Goal: Task Accomplishment & Management: Use online tool/utility

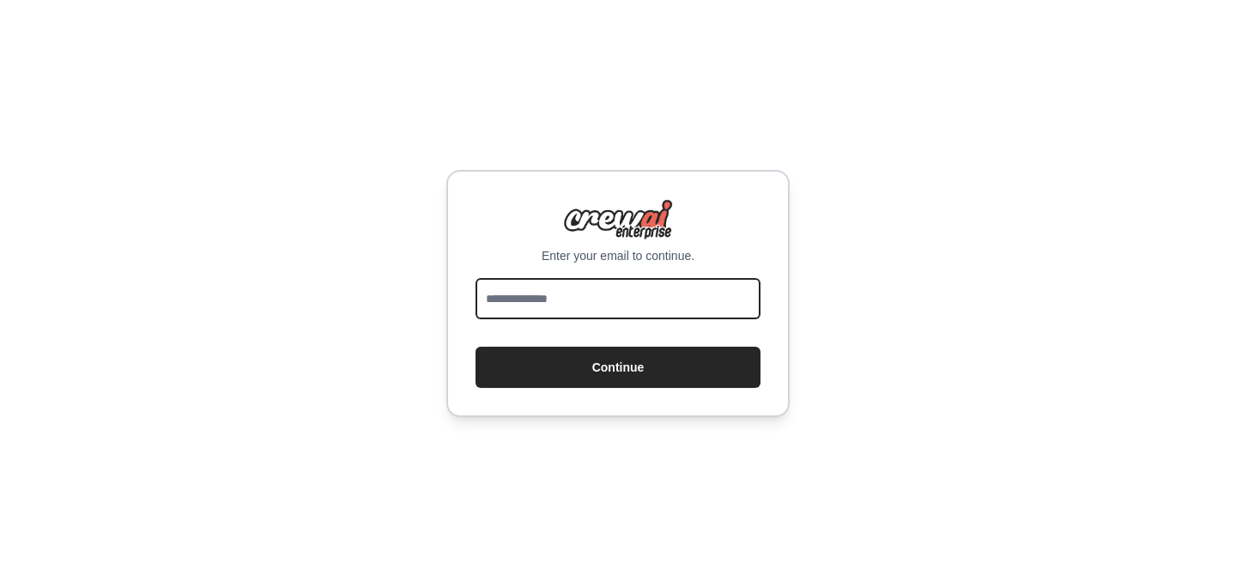
click at [707, 300] on input "email" at bounding box center [618, 298] width 285 height 41
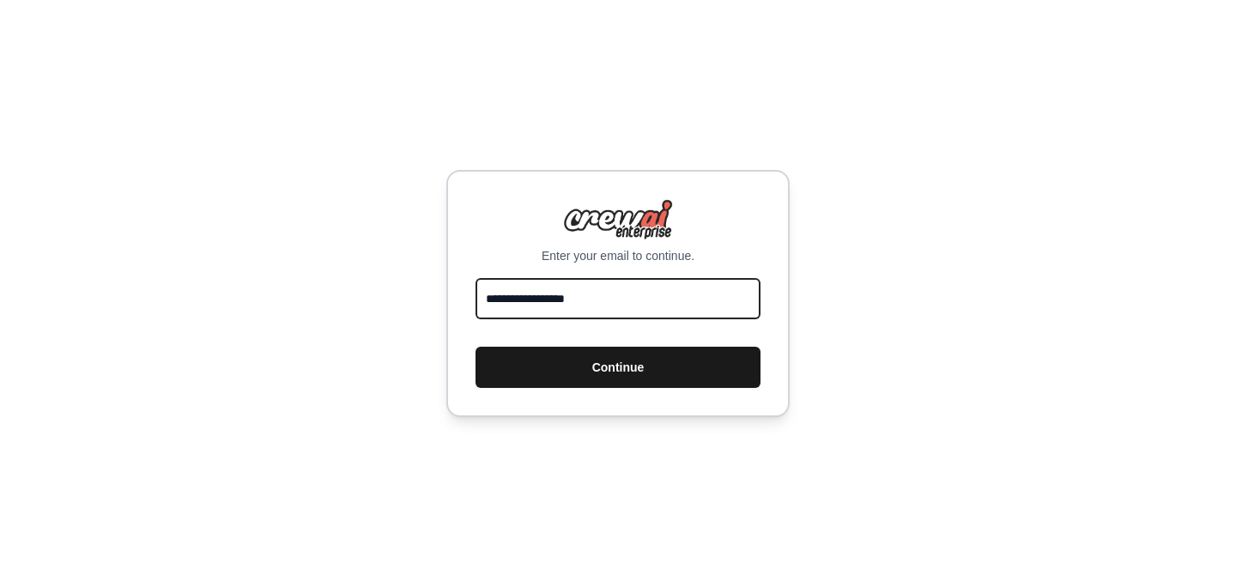
type input "**********"
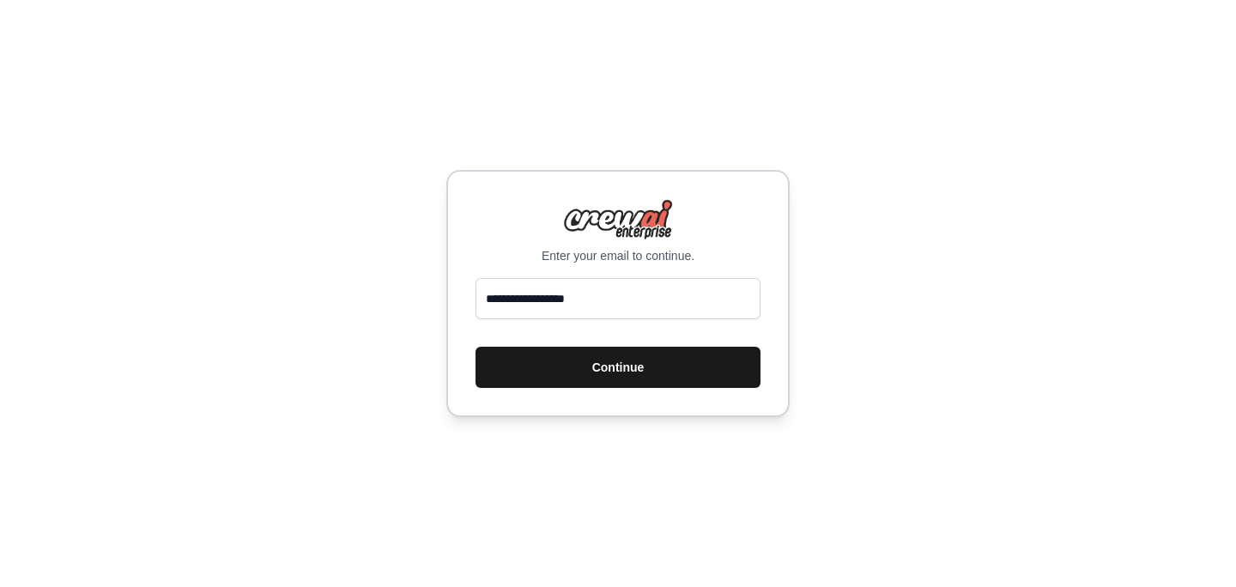
click at [631, 371] on button "Continue" at bounding box center [618, 367] width 285 height 41
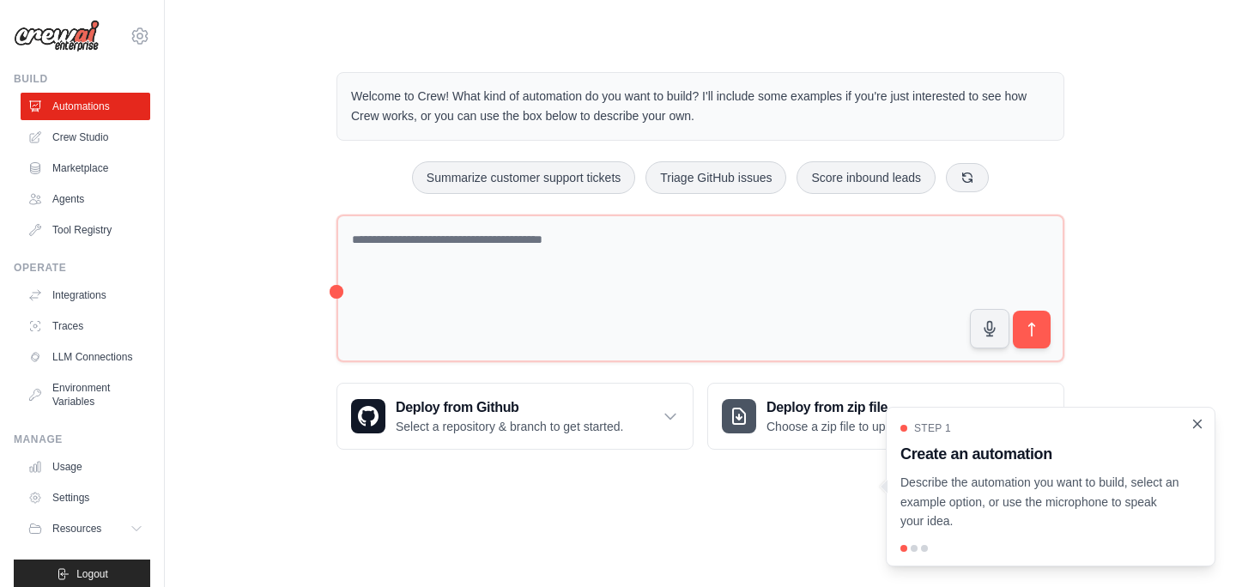
click at [1202, 422] on icon "Close walkthrough" at bounding box center [1197, 423] width 15 height 15
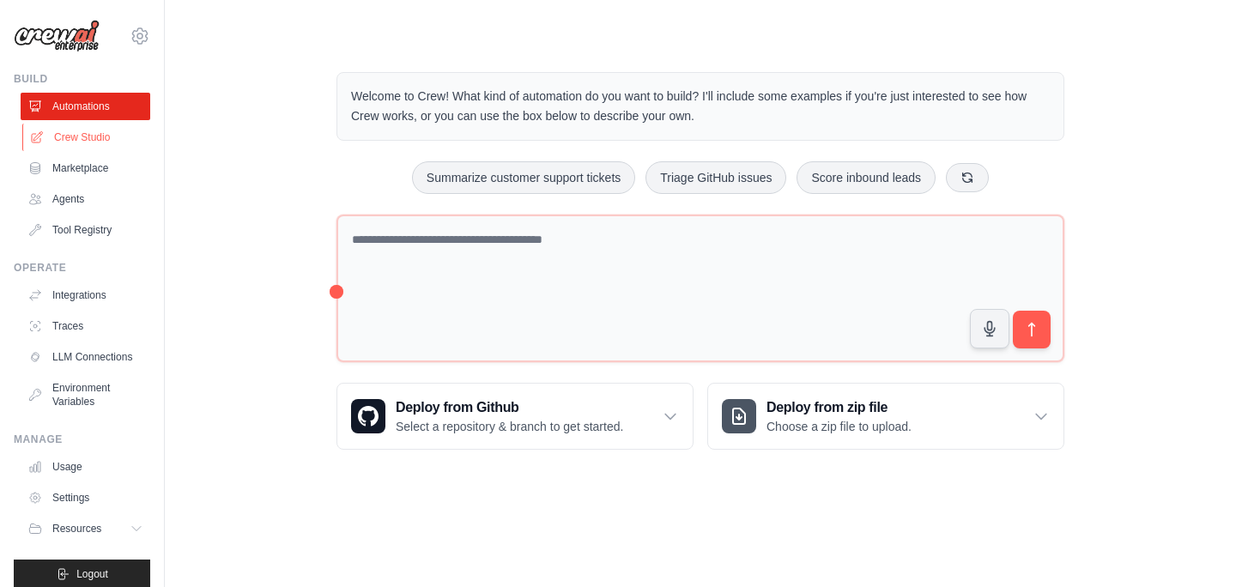
click at [116, 146] on link "Crew Studio" at bounding box center [87, 137] width 130 height 27
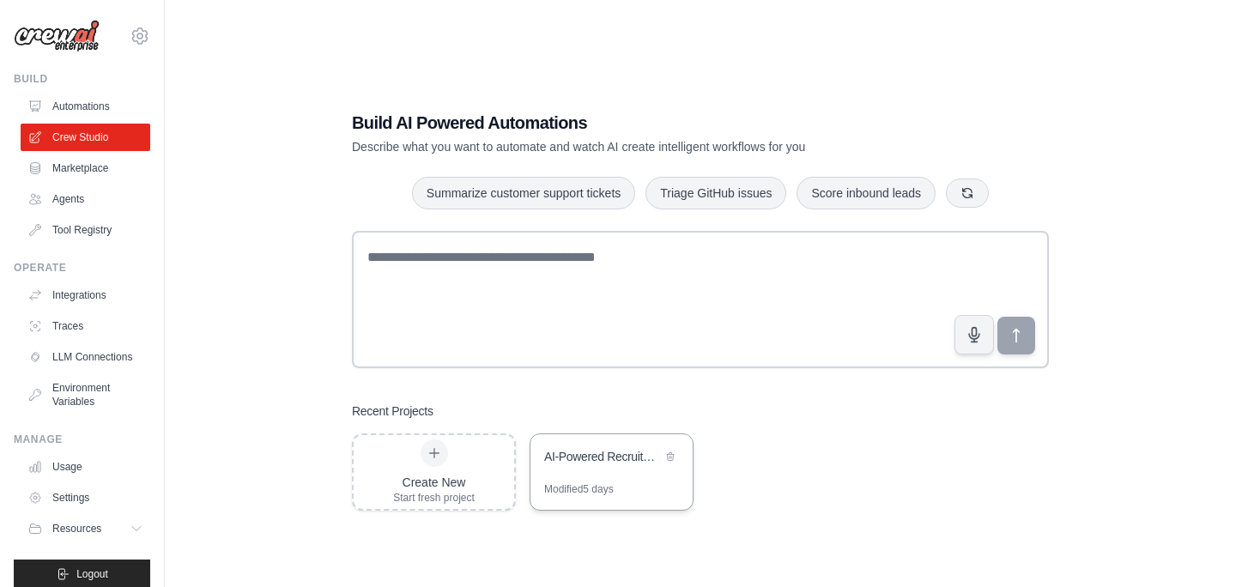
click at [656, 438] on div "AI-Powered Recruitment Pipeline" at bounding box center [612, 458] width 162 height 48
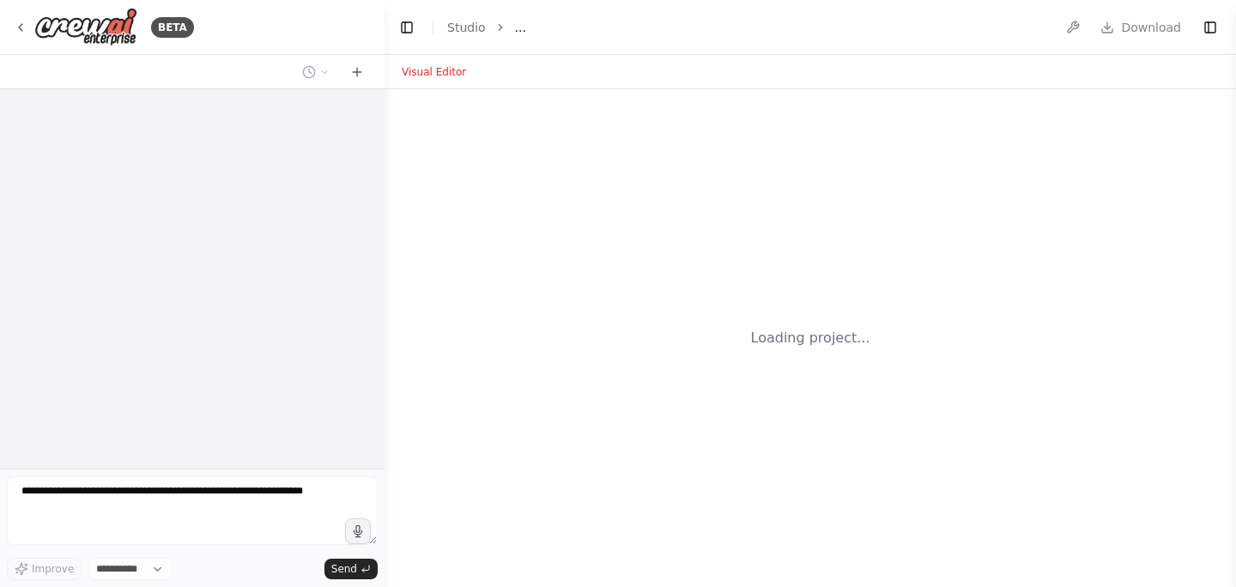
select select "****"
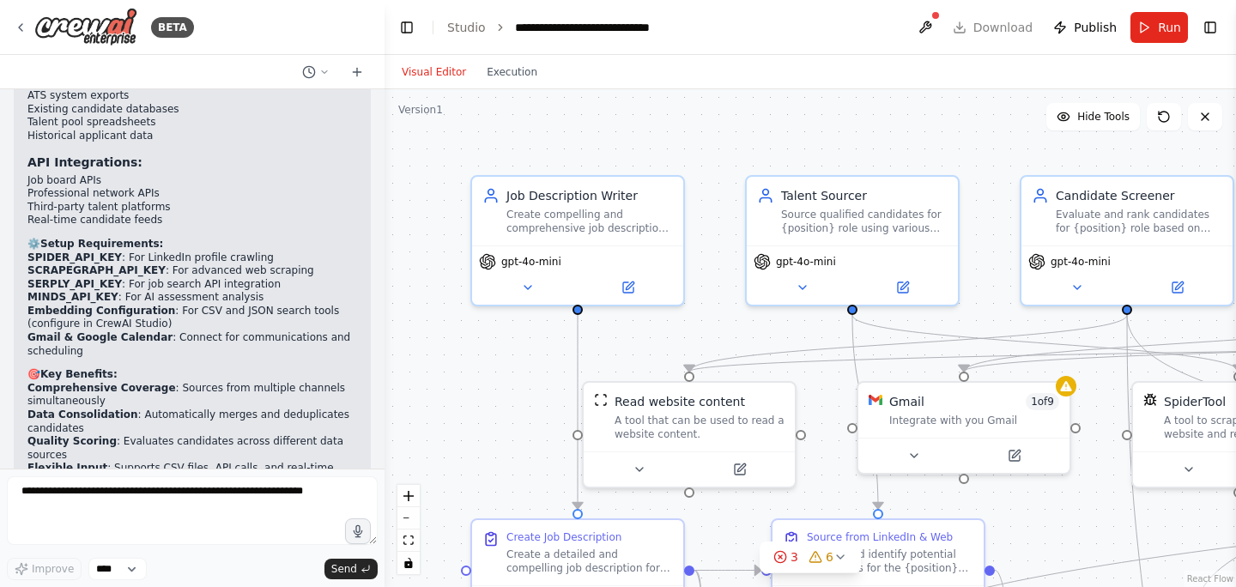
scroll to position [7325, 0]
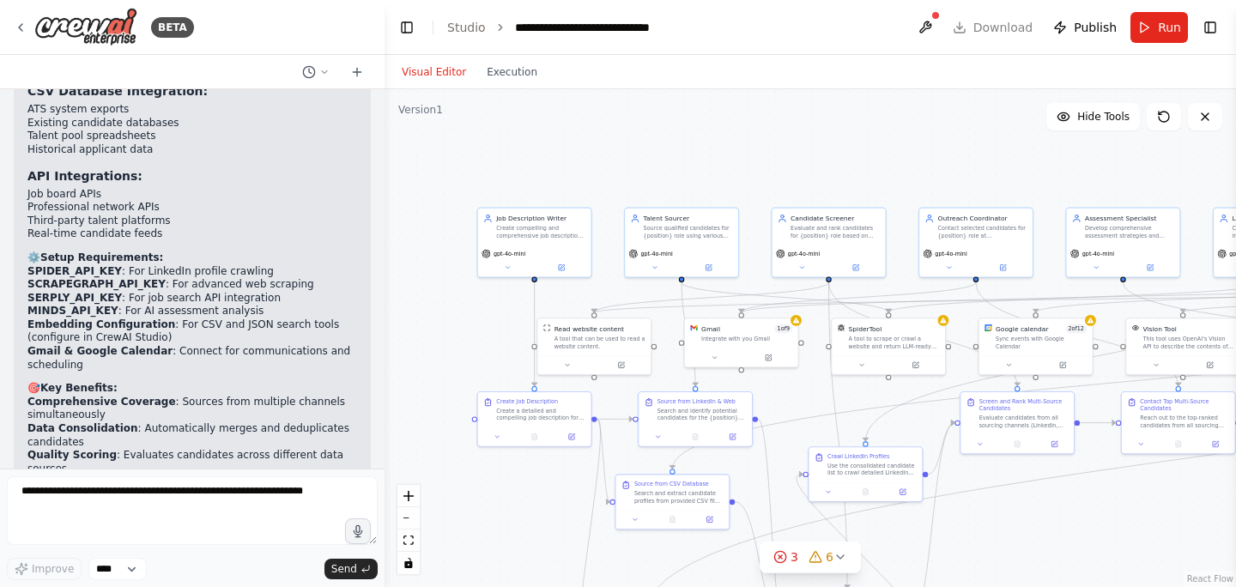
drag, startPoint x: 958, startPoint y: 206, endPoint x: 799, endPoint y: 161, distance: 165.2
click at [799, 161] on div ".deletable-edge-delete-btn { width: 20px; height: 20px; border: 0px solid #ffff…" at bounding box center [811, 338] width 852 height 498
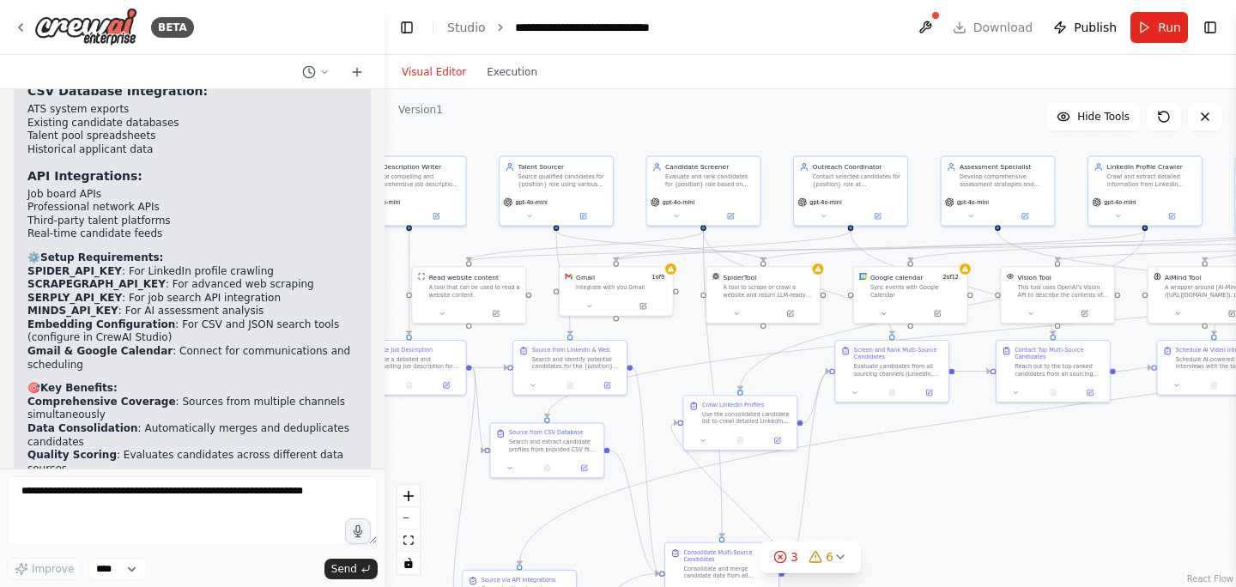
drag, startPoint x: 847, startPoint y: 169, endPoint x: 722, endPoint y: 118, distance: 135.5
click at [722, 118] on div ".deletable-edge-delete-btn { width: 20px; height: 20px; border: 0px solid #ffff…" at bounding box center [811, 338] width 852 height 498
click at [411, 27] on button "Toggle Left Sidebar" at bounding box center [407, 27] width 24 height 24
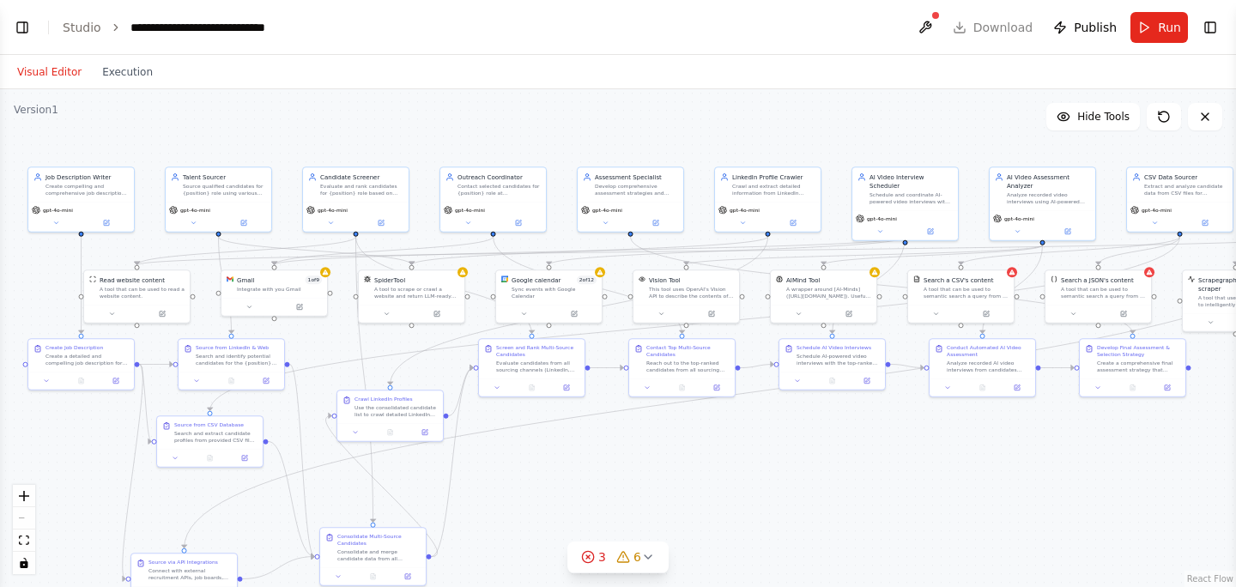
drag, startPoint x: 396, startPoint y: 133, endPoint x: 424, endPoint y: 133, distance: 28.3
click at [423, 133] on div ".deletable-edge-delete-btn { width: 20px; height: 20px; border: 0px solid #ffff…" at bounding box center [618, 338] width 1236 height 498
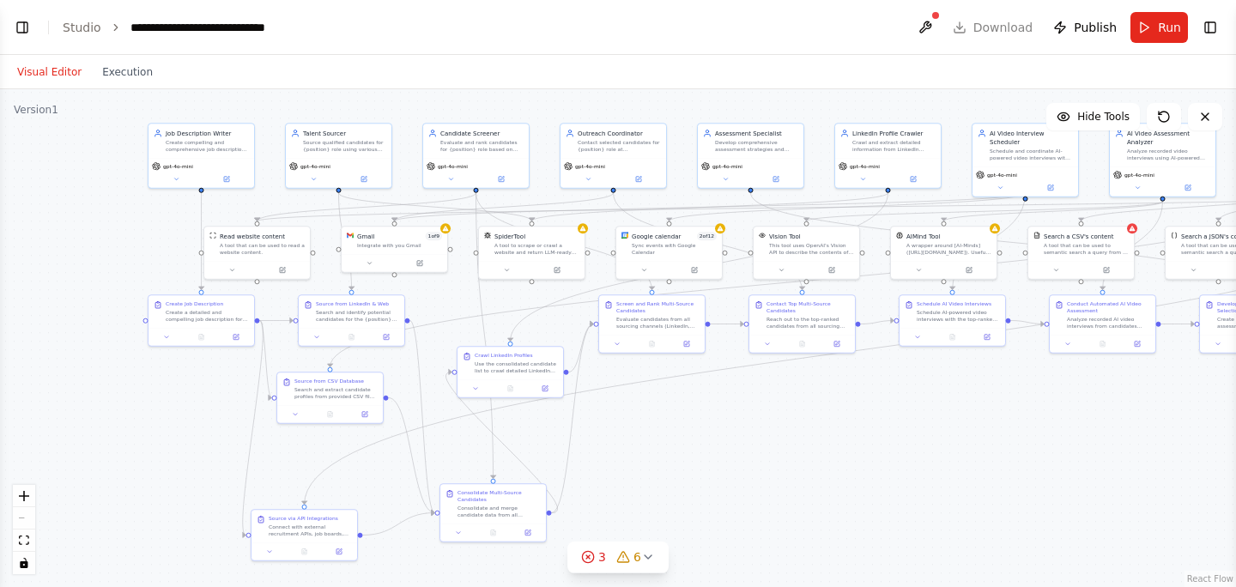
drag, startPoint x: 652, startPoint y: 485, endPoint x: 771, endPoint y: 440, distance: 127.7
click at [771, 440] on div ".deletable-edge-delete-btn { width: 20px; height: 20px; border: 0px solid #ffff…" at bounding box center [618, 338] width 1236 height 498
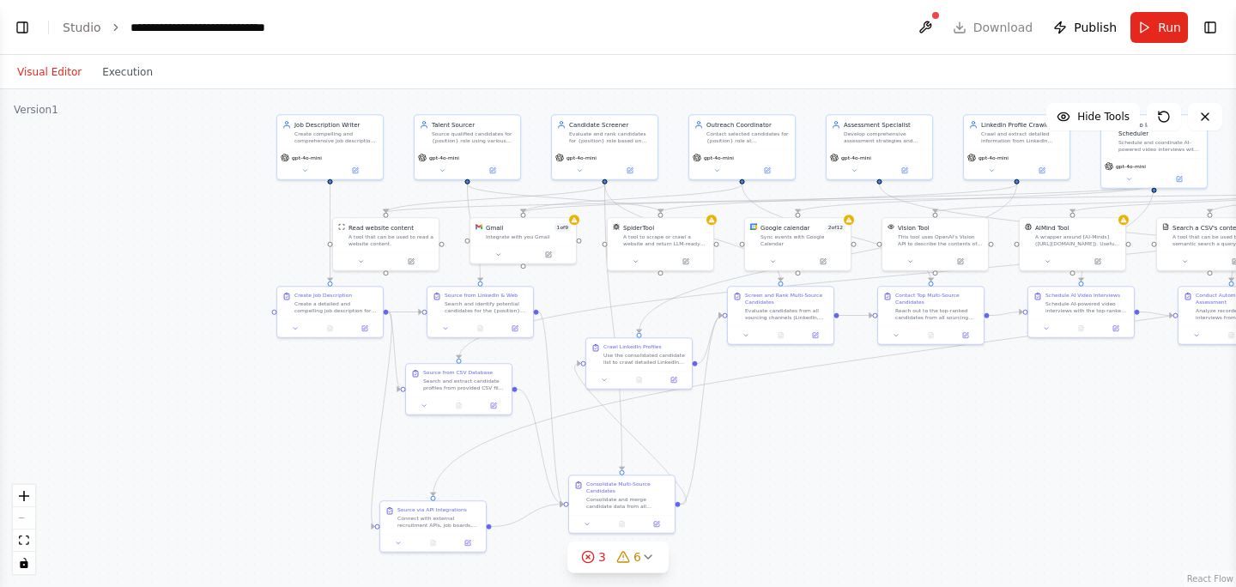
drag, startPoint x: 658, startPoint y: 435, endPoint x: 788, endPoint y: 430, distance: 130.6
click at [788, 430] on div ".deletable-edge-delete-btn { width: 20px; height: 20px; border: 0px solid #ffff…" at bounding box center [618, 338] width 1236 height 498
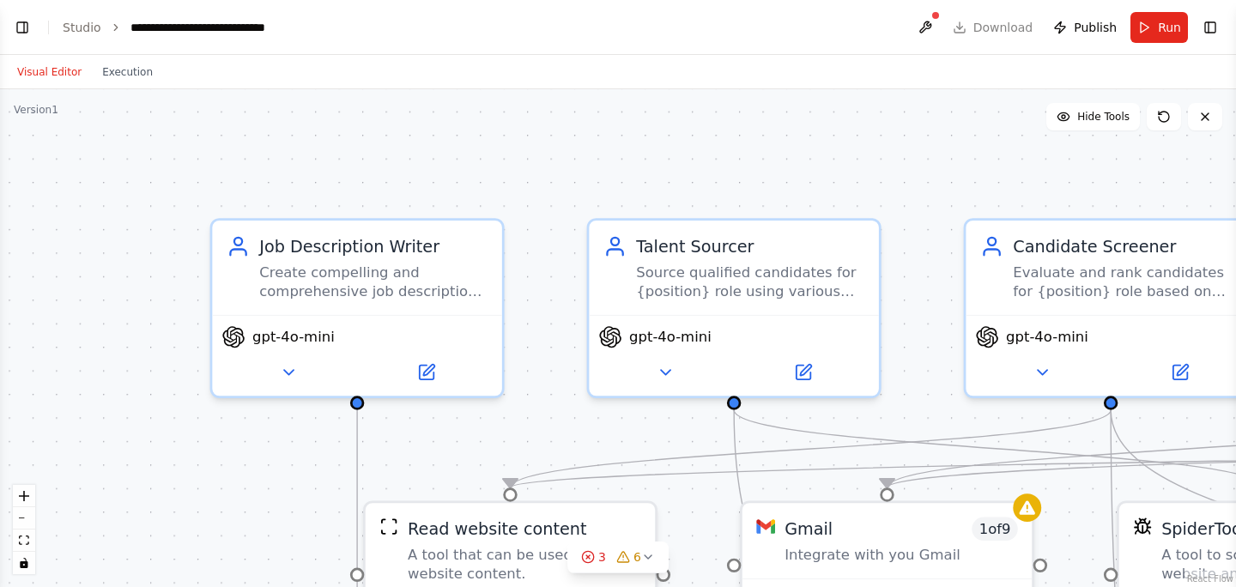
drag, startPoint x: 177, startPoint y: 227, endPoint x: 176, endPoint y: 378, distance: 151.1
click at [176, 378] on div ".deletable-edge-delete-btn { width: 20px; height: 20px; border: 0px solid #ffff…" at bounding box center [618, 338] width 1236 height 498
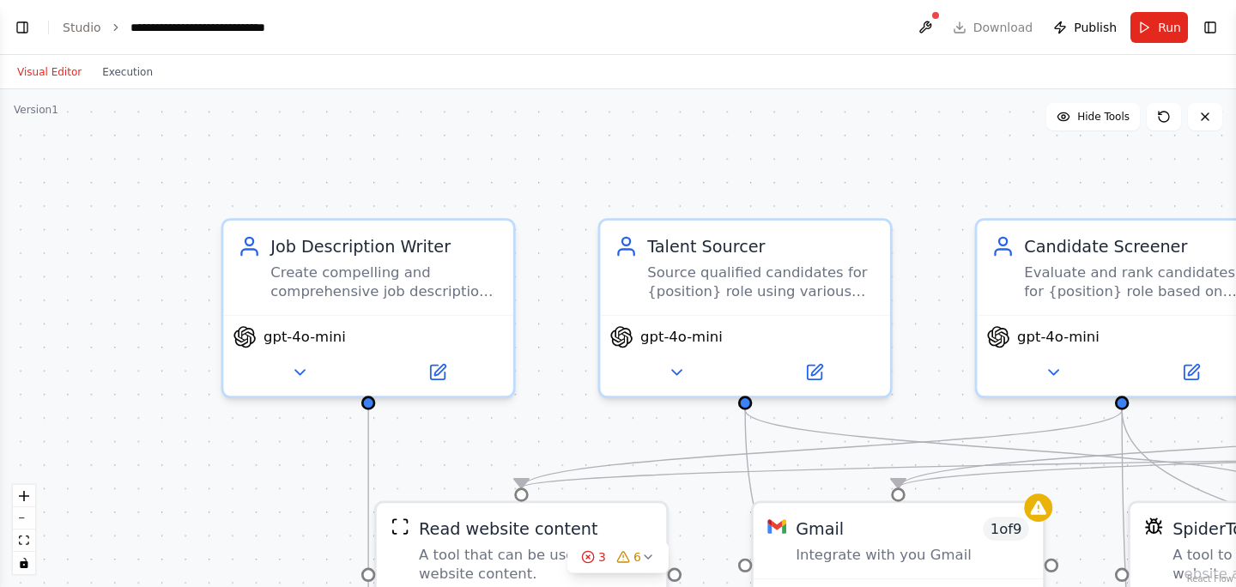
drag, startPoint x: 157, startPoint y: 341, endPoint x: 245, endPoint y: 341, distance: 87.6
click at [245, 341] on div ".deletable-edge-delete-btn { width: 20px; height: 20px; border: 0px solid #ffff…" at bounding box center [618, 338] width 1236 height 498
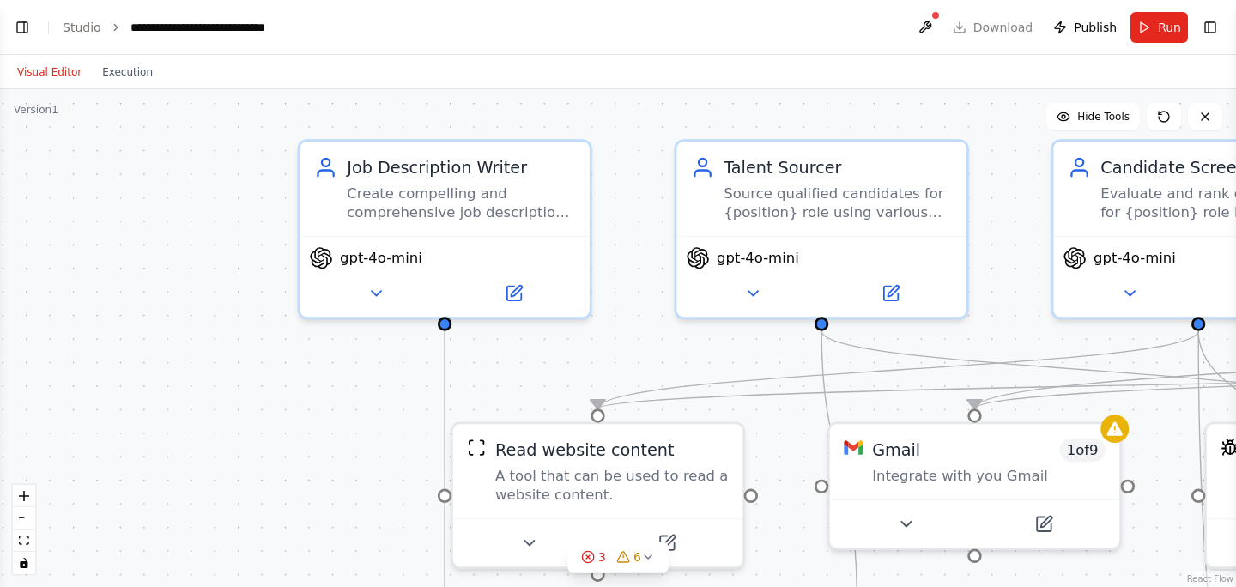
drag, startPoint x: 613, startPoint y: 172, endPoint x: 613, endPoint y: 84, distance: 87.6
click at [613, 84] on div "Visual Editor Execution Version 1 Hide Tools .deletable-edge-delete-btn { width…" at bounding box center [618, 321] width 1236 height 532
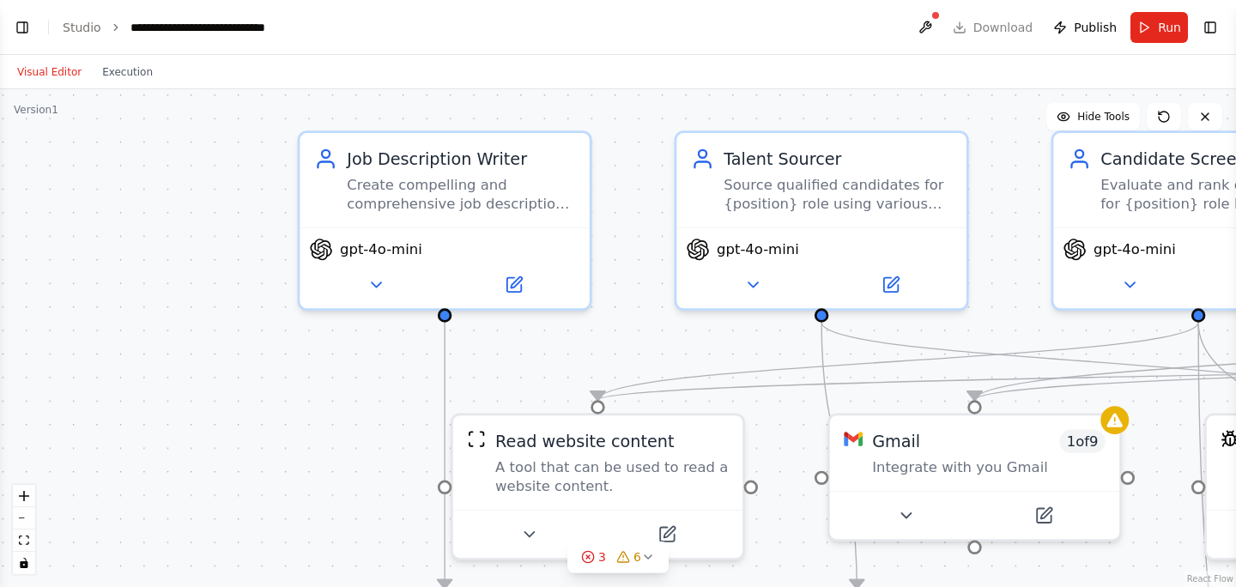
click at [1162, 42] on header "**********" at bounding box center [618, 27] width 1236 height 55
click at [1160, 30] on span "Run" at bounding box center [1169, 27] width 23 height 17
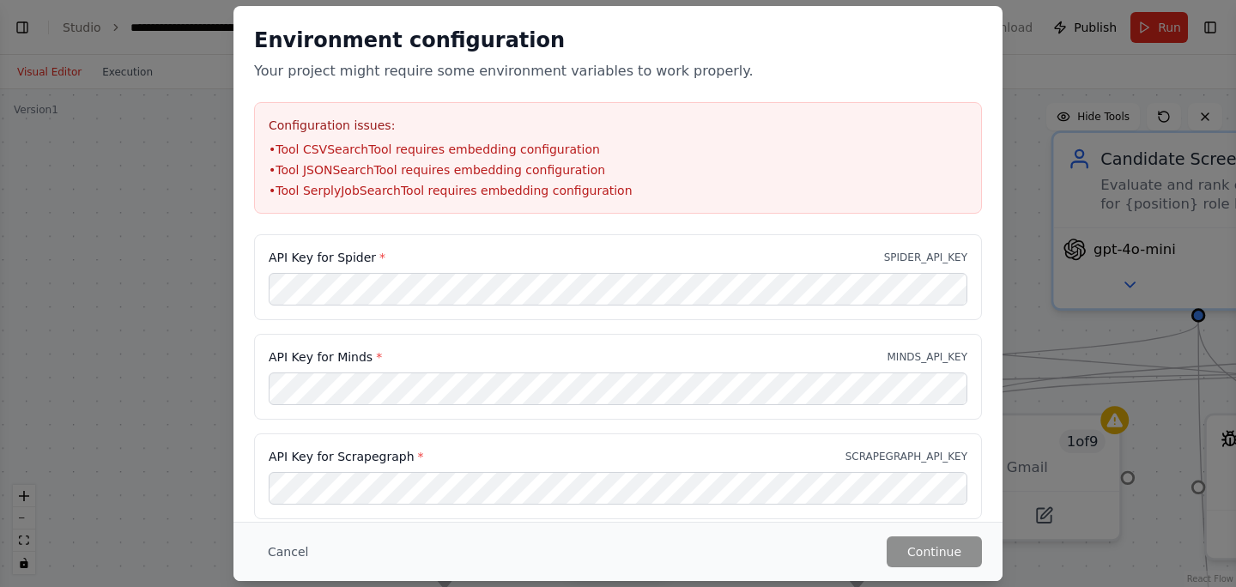
scroll to position [52, 0]
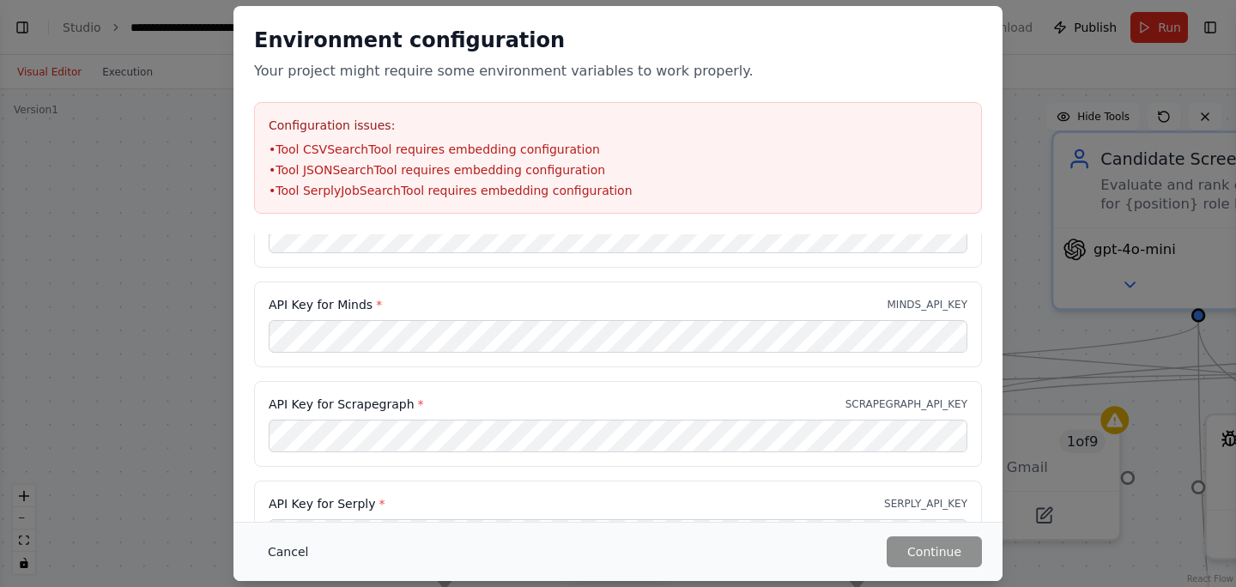
click at [289, 550] on button "Cancel" at bounding box center [288, 552] width 68 height 31
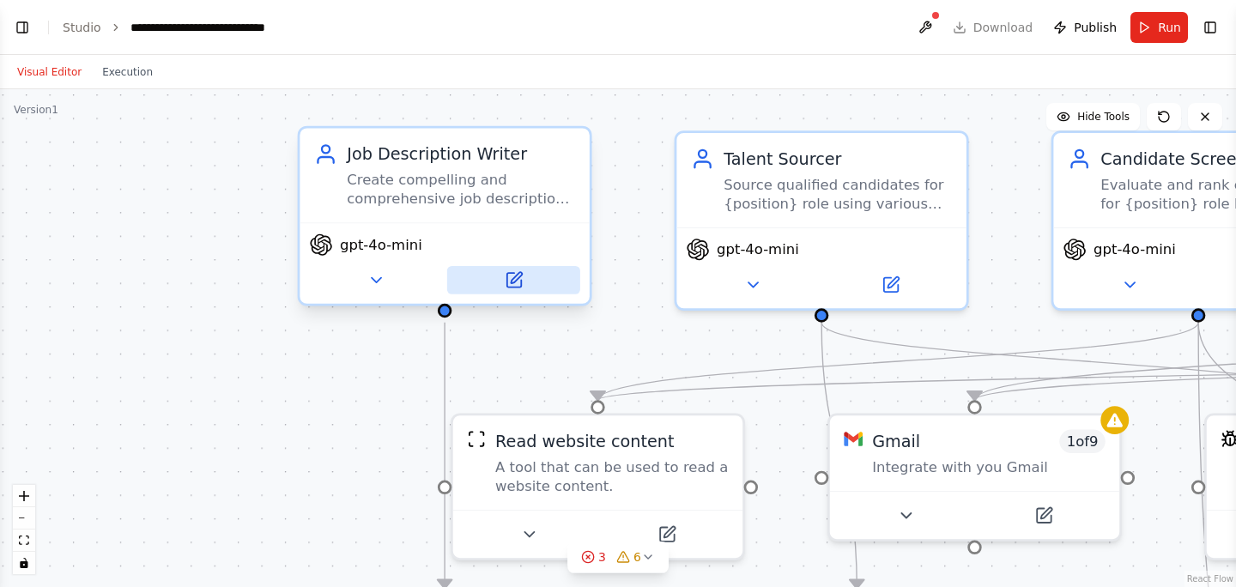
click at [510, 280] on icon at bounding box center [514, 280] width 14 height 14
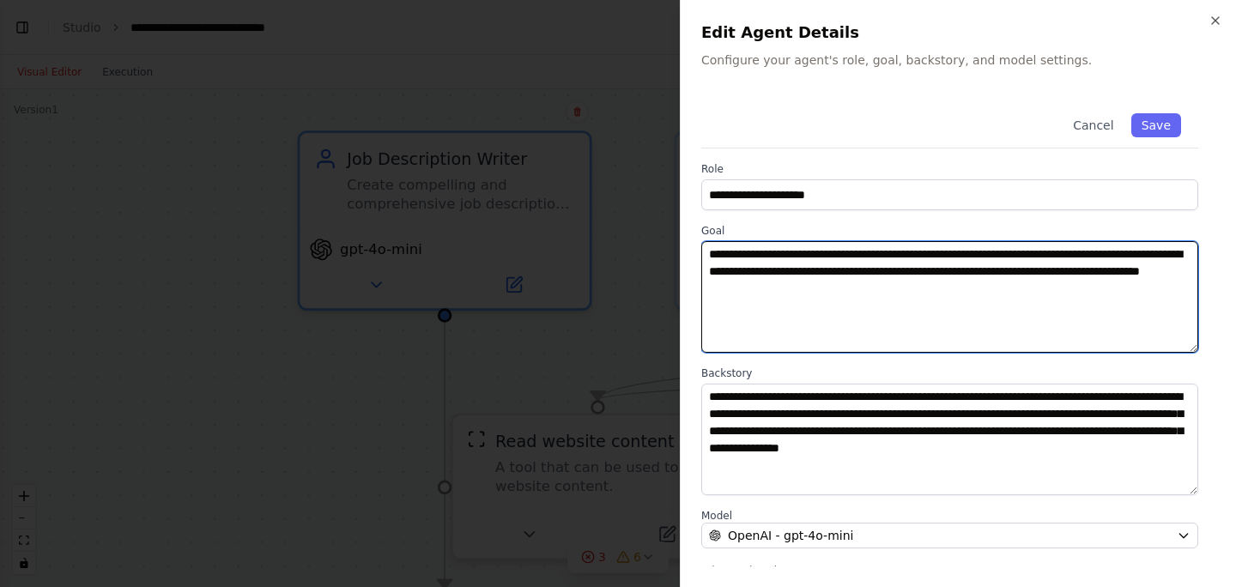
drag, startPoint x: 711, startPoint y: 252, endPoint x: 804, endPoint y: 256, distance: 92.8
click at [804, 256] on textarea "**********" at bounding box center [949, 297] width 497 height 112
click at [1062, 257] on textarea "**********" at bounding box center [949, 297] width 497 height 112
click at [766, 276] on textarea "**********" at bounding box center [949, 297] width 497 height 112
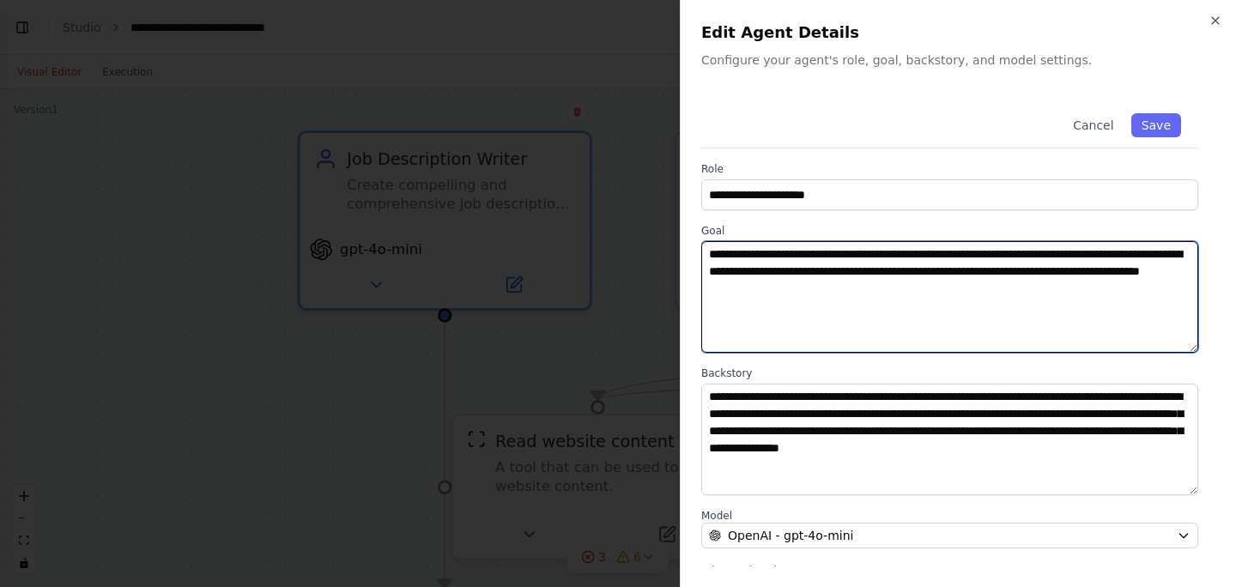
click at [766, 276] on textarea "**********" at bounding box center [949, 297] width 497 height 112
drag, startPoint x: 1015, startPoint y: 292, endPoint x: 689, endPoint y: 264, distance: 327.4
click at [689, 264] on div "**********" at bounding box center [958, 293] width 556 height 587
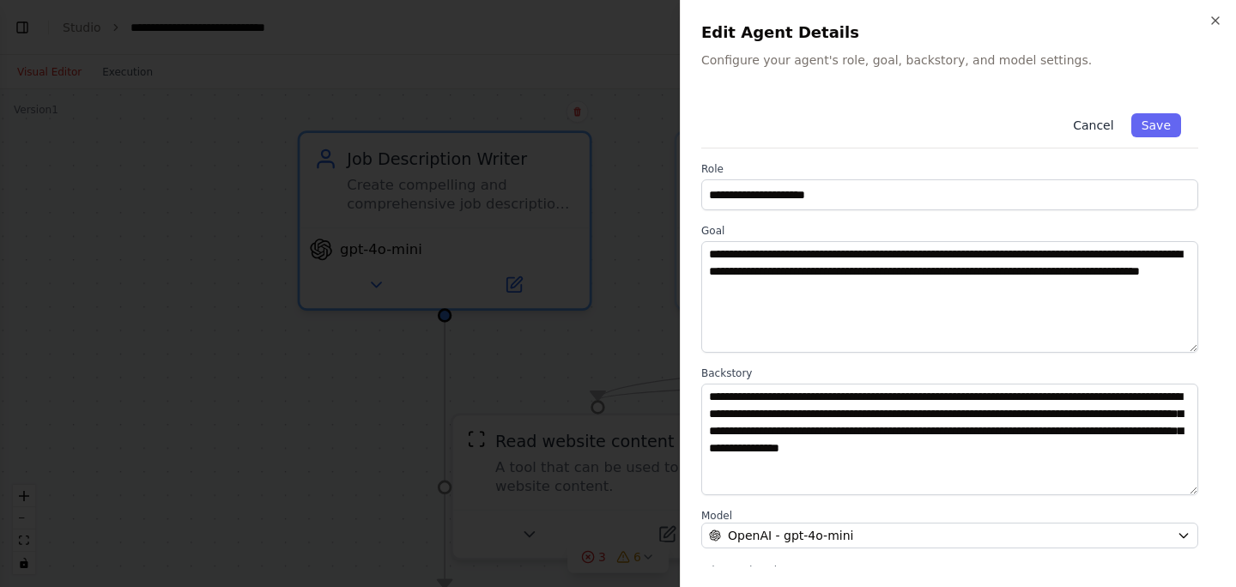
click at [1097, 126] on button "Cancel" at bounding box center [1093, 125] width 61 height 24
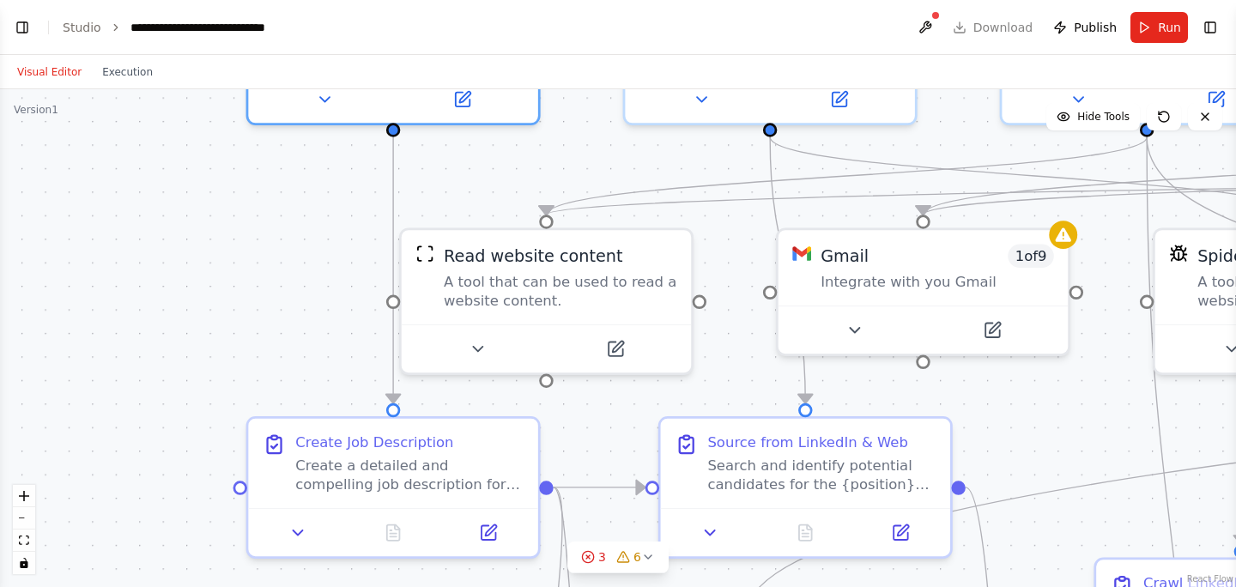
drag, startPoint x: 458, startPoint y: 332, endPoint x: 407, endPoint y: 147, distance: 192.5
click at [407, 147] on div ".deletable-edge-delete-btn { width: 20px; height: 20px; border: 0px solid #ffff…" at bounding box center [618, 338] width 1236 height 498
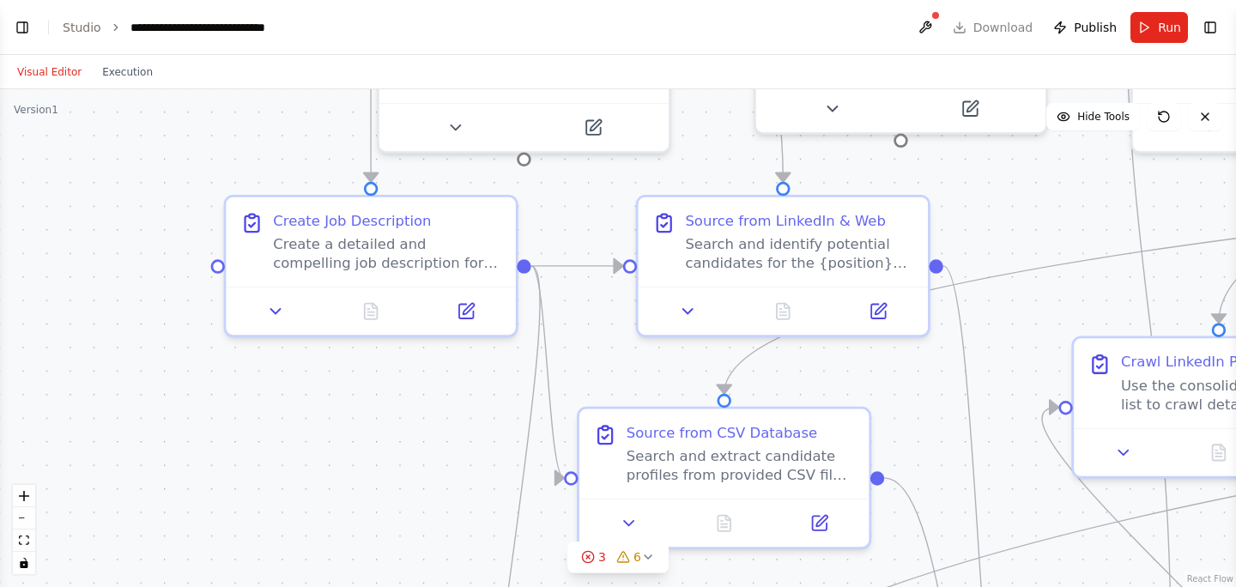
drag, startPoint x: 333, startPoint y: 365, endPoint x: 306, endPoint y: 130, distance: 236.0
click at [306, 130] on div ".deletable-edge-delete-btn { width: 20px; height: 20px; border: 0px solid #ffff…" at bounding box center [618, 338] width 1236 height 498
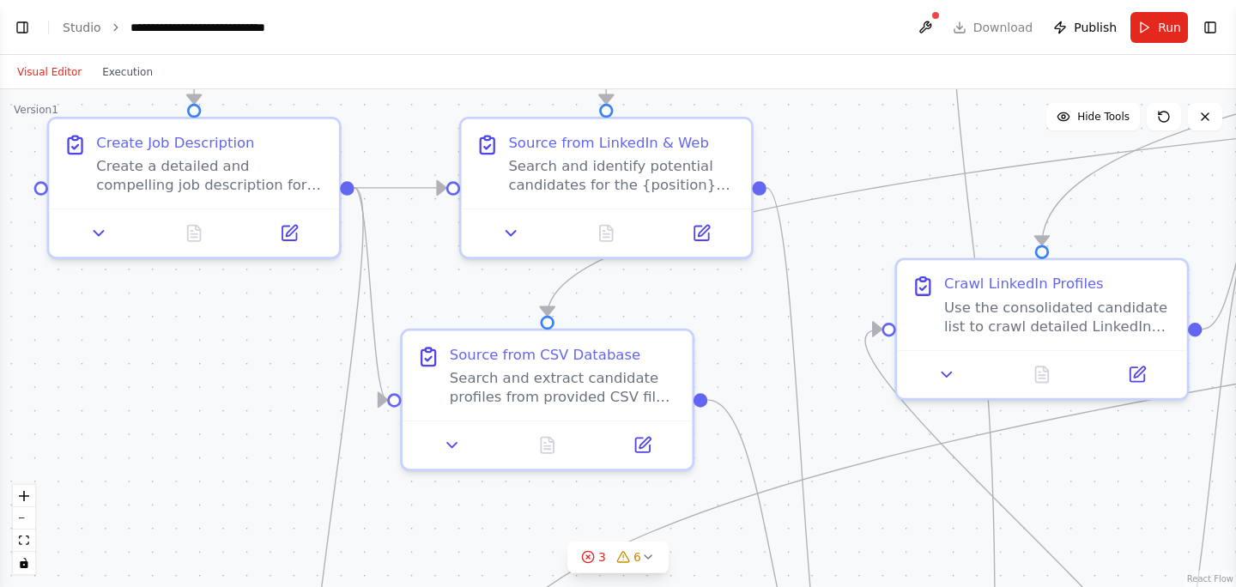
drag, startPoint x: 432, startPoint y: 389, endPoint x: 264, endPoint y: 337, distance: 176.0
click at [263, 337] on div ".deletable-edge-delete-btn { width: 20px; height: 20px; border: 0px solid #ffff…" at bounding box center [618, 338] width 1236 height 498
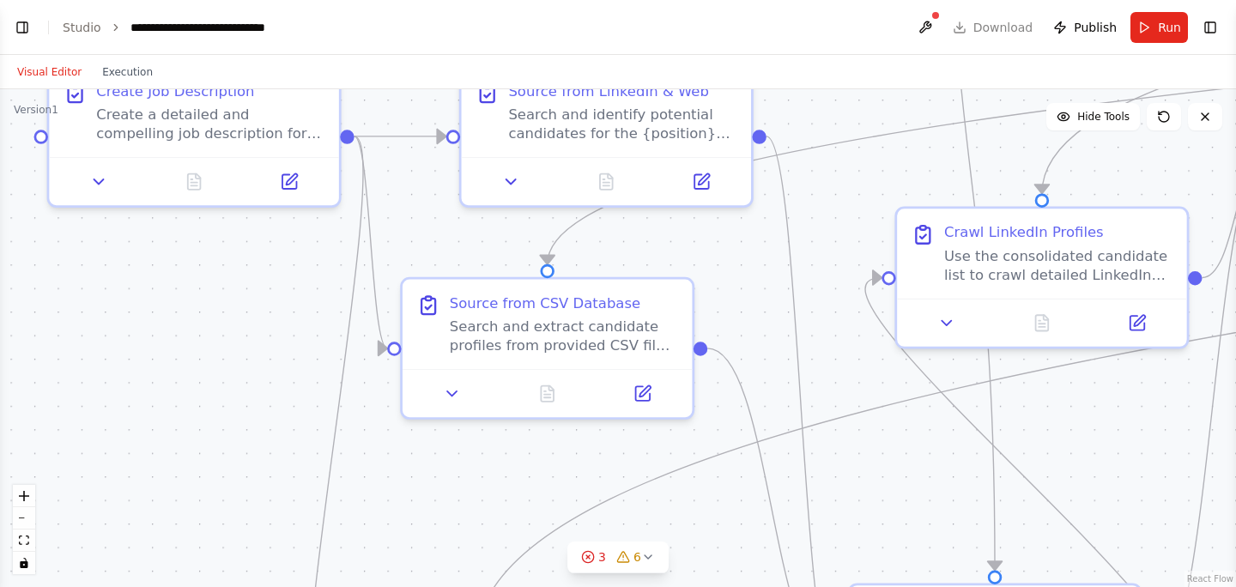
drag, startPoint x: 829, startPoint y: 168, endPoint x: 830, endPoint y: 100, distance: 68.7
click at [829, 100] on div ".deletable-edge-delete-btn { width: 20px; height: 20px; border: 0px solid #ffff…" at bounding box center [618, 338] width 1236 height 498
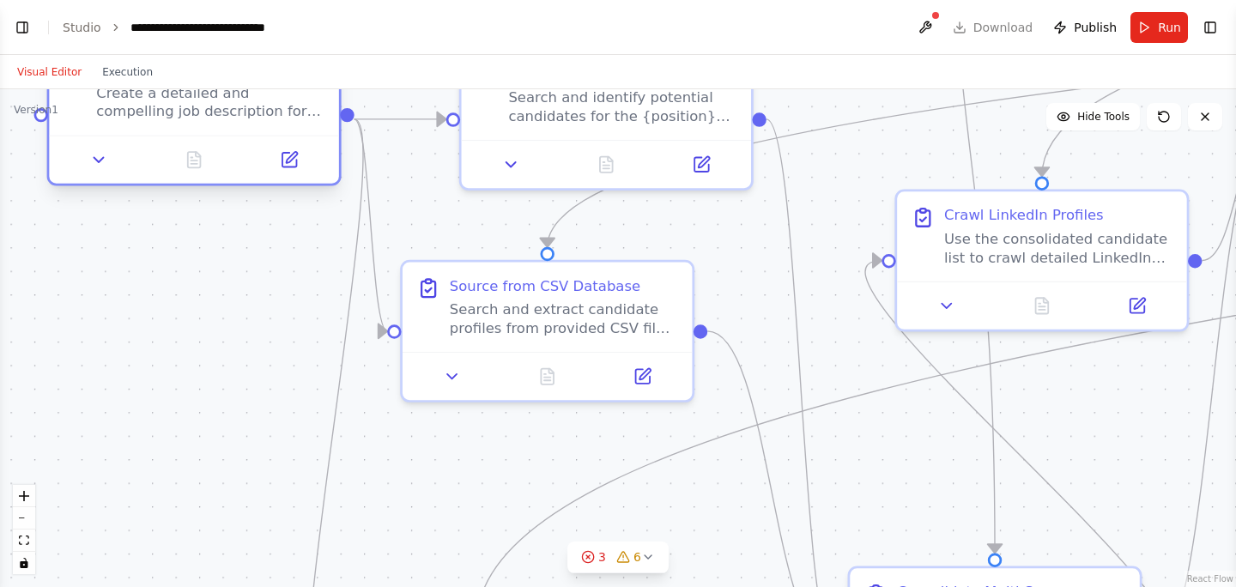
click at [270, 142] on div at bounding box center [193, 159] width 289 height 48
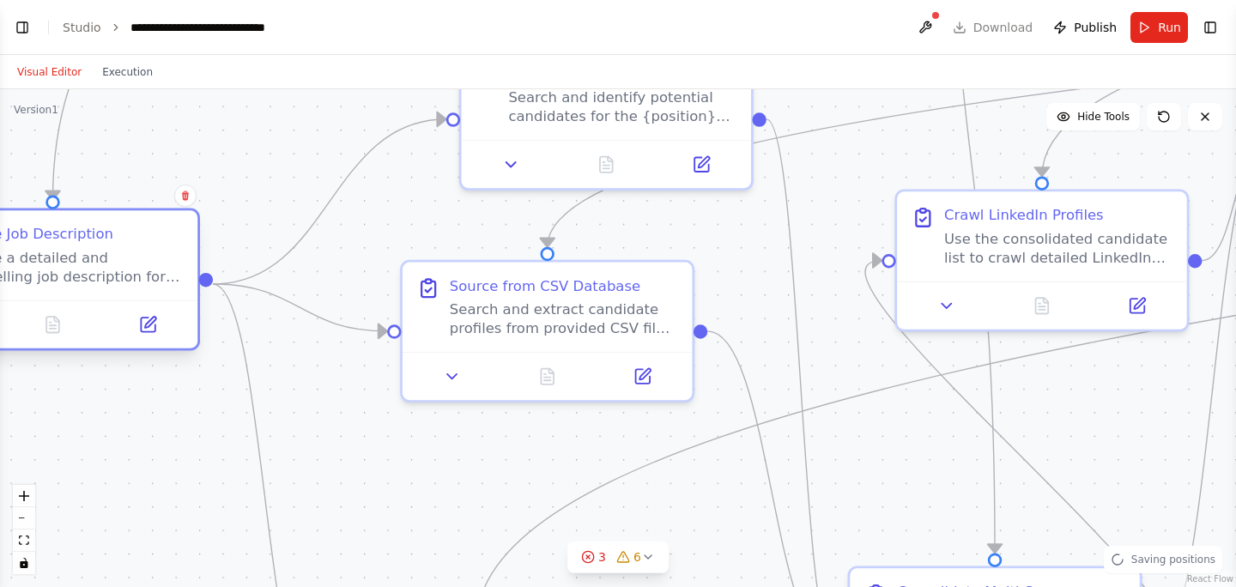
drag, startPoint x: 274, startPoint y: 131, endPoint x: 126, endPoint y: 303, distance: 226.5
click at [126, 303] on div "Create Job Description Create a detailed and compelling job description for the…" at bounding box center [53, 279] width 294 height 143
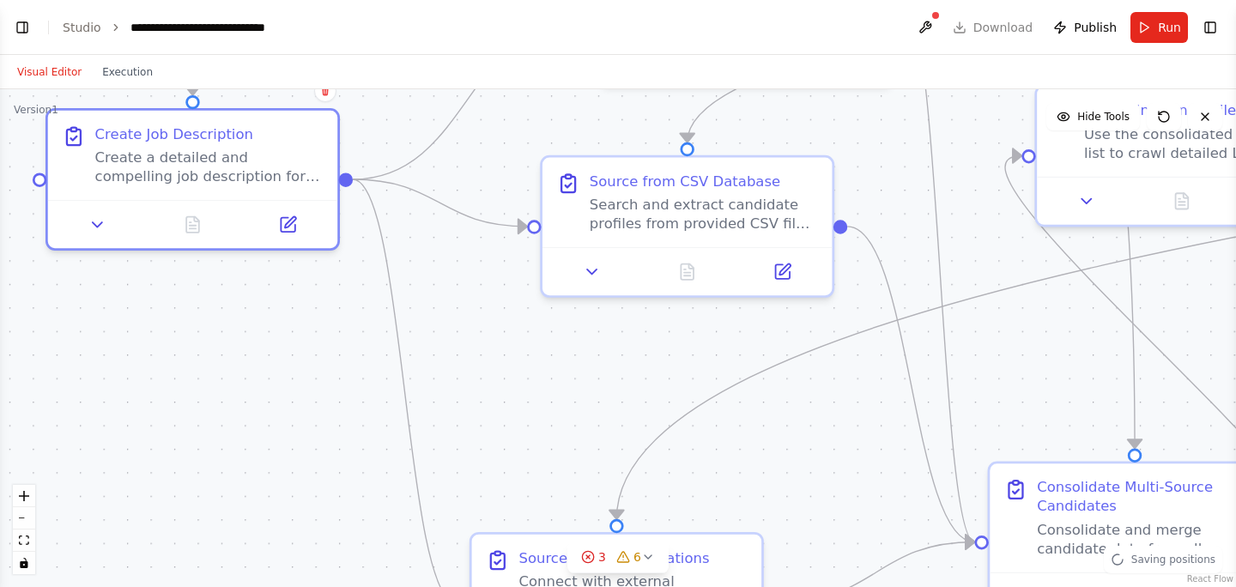
drag, startPoint x: 337, startPoint y: 365, endPoint x: 481, endPoint y: 319, distance: 151.5
click at [481, 319] on div ".deletable-edge-delete-btn { width: 20px; height: 20px; border: 0px solid #ffff…" at bounding box center [618, 338] width 1236 height 498
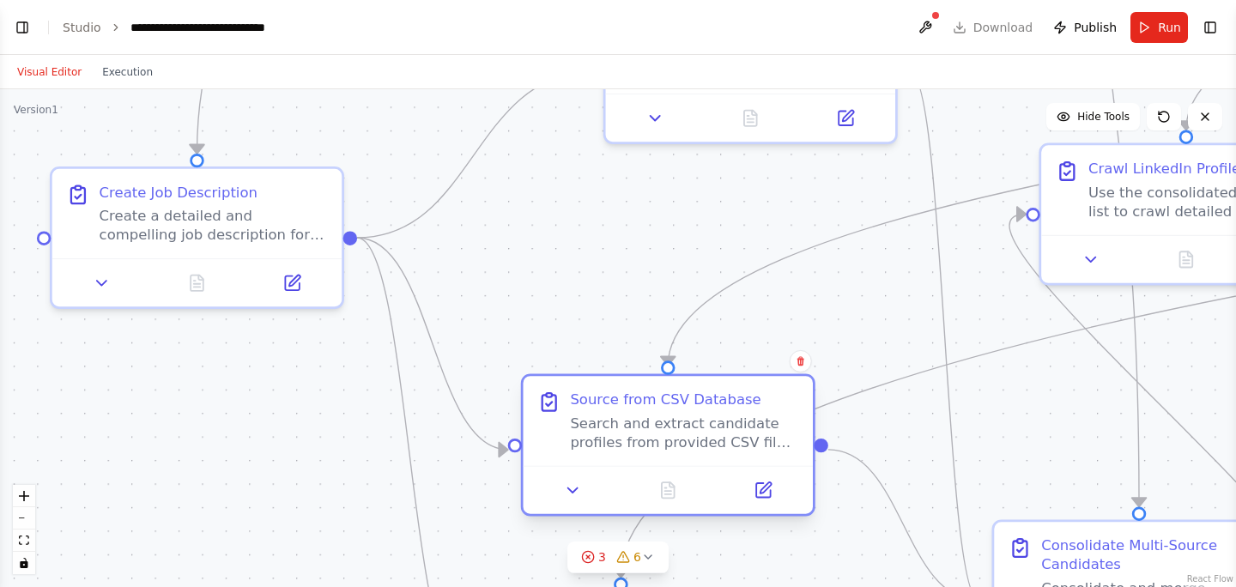
drag, startPoint x: 798, startPoint y: 236, endPoint x: 780, endPoint y: 403, distance: 168.4
click at [780, 404] on div "Source from CSV Database" at bounding box center [684, 400] width 228 height 19
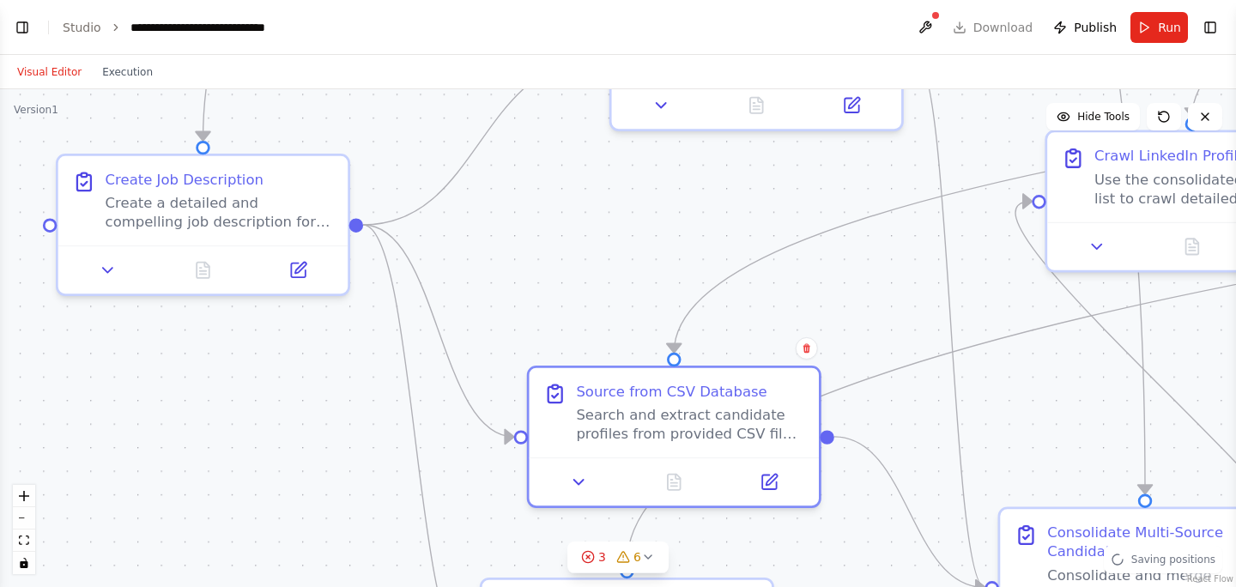
drag, startPoint x: 871, startPoint y: 319, endPoint x: 879, endPoint y: 303, distance: 18.0
click at [879, 303] on div ".deletable-edge-delete-btn { width: 20px; height: 20px; border: 0px solid #ffff…" at bounding box center [618, 338] width 1236 height 498
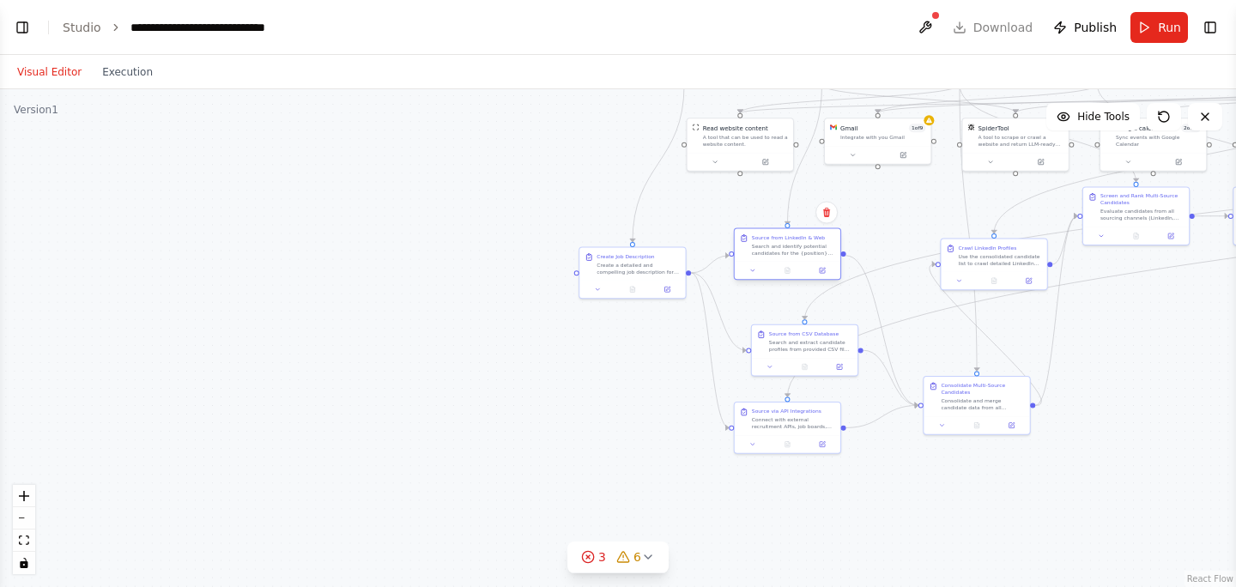
drag, startPoint x: 847, startPoint y: 203, endPoint x: 795, endPoint y: 249, distance: 69.4
click at [795, 249] on div "Search and identify potential candidates for the {position} role using web sear…" at bounding box center [793, 250] width 83 height 14
drag, startPoint x: 802, startPoint y: 420, endPoint x: 827, endPoint y: 477, distance: 62.7
click at [827, 477] on div "Connect with external recruitment APIs, job boards, and talent databases to sou…" at bounding box center [819, 482] width 83 height 14
drag, startPoint x: 845, startPoint y: 479, endPoint x: 821, endPoint y: 520, distance: 47.7
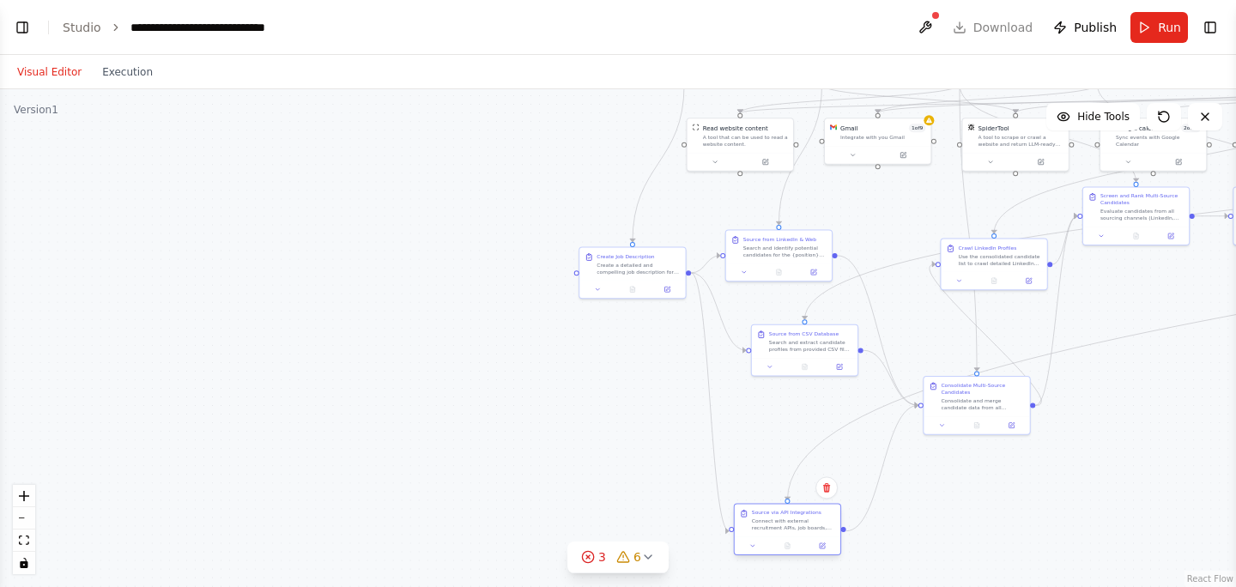
click at [822, 521] on div "Connect with external recruitment APIs, job boards, and talent databases to sou…" at bounding box center [793, 525] width 83 height 14
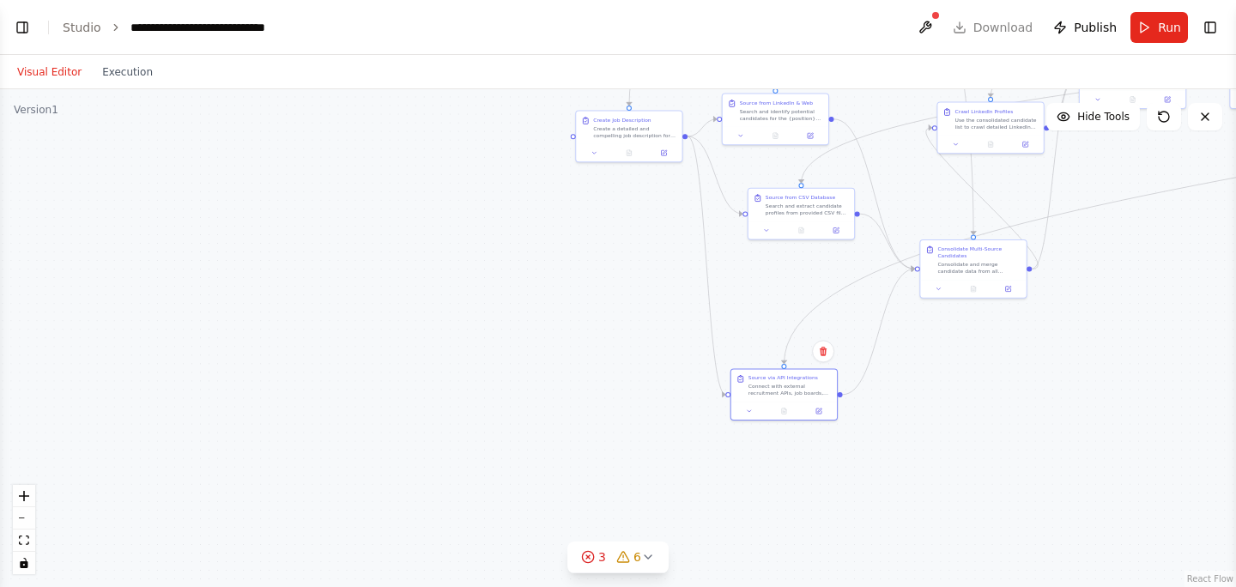
drag, startPoint x: 1064, startPoint y: 487, endPoint x: 1053, endPoint y: 323, distance: 164.4
click at [1053, 323] on div ".deletable-edge-delete-btn { width: 20px; height: 20px; border: 0px solid #ffff…" at bounding box center [618, 338] width 1236 height 498
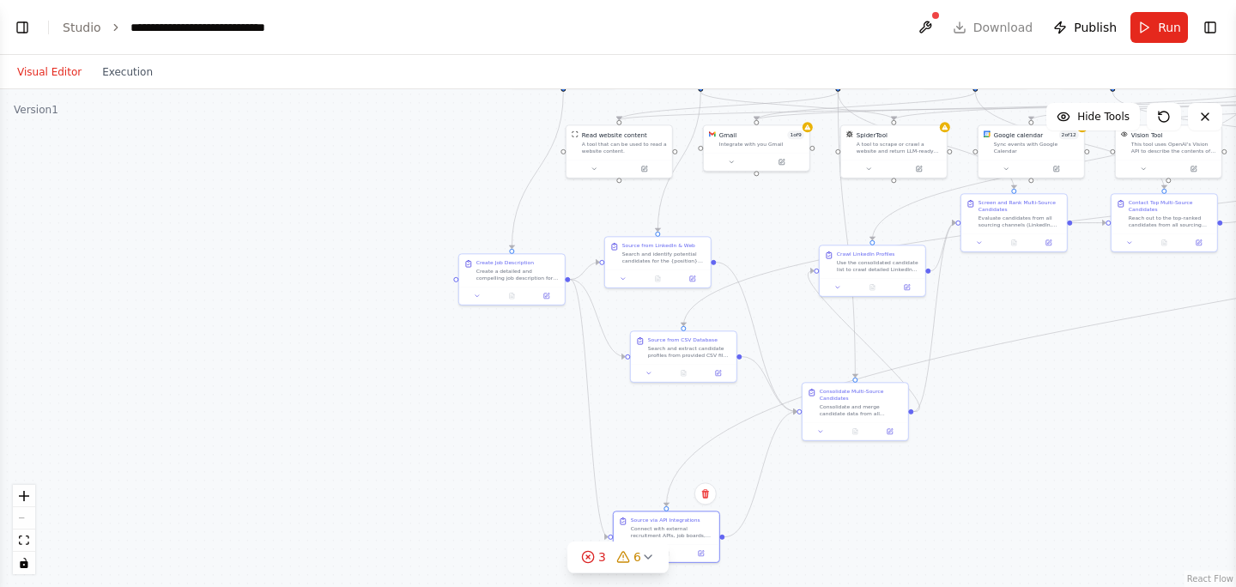
drag, startPoint x: 1059, startPoint y: 290, endPoint x: 947, endPoint y: 458, distance: 201.2
click at [947, 458] on div ".deletable-edge-delete-btn { width: 20px; height: 20px; border: 0px solid #ffff…" at bounding box center [618, 338] width 1236 height 498
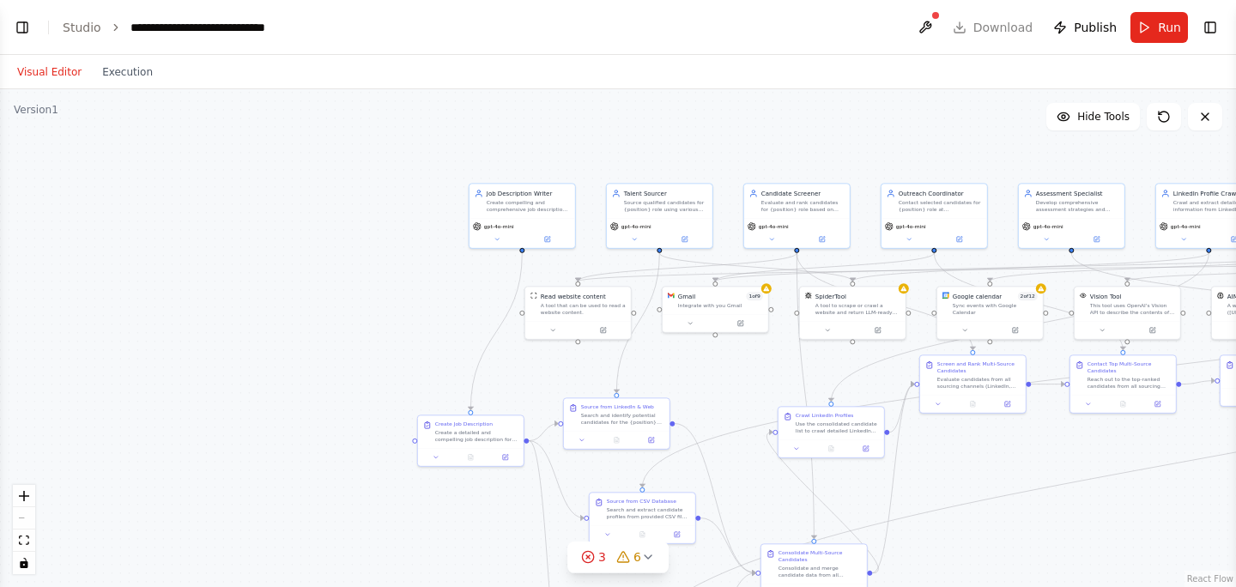
drag, startPoint x: 483, startPoint y: 171, endPoint x: 421, endPoint y: 463, distance: 298.5
click at [421, 463] on div ".deletable-edge-delete-btn { width: 20px; height: 20px; border: 0px solid #ffff…" at bounding box center [618, 338] width 1236 height 498
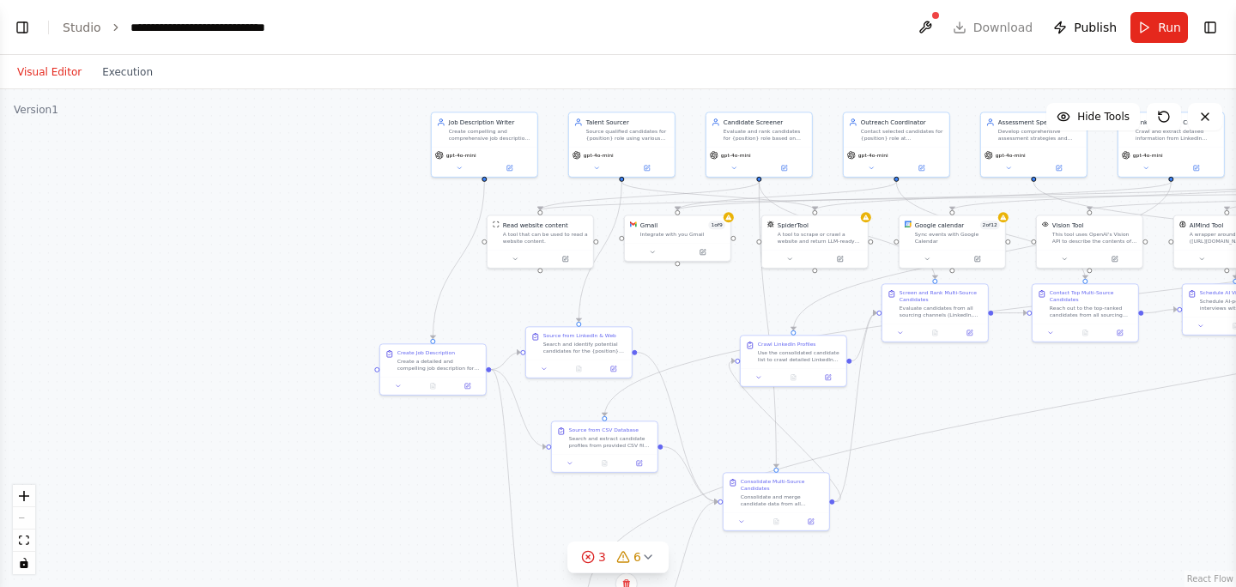
drag, startPoint x: 387, startPoint y: 378, endPoint x: 369, endPoint y: 157, distance: 221.4
click at [369, 157] on div ".deletable-edge-delete-btn { width: 20px; height: 20px; border: 0px solid #ffff…" at bounding box center [618, 338] width 1236 height 498
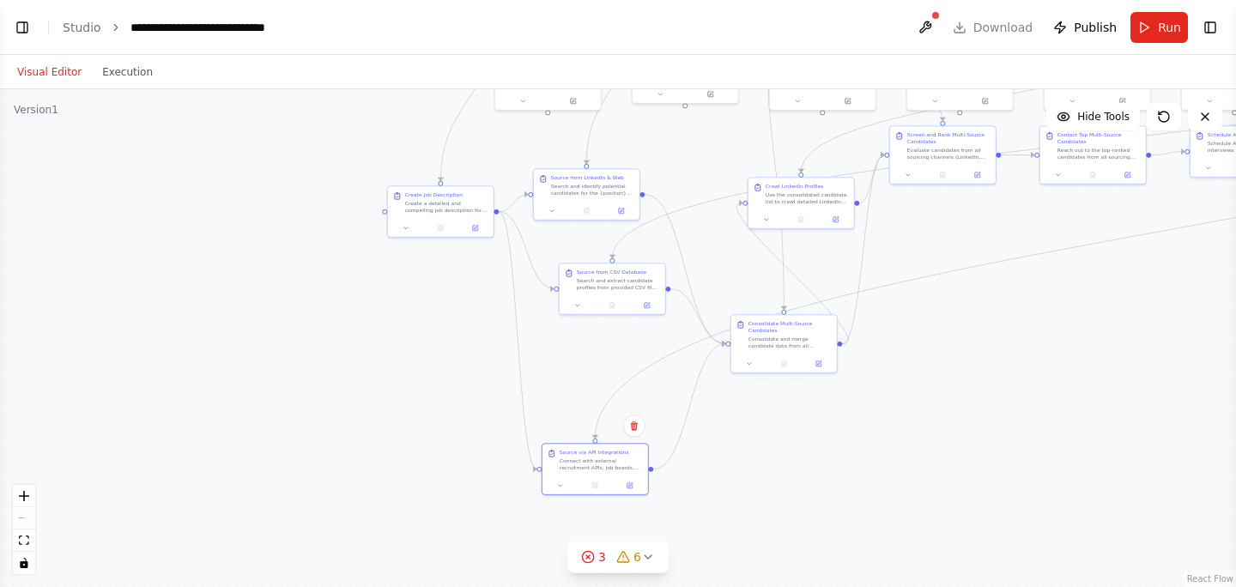
drag, startPoint x: 875, startPoint y: 466, endPoint x: 887, endPoint y: 307, distance: 159.3
click at [887, 307] on div ".deletable-edge-delete-btn { width: 20px; height: 20px; border: 0px solid #ffff…" at bounding box center [618, 338] width 1236 height 498
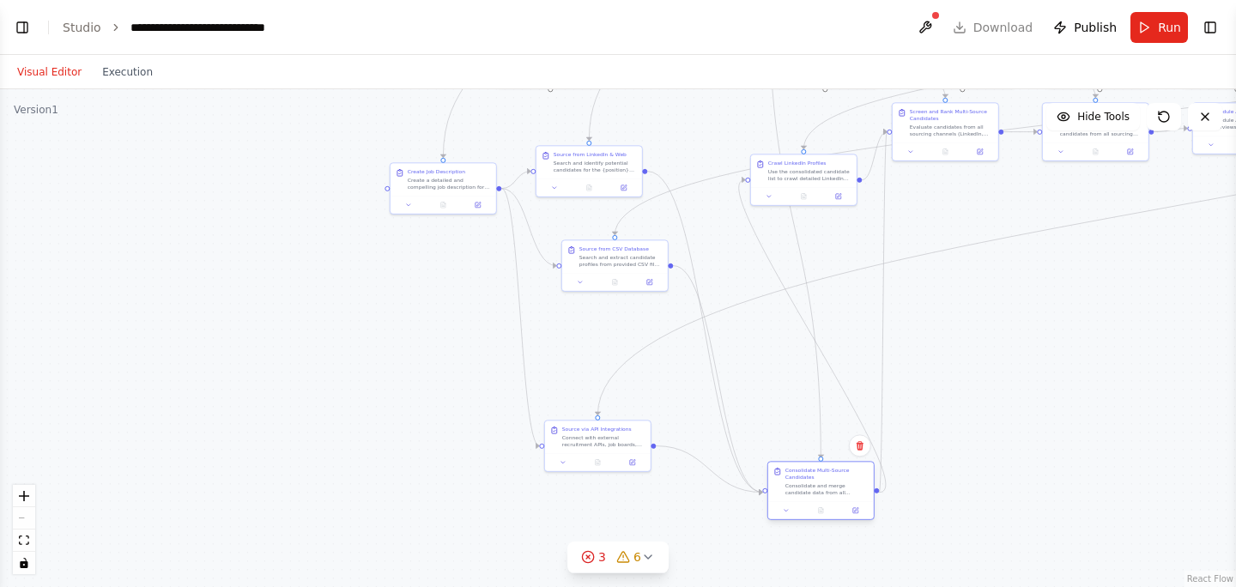
drag, startPoint x: 783, startPoint y: 311, endPoint x: 821, endPoint y: 478, distance: 171.6
click at [821, 478] on div "Consolidate Multi-Source Candidates Consolidate and merge candidate data from a…" at bounding box center [827, 481] width 83 height 29
drag, startPoint x: 600, startPoint y: 440, endPoint x: 415, endPoint y: 501, distance: 195.5
click at [415, 489] on div "Connect with external recruitment APIs, job boards, and talent databases to sou…" at bounding box center [440, 483] width 83 height 14
drag, startPoint x: 603, startPoint y: 264, endPoint x: 518, endPoint y: 355, distance: 125.1
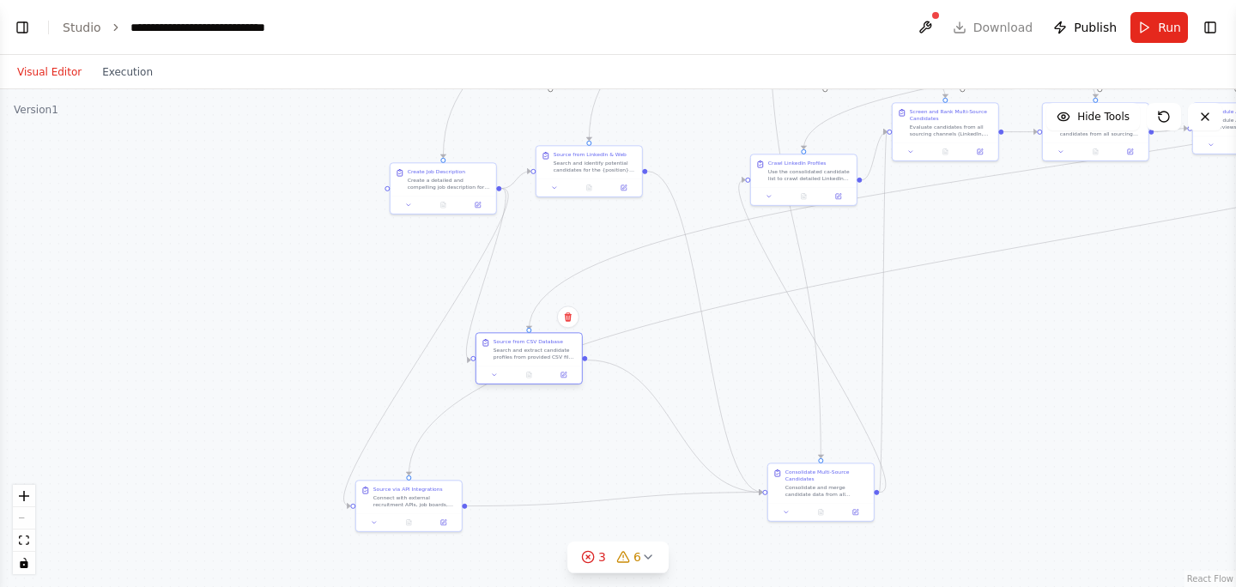
click at [518, 355] on div "Search and extract candidate profiles from provided CSV files, candidate databa…" at bounding box center [535, 354] width 83 height 14
drag, startPoint x: 587, startPoint y: 167, endPoint x: 560, endPoint y: 233, distance: 71.6
click at [560, 232] on div "Search and identify potential candidates for the {position} role using web sear…" at bounding box center [569, 225] width 83 height 14
drag, startPoint x: 827, startPoint y: 488, endPoint x: 720, endPoint y: 429, distance: 121.8
click at [720, 430] on div "Consolidate and merge candidate data from all sourcing channels (LinkedIn/Web, …" at bounding box center [724, 429] width 83 height 14
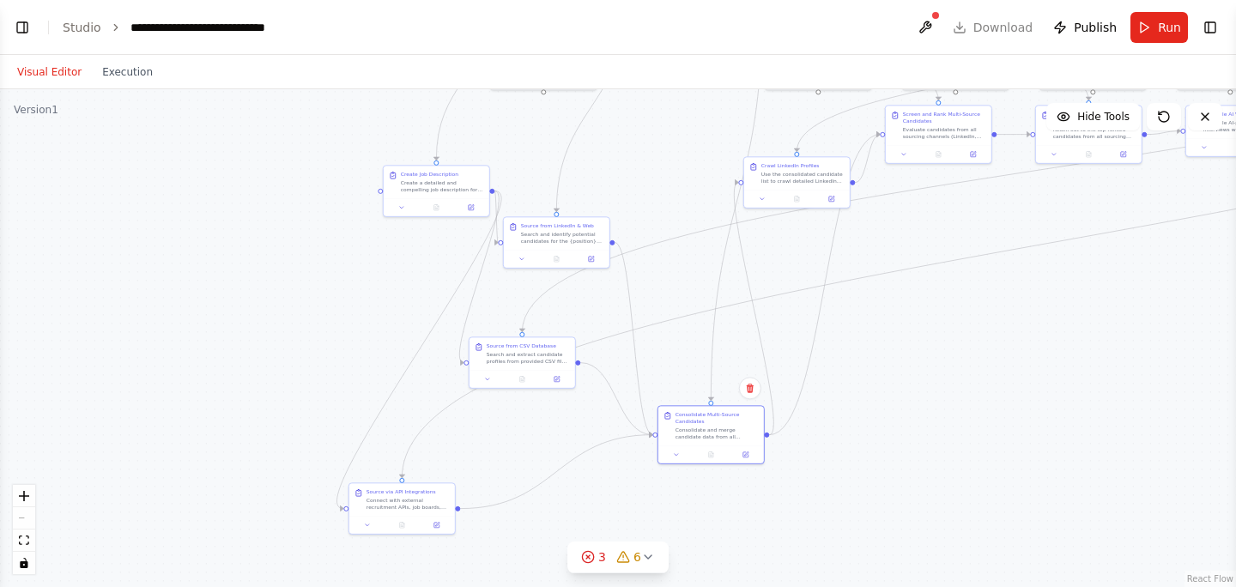
drag, startPoint x: 910, startPoint y: 348, endPoint x: 862, endPoint y: 391, distance: 65.0
click at [862, 393] on div ".deletable-edge-delete-btn { width: 20px; height: 20px; border: 0px solid #ffff…" at bounding box center [618, 338] width 1236 height 498
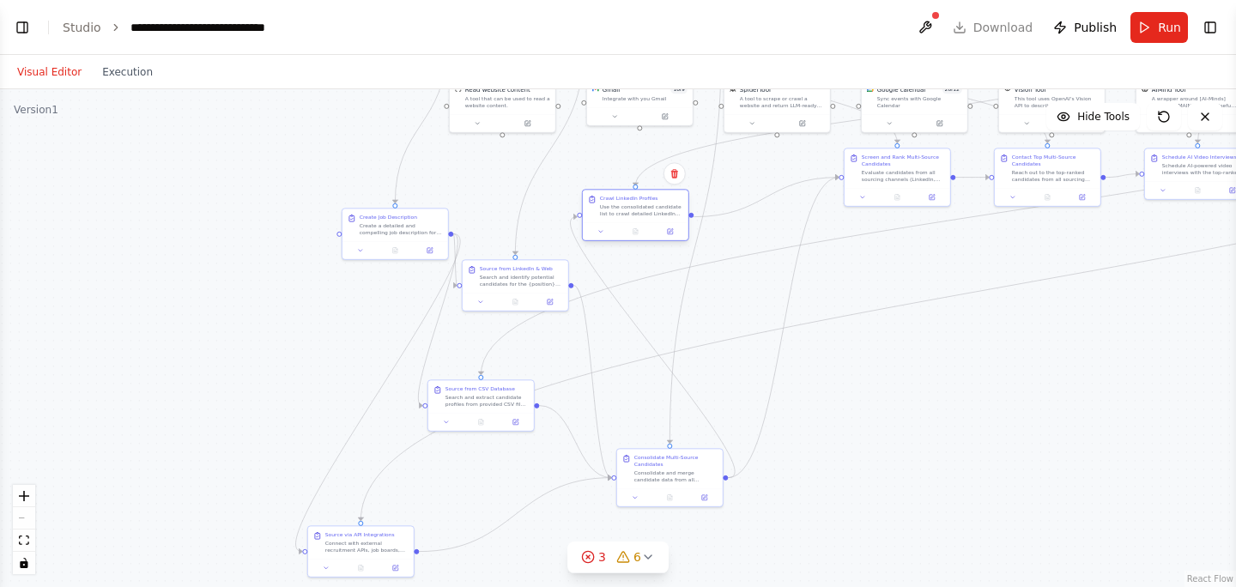
drag, startPoint x: 761, startPoint y: 219, endPoint x: 640, endPoint y: 209, distance: 120.6
click at [640, 209] on div "Use the consolidated candidate list to crawl detailed LinkedIn profiles for can…" at bounding box center [641, 210] width 83 height 14
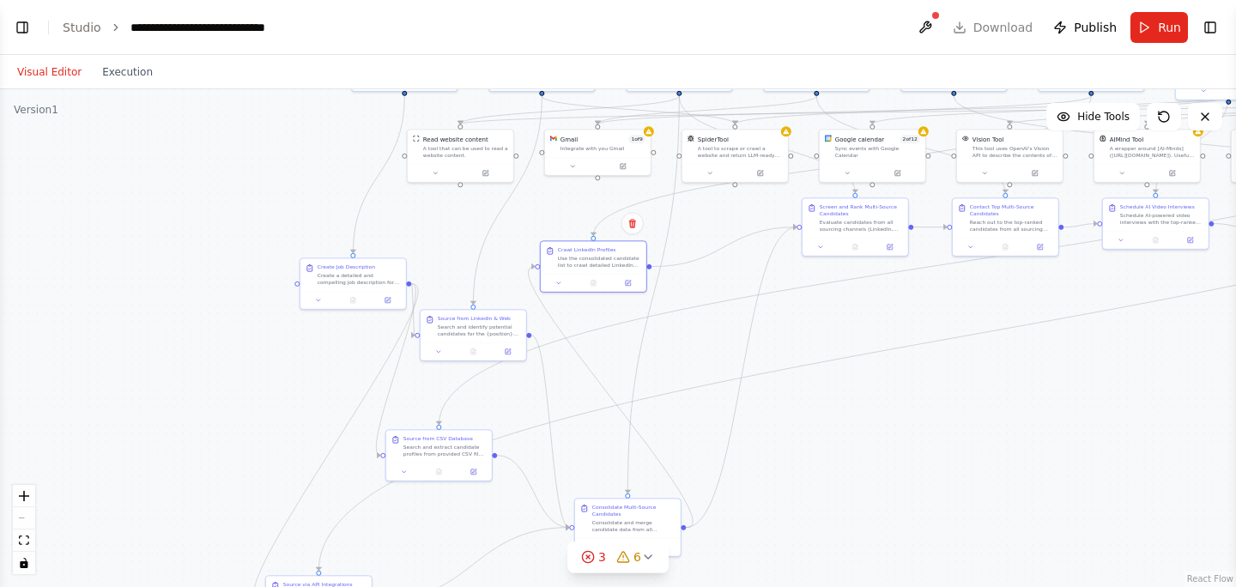
drag, startPoint x: 974, startPoint y: 370, endPoint x: 928, endPoint y: 430, distance: 75.4
click at [928, 431] on div ".deletable-edge-delete-btn { width: 20px; height: 20px; border: 0px solid #ffff…" at bounding box center [618, 338] width 1236 height 498
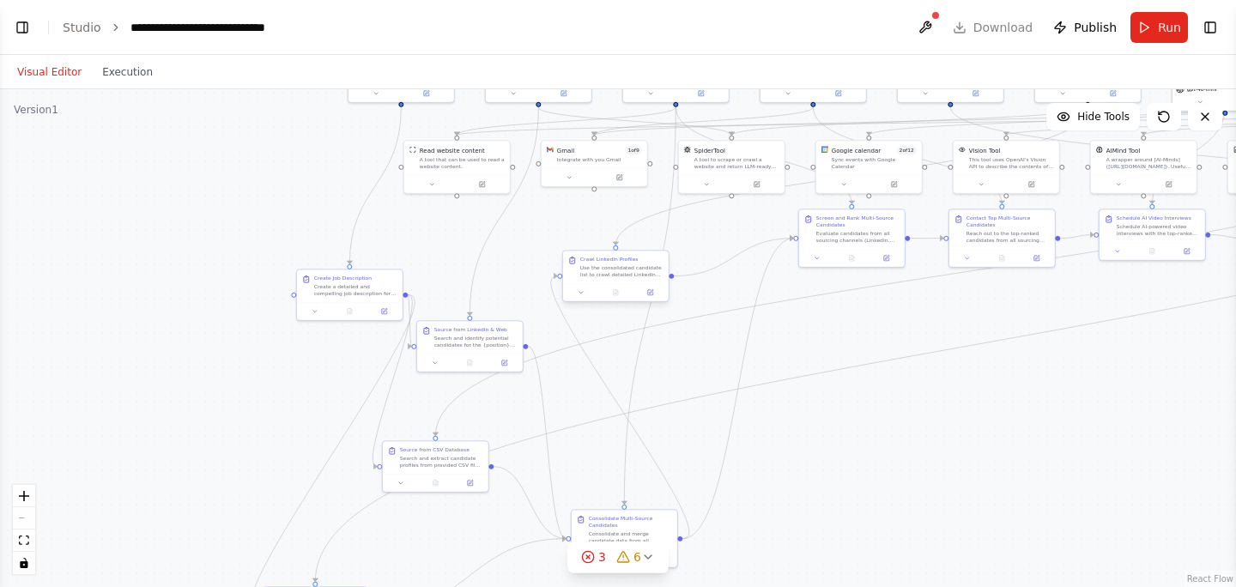
drag, startPoint x: 599, startPoint y: 275, endPoint x: 626, endPoint y: 274, distance: 26.6
click at [626, 274] on div "Use the consolidated candidate list to crawl detailed LinkedIn profiles for can…" at bounding box center [621, 271] width 83 height 14
drag, startPoint x: 859, startPoint y: 227, endPoint x: 810, endPoint y: 315, distance: 101.1
click at [810, 317] on div "Screen and Rank Multi-Source Candidates Evaluate candidates from all sourcing c…" at bounding box center [810, 321] width 83 height 29
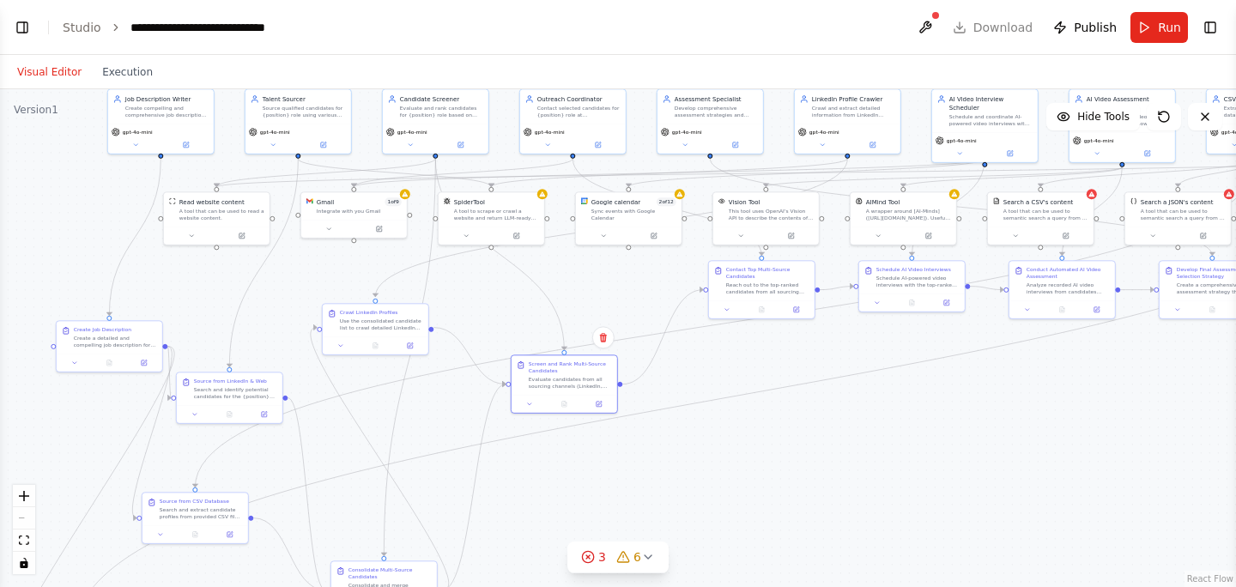
drag, startPoint x: 1028, startPoint y: 384, endPoint x: 777, endPoint y: 446, distance: 258.2
click at [777, 446] on div ".deletable-edge-delete-btn { width: 20px; height: 20px; border: 0px solid #ffff…" at bounding box center [618, 338] width 1236 height 498
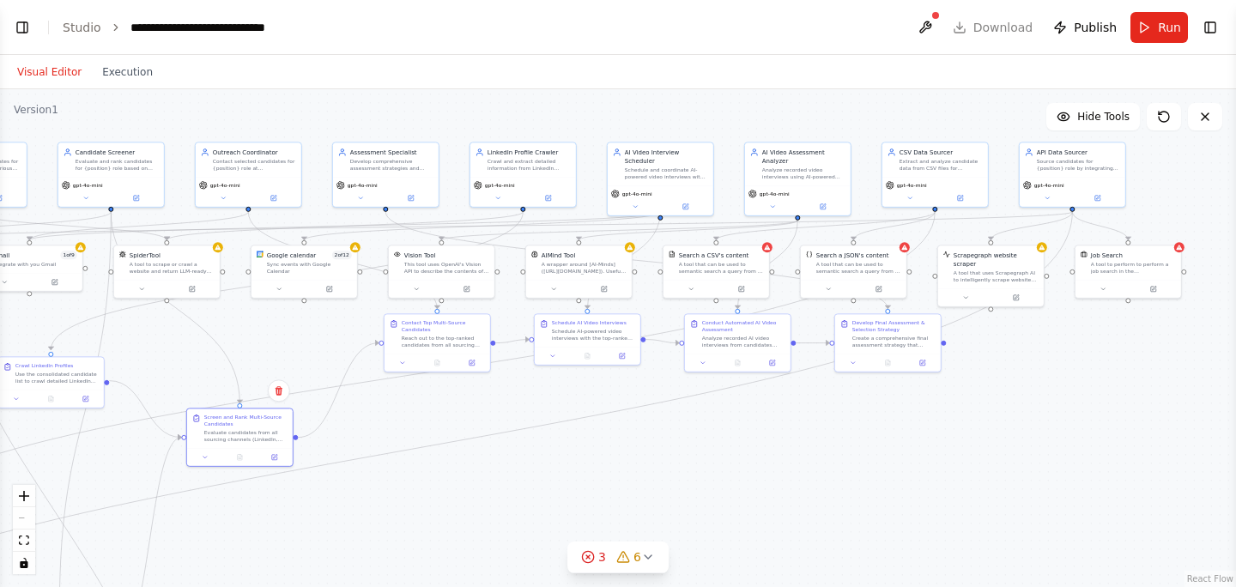
drag, startPoint x: 943, startPoint y: 453, endPoint x: 630, endPoint y: 496, distance: 316.3
click at [630, 496] on div ".deletable-edge-delete-btn { width: 20px; height: 20px; border: 0px solid #ffff…" at bounding box center [618, 338] width 1236 height 498
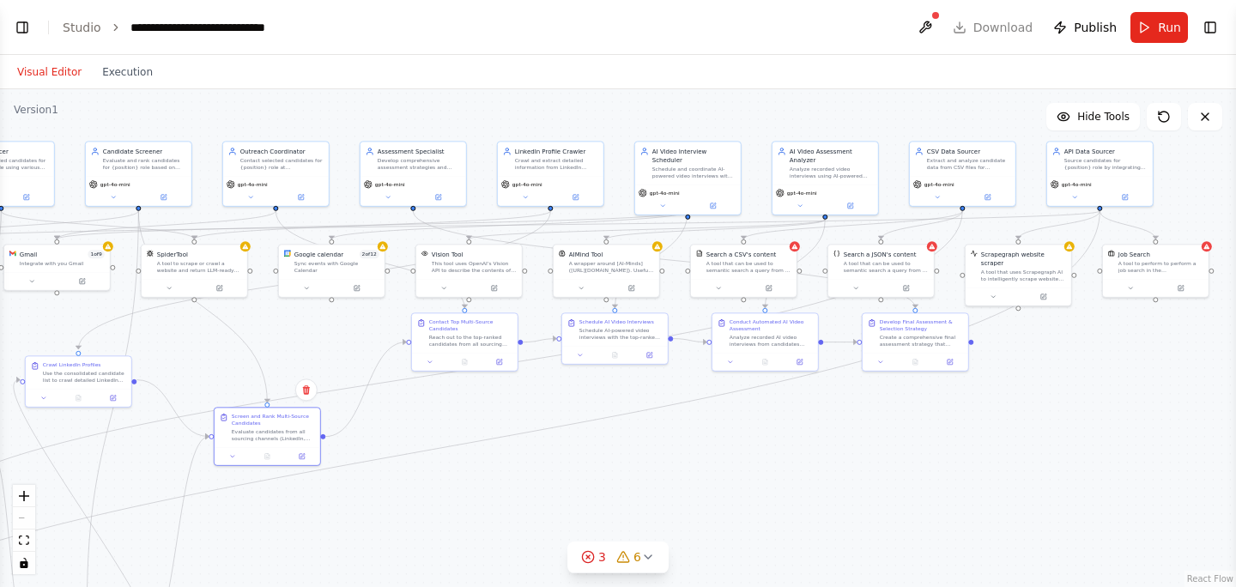
drag, startPoint x: 907, startPoint y: 432, endPoint x: 1018, endPoint y: 416, distance: 112.7
click at [1018, 417] on div ".deletable-edge-delete-btn { width: 20px; height: 20px; border: 0px solid #ffff…" at bounding box center [618, 338] width 1236 height 498
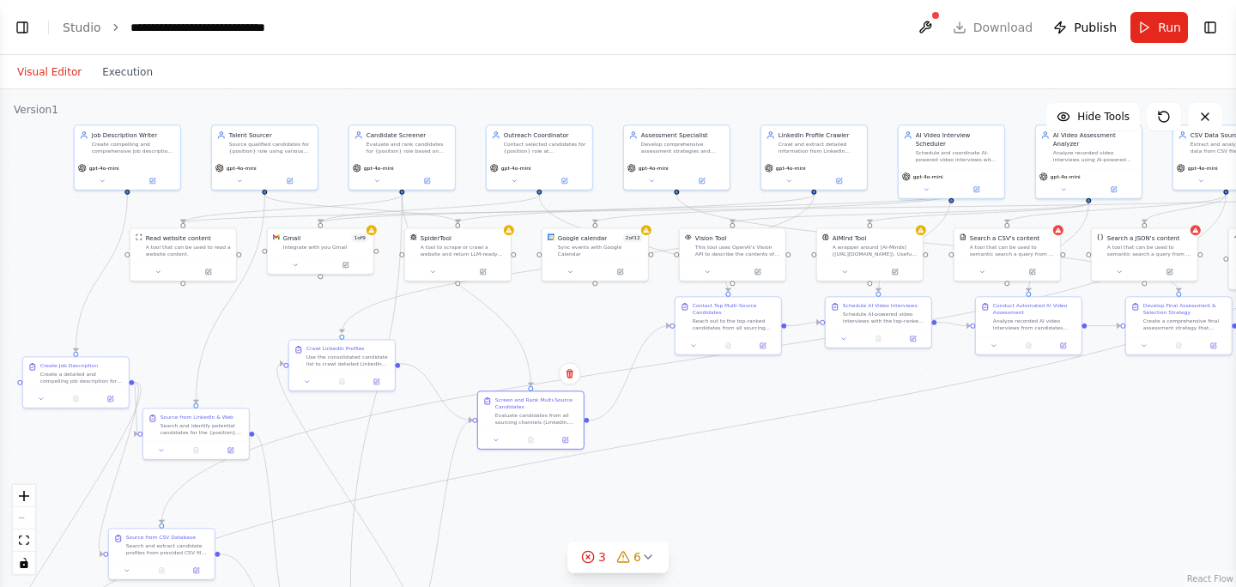
drag, startPoint x: 747, startPoint y: 427, endPoint x: 928, endPoint y: 423, distance: 181.2
click at [928, 423] on div ".deletable-edge-delete-btn { width: 20px; height: 20px; border: 0px solid #ffff…" at bounding box center [618, 338] width 1236 height 498
drag, startPoint x: 834, startPoint y: 447, endPoint x: 939, endPoint y: 426, distance: 107.8
click at [939, 426] on div ".deletable-edge-delete-btn { width: 20px; height: 20px; border: 0px solid #ffff…" at bounding box center [618, 338] width 1236 height 498
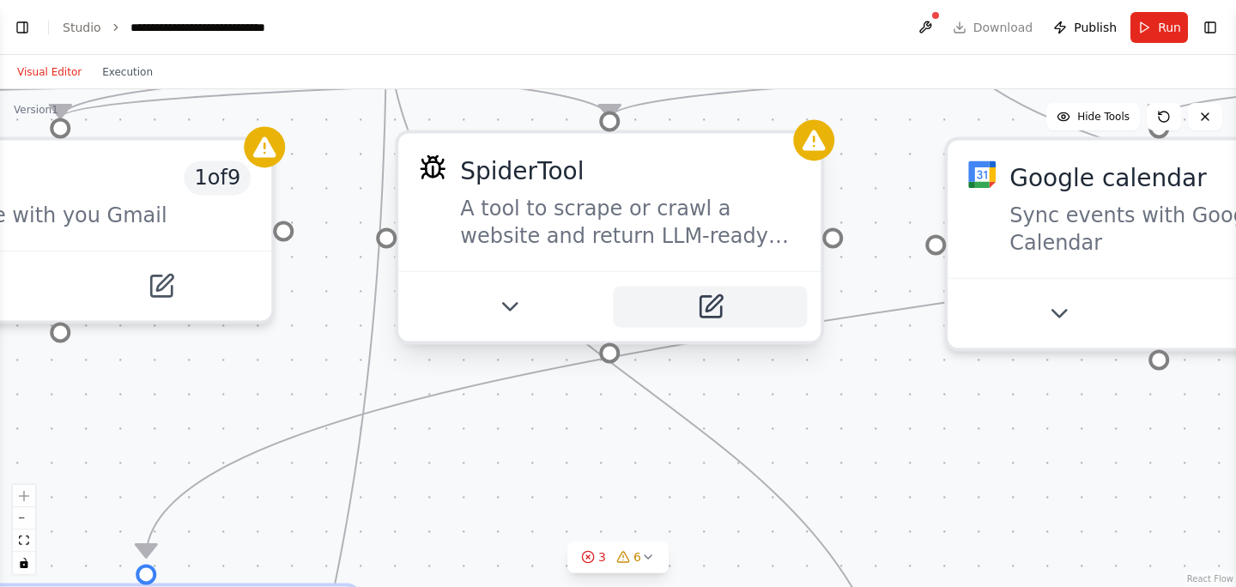
click at [701, 303] on button at bounding box center [710, 306] width 194 height 41
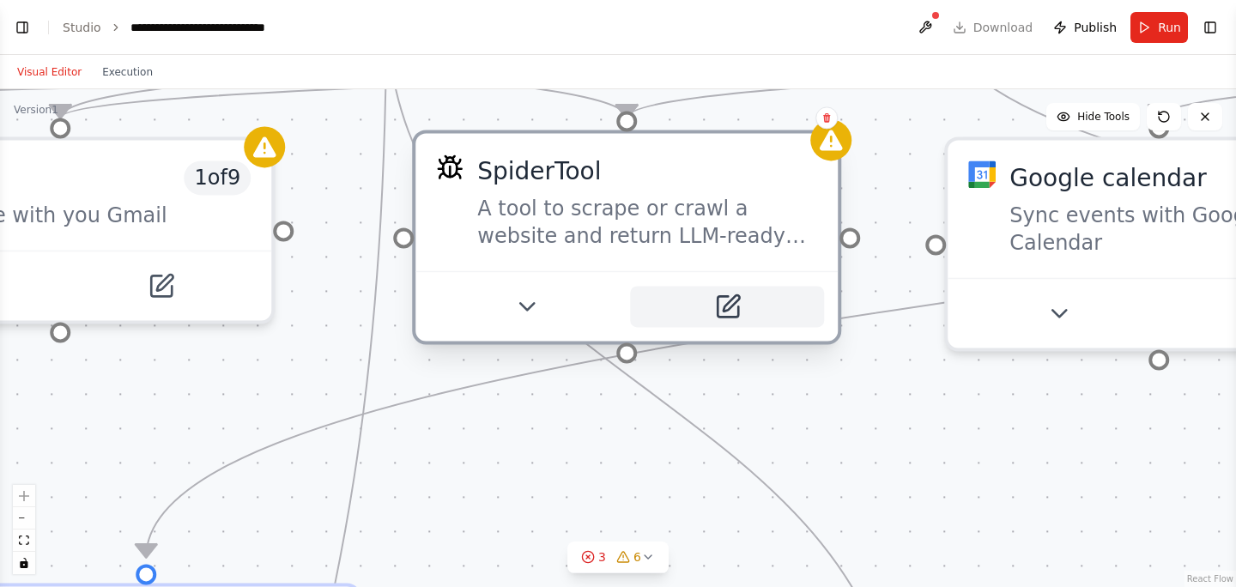
click at [737, 312] on icon at bounding box center [727, 306] width 21 height 21
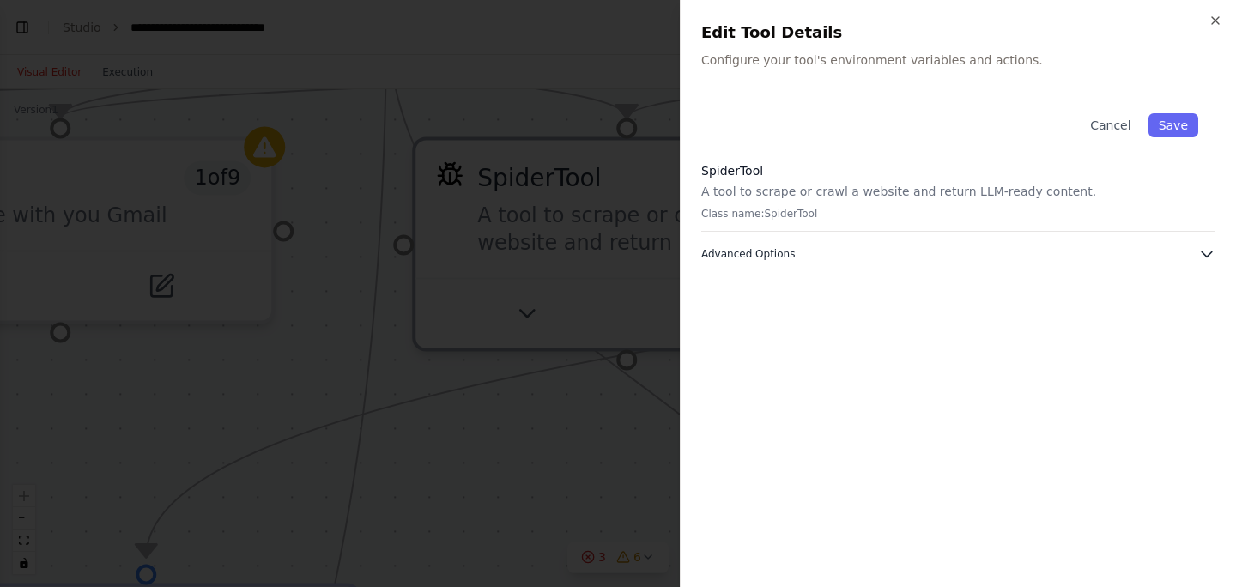
click at [978, 250] on button "Advanced Options" at bounding box center [958, 254] width 514 height 17
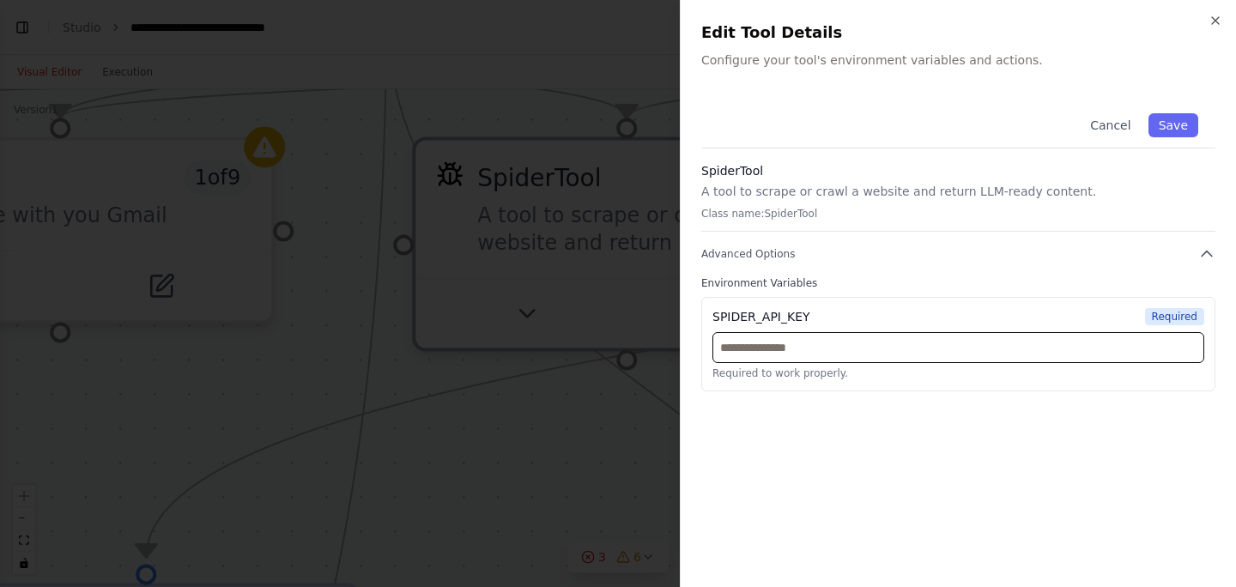
click at [792, 359] on input "text" at bounding box center [959, 347] width 492 height 31
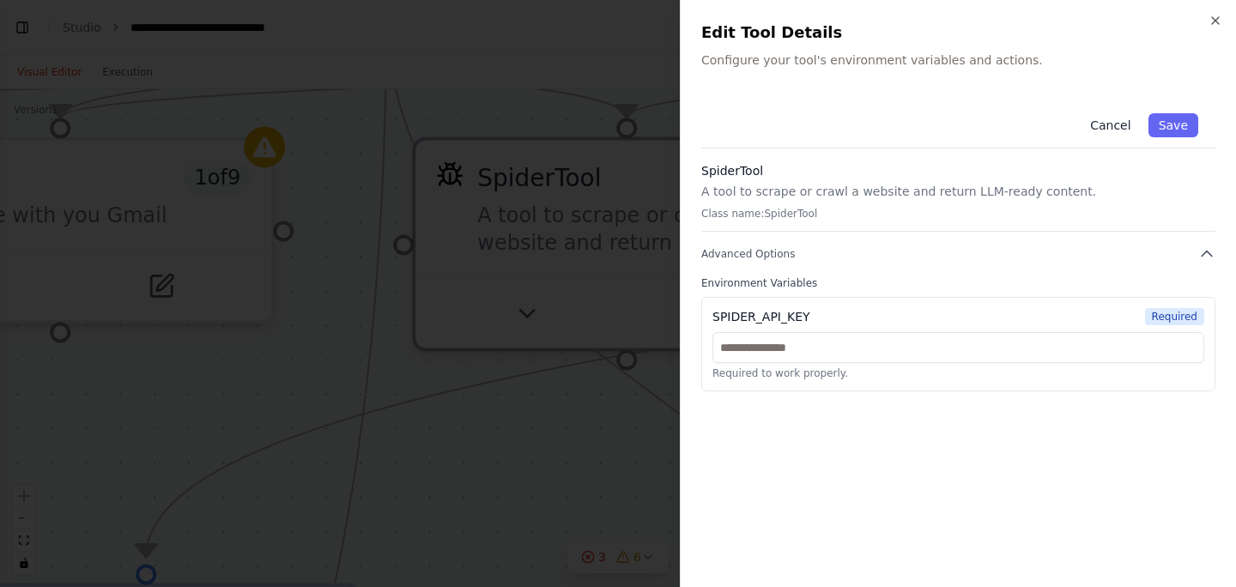
click at [1122, 126] on button "Cancel" at bounding box center [1110, 125] width 61 height 24
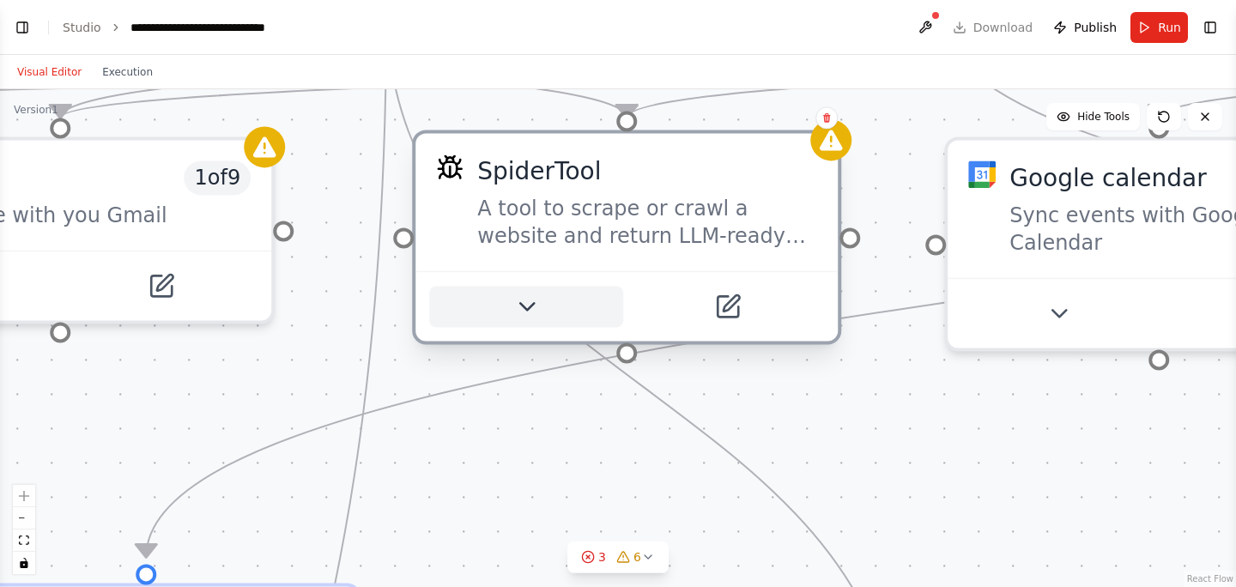
click at [541, 294] on button at bounding box center [526, 306] width 194 height 41
click at [532, 316] on icon at bounding box center [526, 306] width 27 height 27
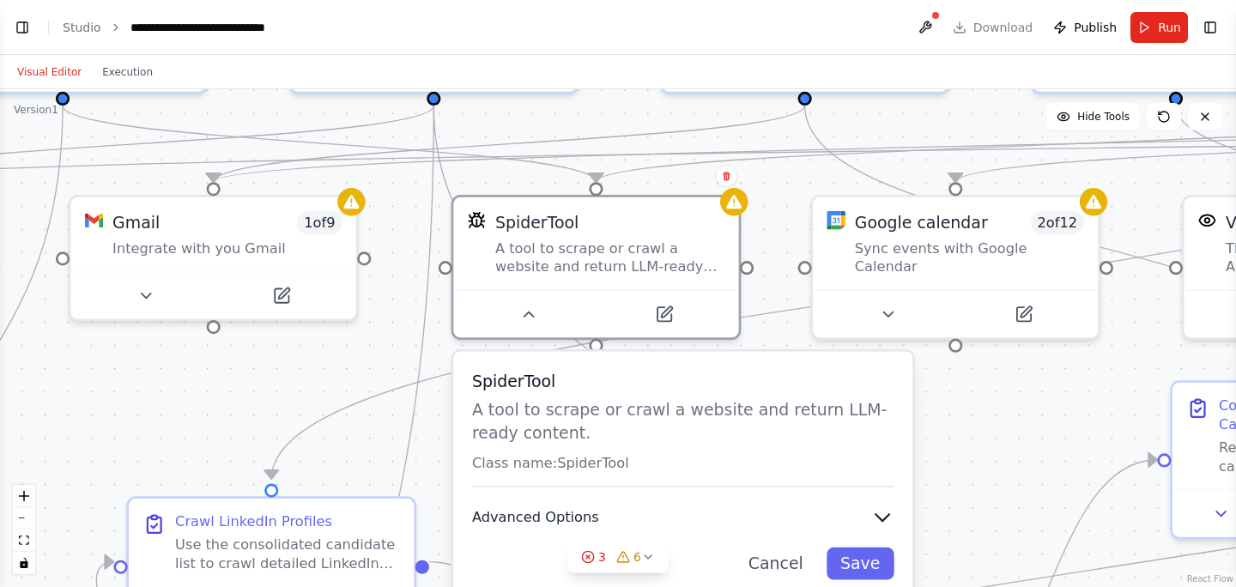
click at [886, 522] on icon "button" at bounding box center [882, 517] width 23 height 23
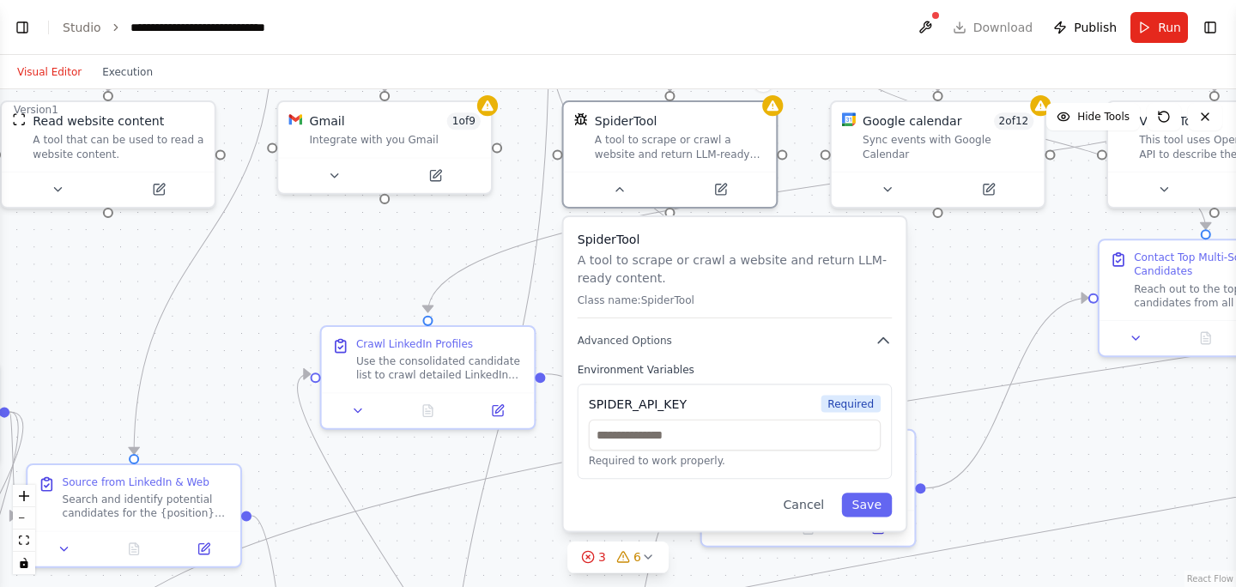
drag, startPoint x: 993, startPoint y: 504, endPoint x: 993, endPoint y: 325, distance: 178.6
click at [993, 325] on div ".deletable-edge-delete-btn { width: 20px; height: 20px; border: 0px solid #ffff…" at bounding box center [618, 338] width 1236 height 498
click at [817, 512] on button "Cancel" at bounding box center [804, 503] width 62 height 24
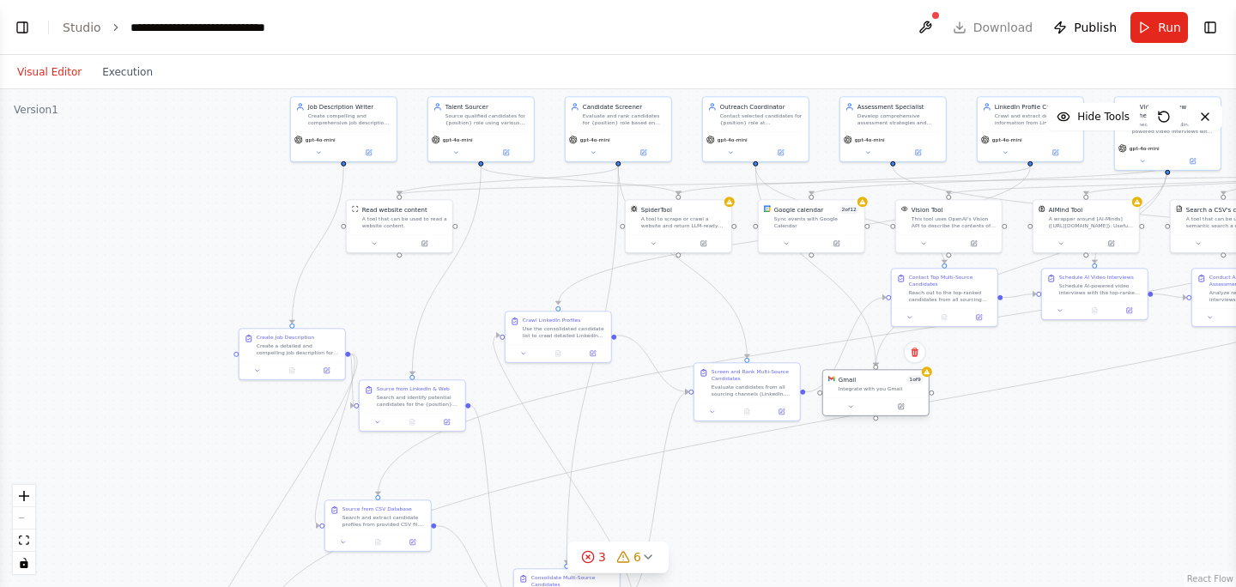
drag, startPoint x: 539, startPoint y: 211, endPoint x: 888, endPoint y: 428, distance: 410.2
click at [888, 392] on div "Gmail 1 of 9 Integrate with you Gmail" at bounding box center [881, 383] width 85 height 17
drag, startPoint x: 921, startPoint y: 450, endPoint x: 982, endPoint y: 497, distance: 77.1
click at [982, 497] on div at bounding box center [945, 492] width 106 height 18
drag, startPoint x: 553, startPoint y: 331, endPoint x: 521, endPoint y: 324, distance: 32.7
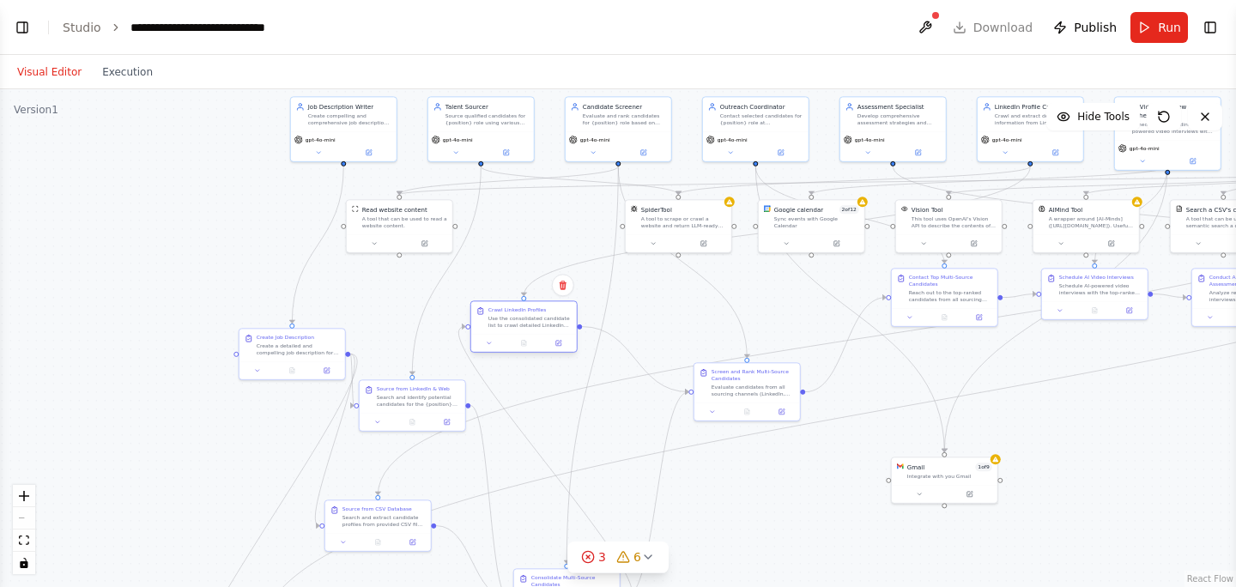
click at [521, 324] on div "Use the consolidated candidate list to crawl detailed LinkedIn profiles for can…" at bounding box center [529, 322] width 83 height 14
drag, startPoint x: 751, startPoint y: 376, endPoint x: 634, endPoint y: 407, distance: 120.8
click at [634, 407] on div "Screen and Rank Multi-Source Candidates" at bounding box center [633, 408] width 83 height 14
drag, startPoint x: 524, startPoint y: 323, endPoint x: 516, endPoint y: 294, distance: 30.2
click at [516, 294] on div "Use the consolidated candidate list to crawl detailed LinkedIn profiles for can…" at bounding box center [521, 296] width 83 height 14
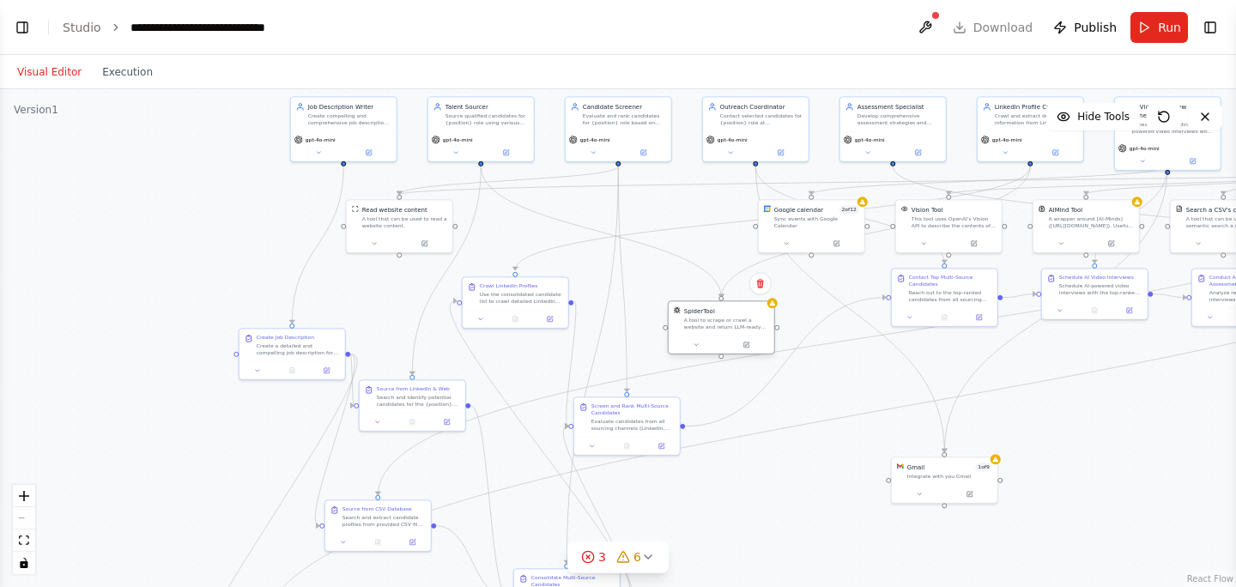
drag, startPoint x: 674, startPoint y: 211, endPoint x: 719, endPoint y: 316, distance: 113.9
click at [719, 316] on div "SpiderTool A tool to scrape or crawl a website and return LLM-ready content." at bounding box center [726, 318] width 85 height 24
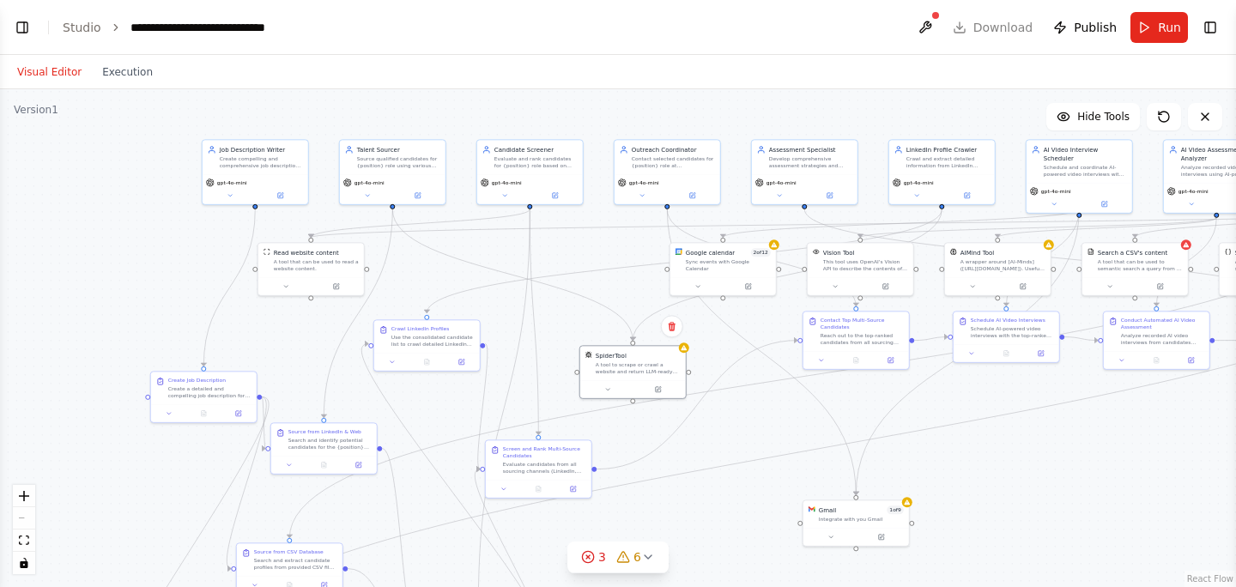
drag, startPoint x: 1118, startPoint y: 428, endPoint x: 1028, endPoint y: 470, distance: 98.3
click at [1028, 470] on div ".deletable-edge-delete-btn { width: 20px; height: 20px; border: 0px solid #ffff…" at bounding box center [618, 338] width 1236 height 498
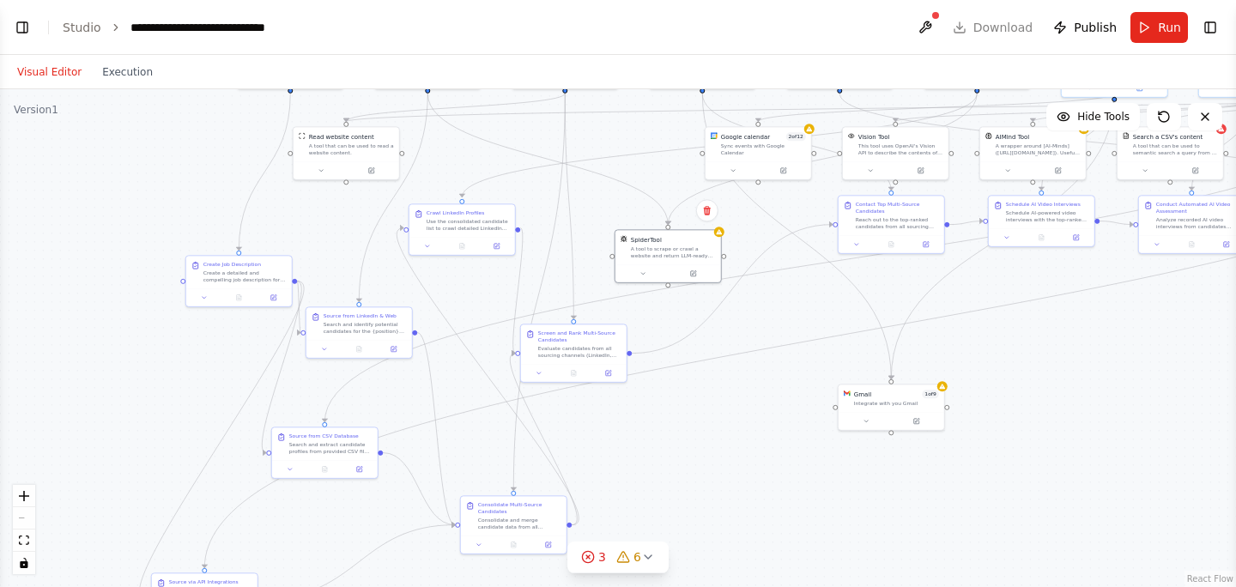
drag, startPoint x: 706, startPoint y: 501, endPoint x: 743, endPoint y: 379, distance: 127.6
click at [743, 379] on div ".deletable-edge-delete-btn { width: 20px; height: 20px; border: 0px solid #ffff…" at bounding box center [618, 338] width 1236 height 498
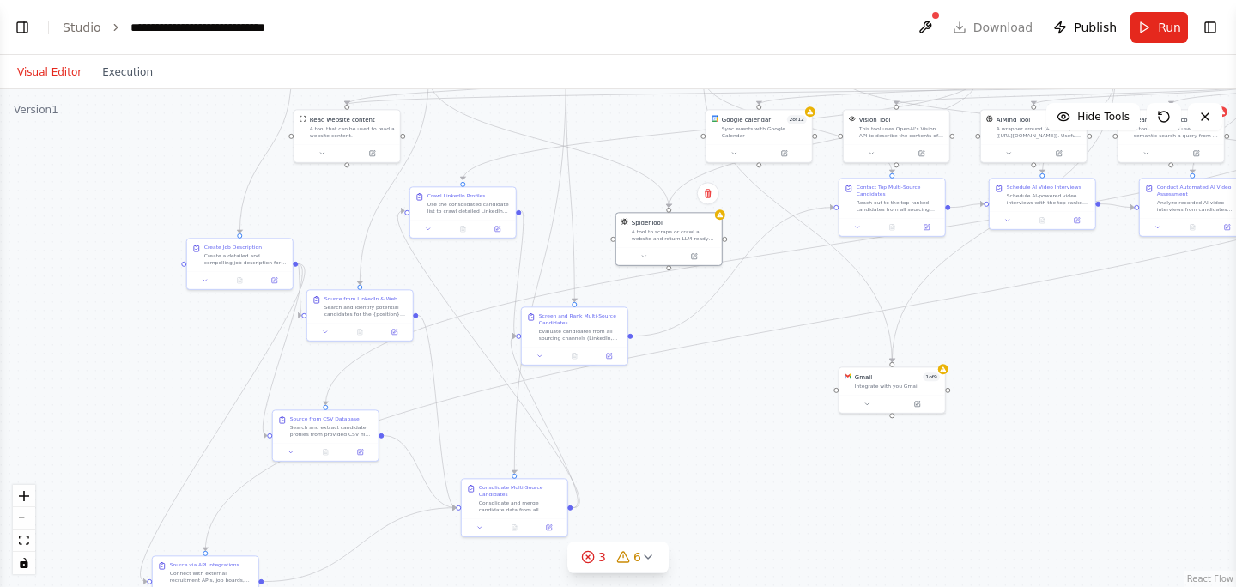
drag, startPoint x: 626, startPoint y: 167, endPoint x: 638, endPoint y: 112, distance: 56.2
click at [638, 112] on div ".deletable-edge-delete-btn { width: 20px; height: 20px; border: 0px solid #ffff…" at bounding box center [618, 338] width 1236 height 498
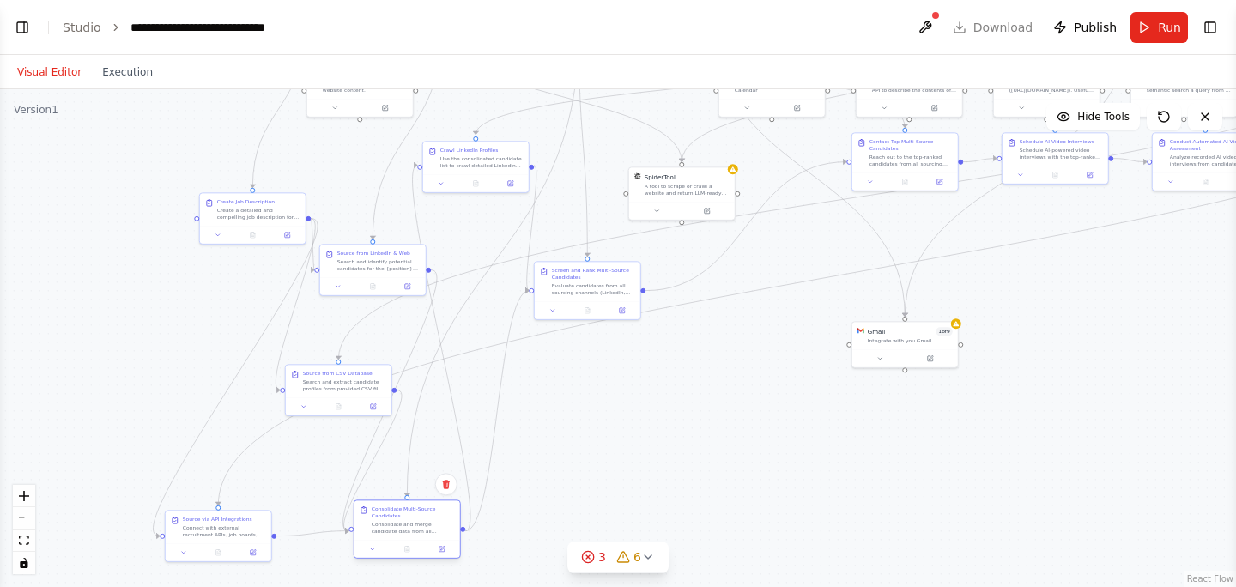
drag, startPoint x: 507, startPoint y: 454, endPoint x: 386, endPoint y: 519, distance: 137.1
click at [387, 519] on div "Consolidate Multi-Source Candidates Consolidate and merge candidate data from a…" at bounding box center [413, 520] width 83 height 29
drag, startPoint x: 470, startPoint y: 169, endPoint x: 809, endPoint y: 452, distance: 441.9
click at [809, 452] on div "Crawl LinkedIn Profiles Use the consolidated candidate list to crawl detailed L…" at bounding box center [820, 439] width 106 height 33
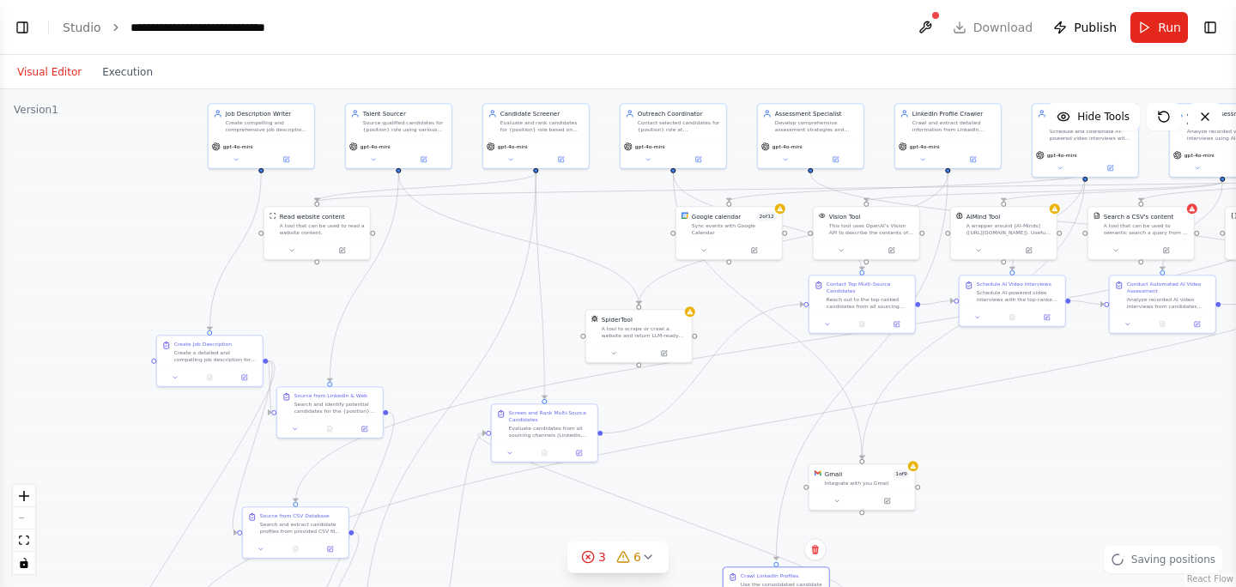
drag, startPoint x: 774, startPoint y: 250, endPoint x: 731, endPoint y: 391, distance: 147.2
click at [731, 391] on div ".deletable-edge-delete-btn { width: 20px; height: 20px; border: 0px solid #ffff…" at bounding box center [618, 338] width 1236 height 498
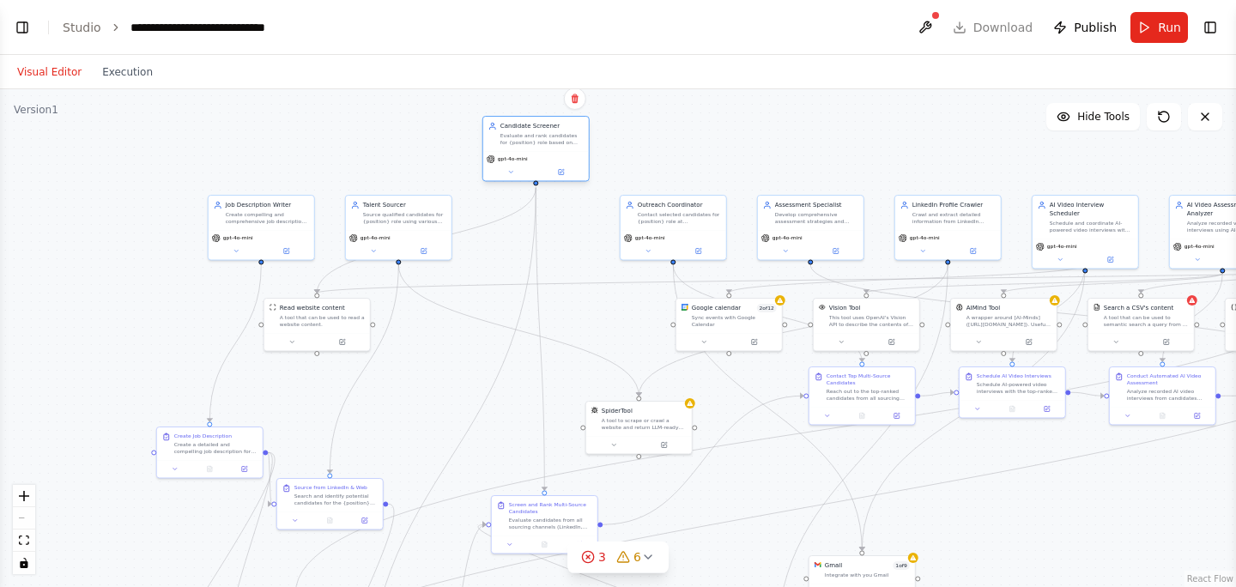
drag, startPoint x: 544, startPoint y: 118, endPoint x: 544, endPoint y: 128, distance: 10.3
click at [544, 132] on div "Evaluate and rank candidates for {position} role based on their qualifications,…" at bounding box center [542, 139] width 83 height 14
click at [667, 406] on div "SpiderTool" at bounding box center [644, 409] width 85 height 9
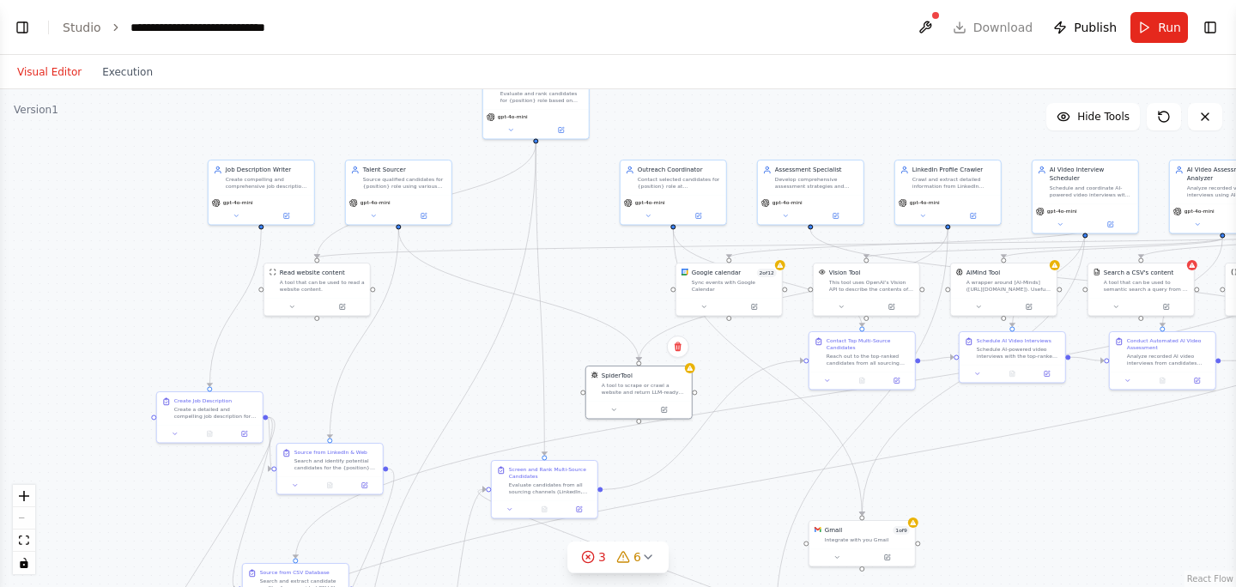
drag, startPoint x: 614, startPoint y: 336, endPoint x: 612, endPoint y: 296, distance: 39.5
click at [612, 296] on div ".deletable-edge-delete-btn { width: 20px; height: 20px; border: 0px solid #ffff…" at bounding box center [618, 338] width 1236 height 498
drag, startPoint x: 543, startPoint y: 483, endPoint x: 456, endPoint y: 341, distance: 166.8
click at [456, 341] on div "Evaluate candidates from all sourcing channels (LinkedIn, CSV databases, API in…" at bounding box center [463, 345] width 83 height 14
drag, startPoint x: 452, startPoint y: 331, endPoint x: 508, endPoint y: 326, distance: 56.0
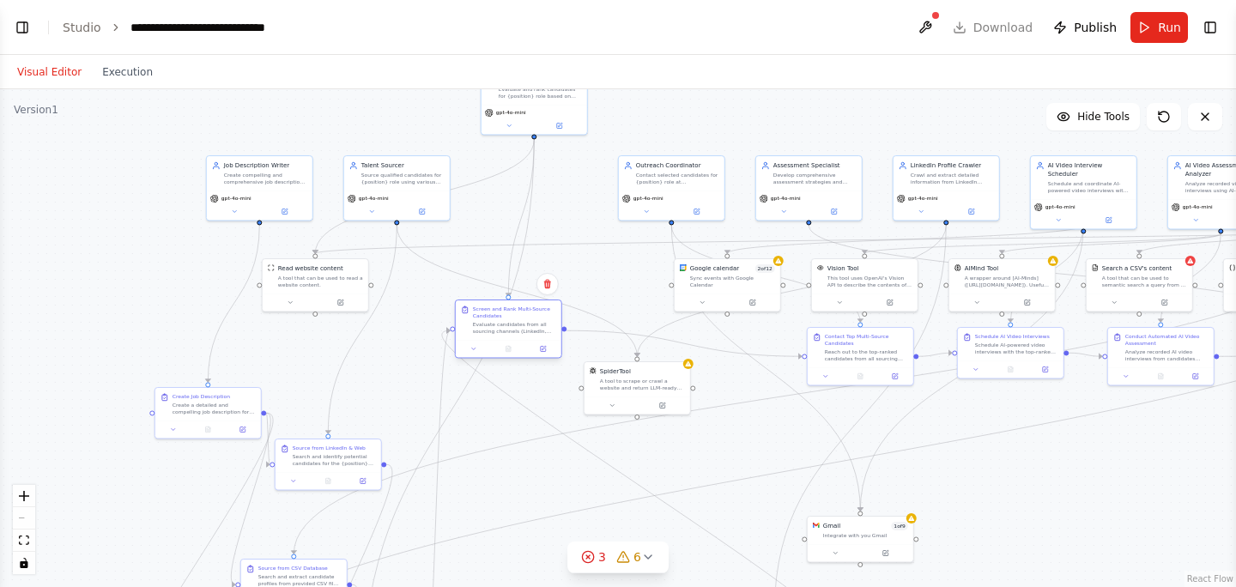
click at [508, 326] on div "Evaluate candidates from all sourcing channels (LinkedIn, CSV databases, API in…" at bounding box center [514, 328] width 83 height 14
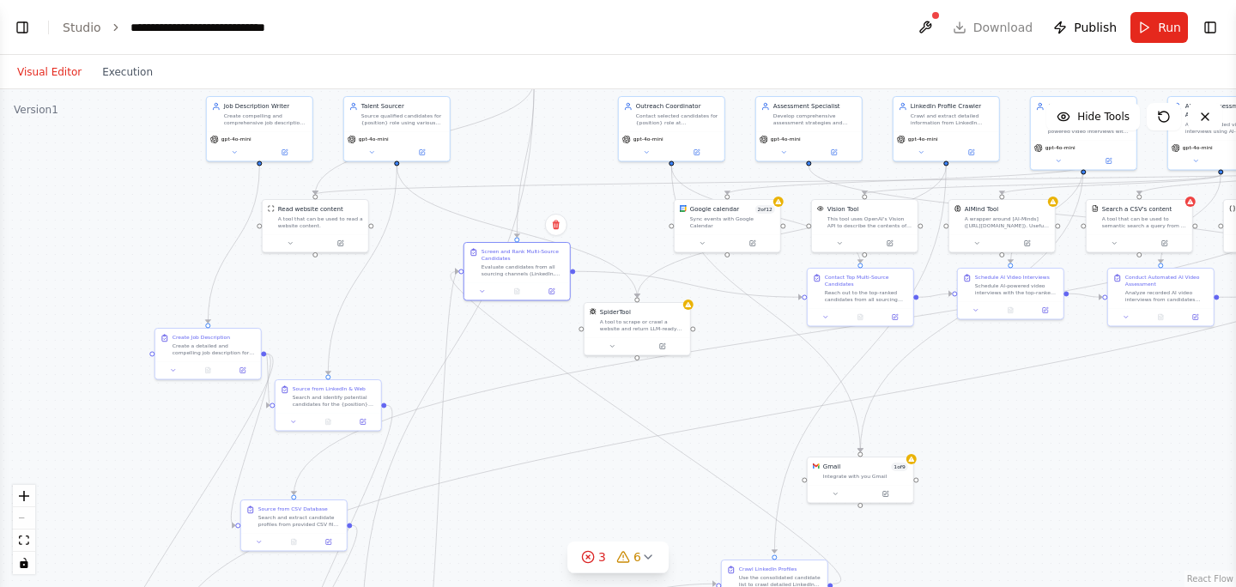
drag, startPoint x: 615, startPoint y: 293, endPoint x: 609, endPoint y: 212, distance: 80.9
click at [609, 213] on div ".deletable-edge-delete-btn { width: 20px; height: 20px; border: 0px solid #ffff…" at bounding box center [618, 338] width 1236 height 498
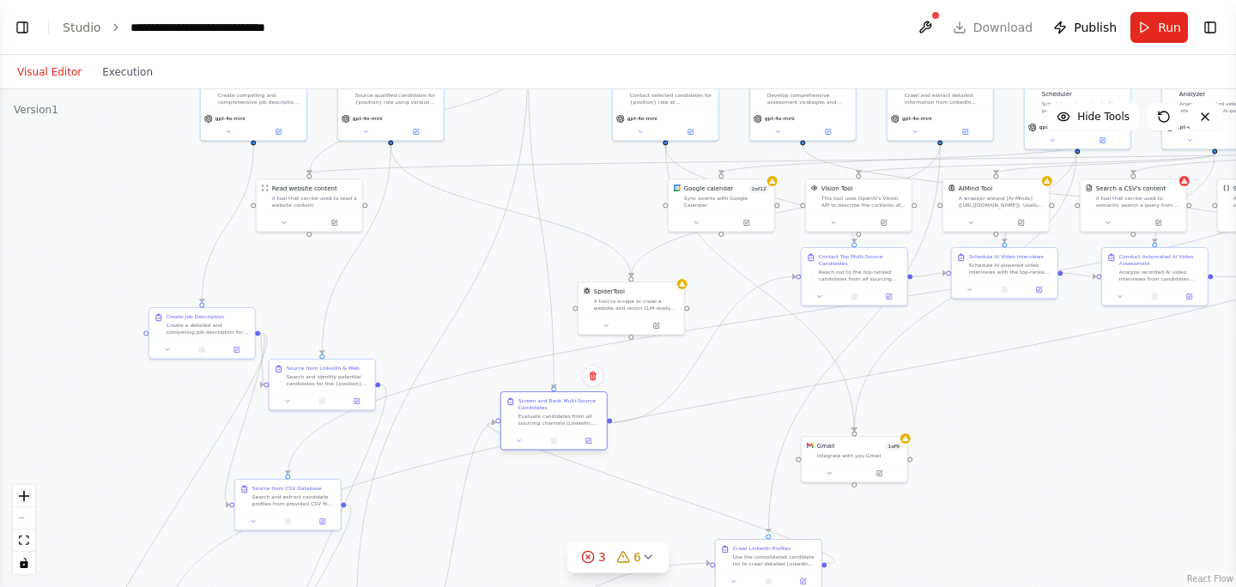
drag, startPoint x: 519, startPoint y: 239, endPoint x: 562, endPoint y: 410, distance: 176.4
click at [562, 411] on div "Screen and Rank Multi-Source Candidates Evaluate candidates from all sourcing c…" at bounding box center [560, 411] width 83 height 29
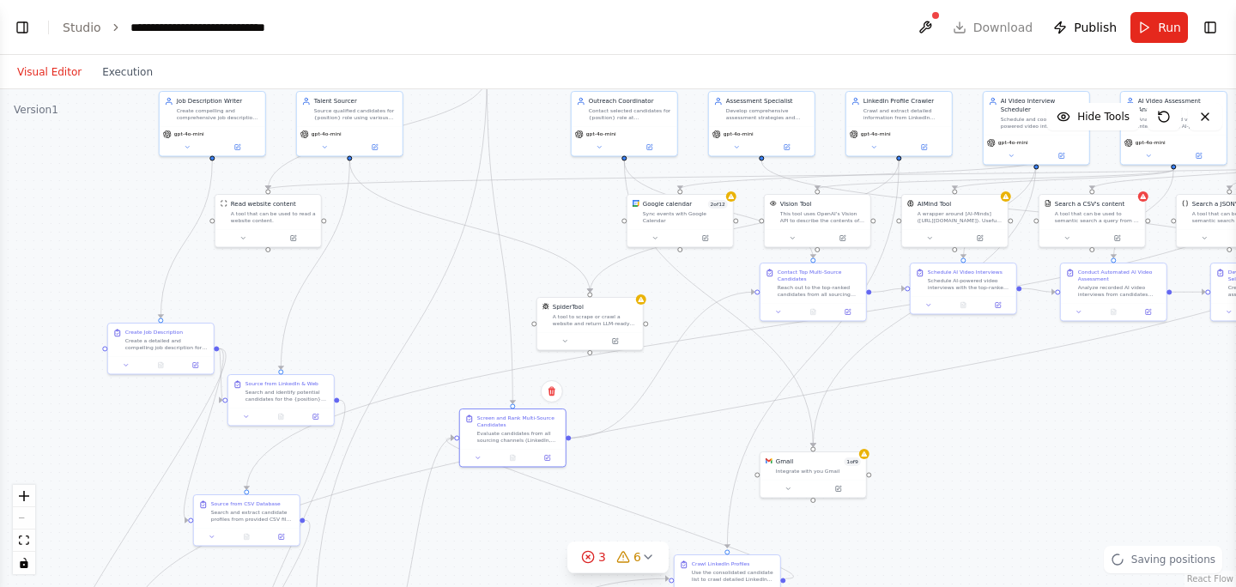
drag, startPoint x: 759, startPoint y: 343, endPoint x: 701, endPoint y: 366, distance: 62.5
click at [701, 367] on div ".deletable-edge-delete-btn { width: 20px; height: 20px; border: 0px solid #ffff…" at bounding box center [618, 338] width 1236 height 498
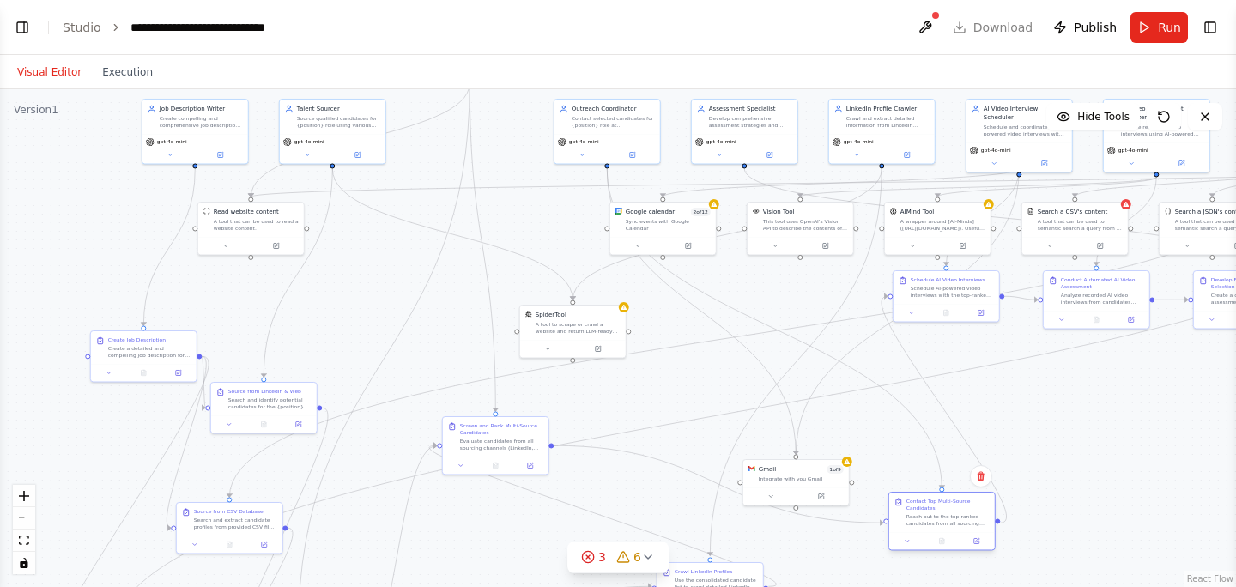
drag, startPoint x: 792, startPoint y: 286, endPoint x: 940, endPoint y: 510, distance: 268.8
click at [940, 510] on div "Contact Top Multi-Source Candidates" at bounding box center [948, 505] width 83 height 14
drag, startPoint x: 670, startPoint y: 219, endPoint x: 704, endPoint y: 405, distance: 189.4
click at [704, 405] on div "Sync events with Google Calendar" at bounding box center [706, 412] width 85 height 14
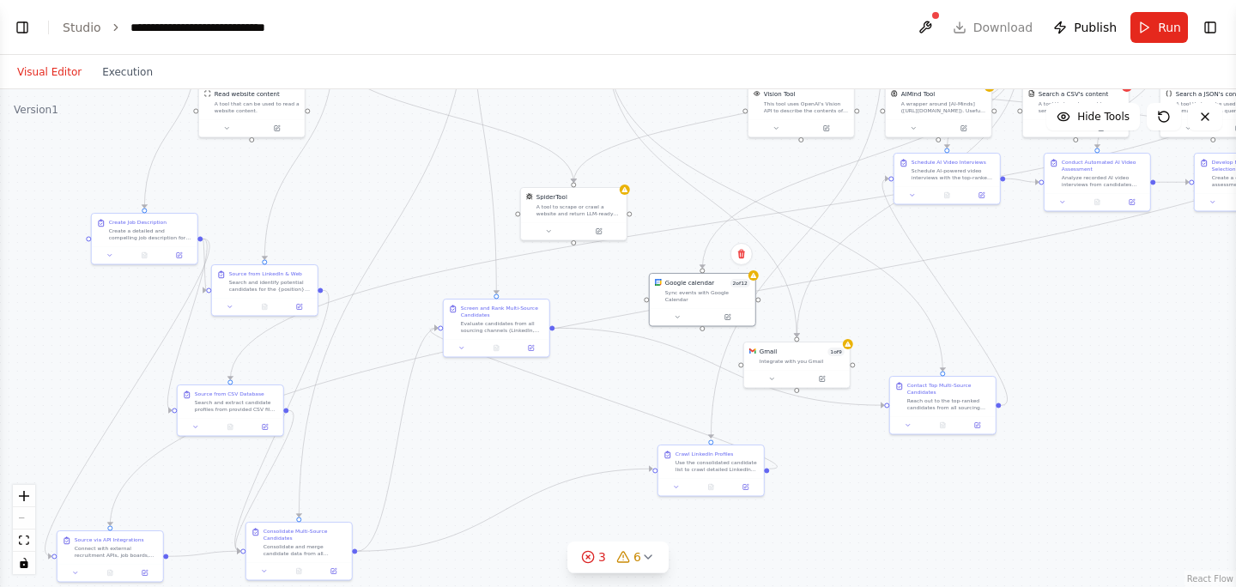
drag, startPoint x: 1075, startPoint y: 459, endPoint x: 1075, endPoint y: 342, distance: 117.6
click at [1075, 342] on div ".deletable-edge-delete-btn { width: 20px; height: 20px; border: 0px solid #ffff…" at bounding box center [618, 338] width 1236 height 498
drag, startPoint x: 791, startPoint y: 356, endPoint x: 801, endPoint y: 353, distance: 10.9
click at [801, 353] on div "Gmail 1 of 9 Integrate with you Gmail" at bounding box center [810, 354] width 85 height 17
drag, startPoint x: 956, startPoint y: 400, endPoint x: 957, endPoint y: 472, distance: 72.1
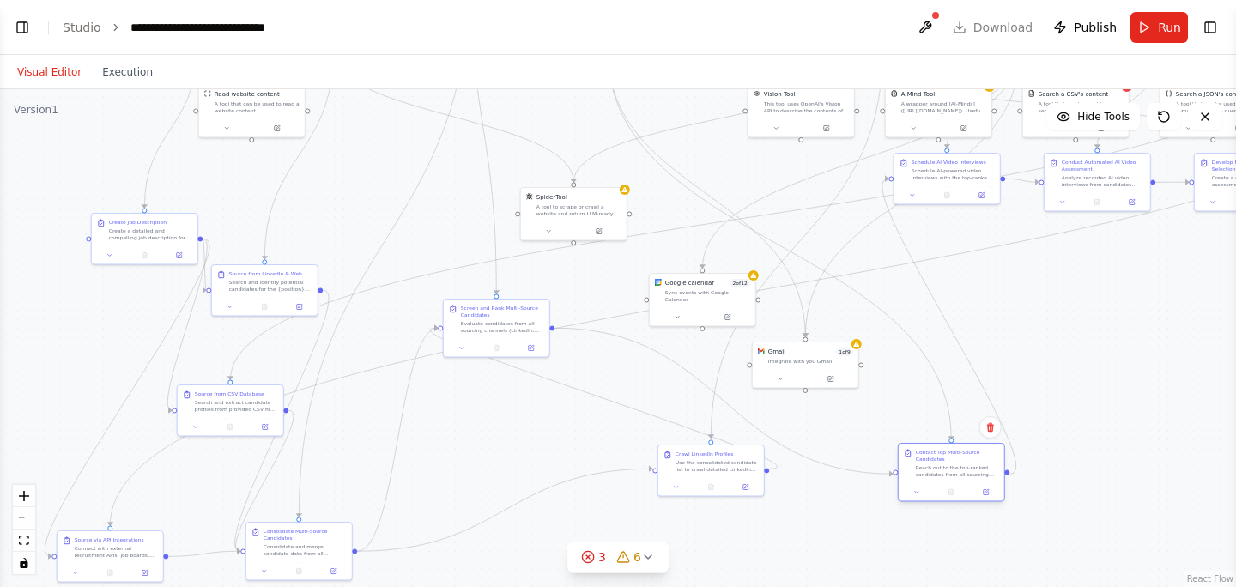
click at [957, 472] on div "Reach out to the top-ranked candidates from all sourcing channels for the {posi…" at bounding box center [957, 471] width 83 height 14
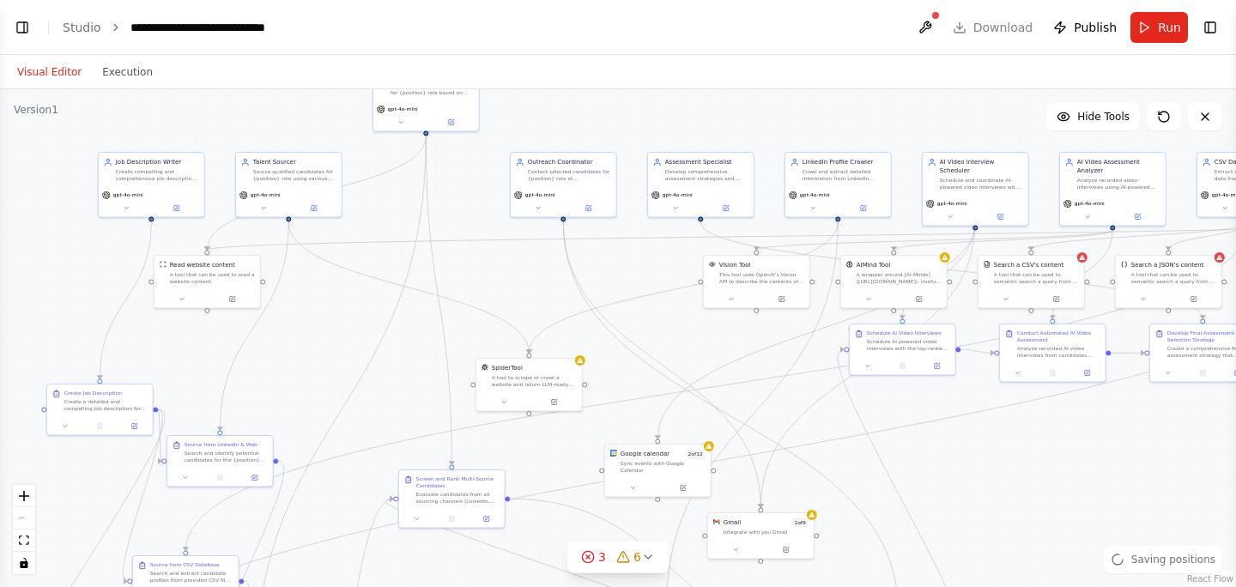
drag, startPoint x: 1051, startPoint y: 300, endPoint x: 1006, endPoint y: 471, distance: 176.6
click at [1006, 471] on div ".deletable-edge-delete-btn { width: 20px; height: 20px; border: 0px solid #ffff…" at bounding box center [618, 338] width 1236 height 498
drag, startPoint x: 717, startPoint y: 174, endPoint x: 716, endPoint y: 151, distance: 23.2
click at [716, 151] on div "Develop comprehensive assessment strategies and evaluation criteria for {positi…" at bounding box center [706, 156] width 83 height 14
drag, startPoint x: 712, startPoint y: 144, endPoint x: 997, endPoint y: 125, distance: 285.6
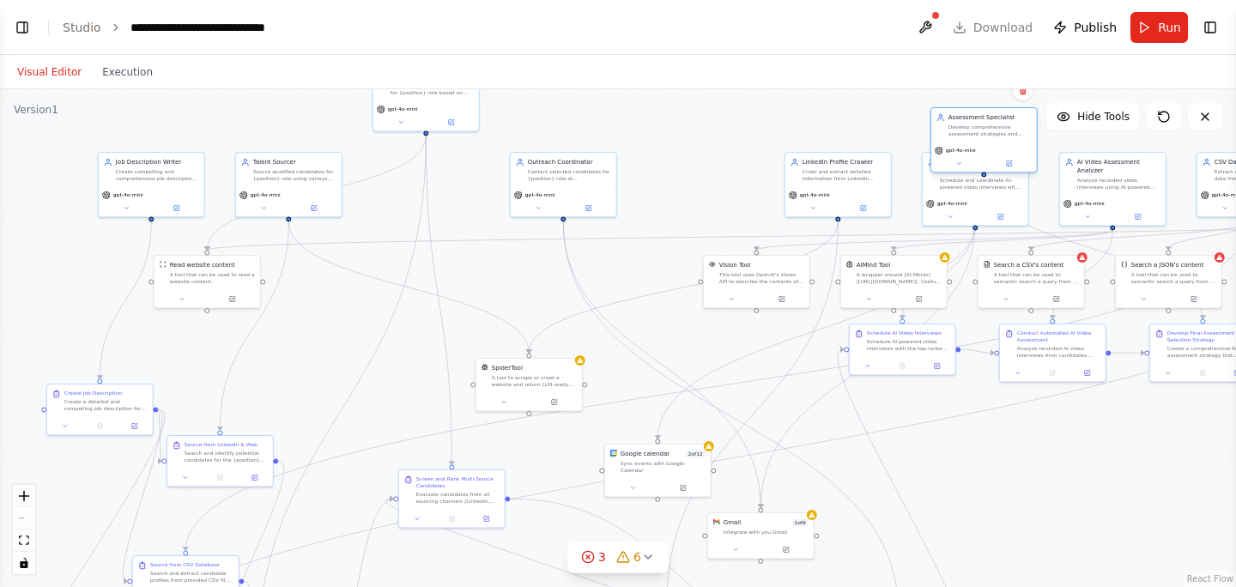
click at [997, 126] on div "Develop comprehensive assessment strategies and evaluation criteria for {positi…" at bounding box center [990, 131] width 83 height 14
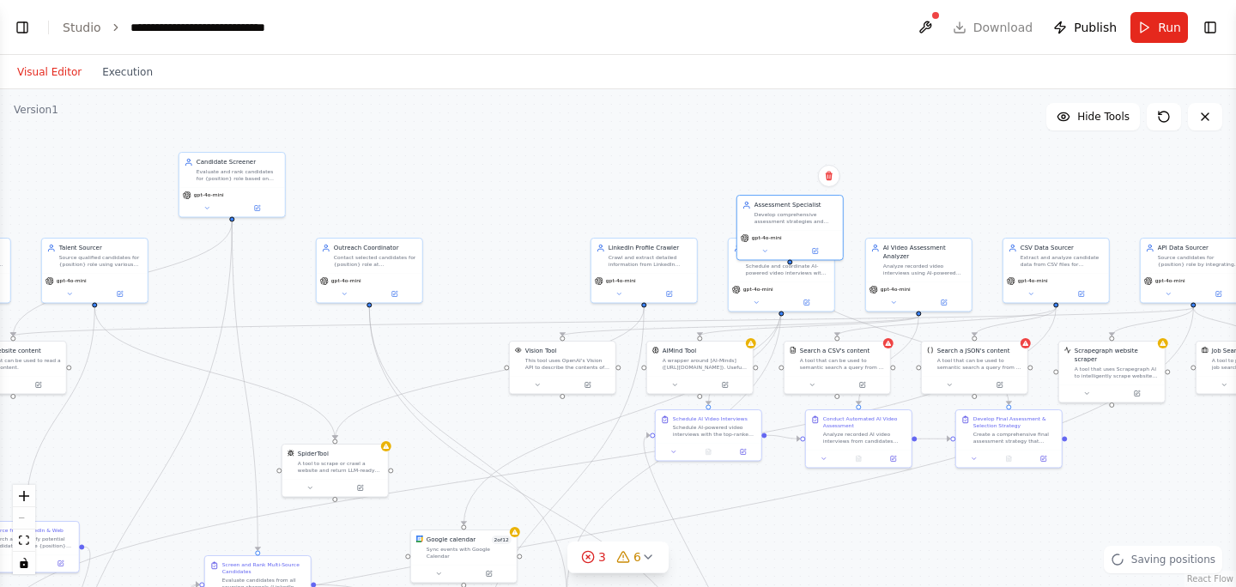
drag, startPoint x: 1083, startPoint y: 471, endPoint x: 862, endPoint y: 580, distance: 246.9
click at [862, 580] on div ".deletable-edge-delete-btn { width: 20px; height: 20px; border: 0px solid #ffff…" at bounding box center [618, 338] width 1236 height 498
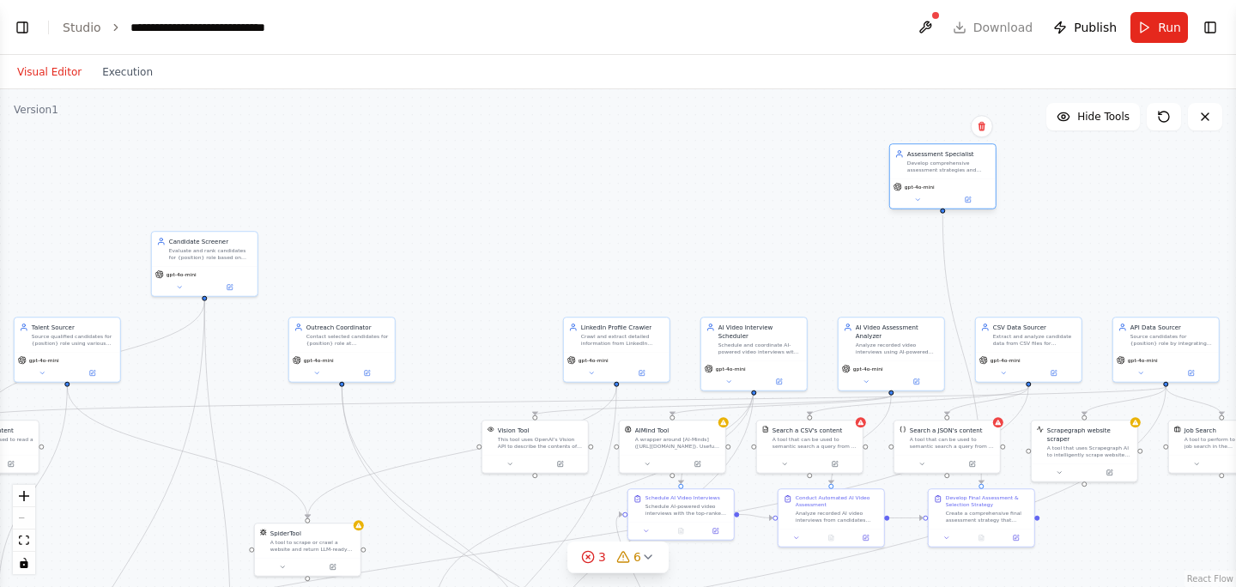
drag, startPoint x: 735, startPoint y: 245, endPoint x: 918, endPoint y: 173, distance: 196.3
click at [918, 173] on div "Develop comprehensive assessment strategies and evaluation criteria for {positi…" at bounding box center [948, 167] width 83 height 14
drag, startPoint x: 1110, startPoint y: 548, endPoint x: 1109, endPoint y: 506, distance: 42.1
click at [1109, 506] on div "Version 1 Hide Tools .deletable-edge-delete-btn { width: 20px; height: 20px; bo…" at bounding box center [618, 338] width 1236 height 498
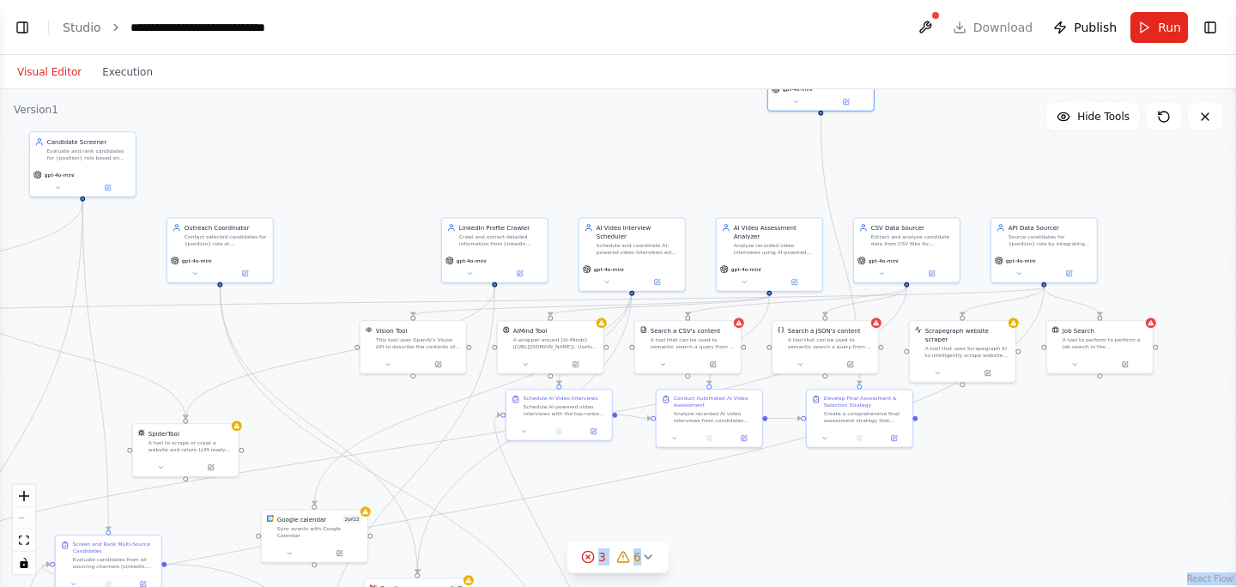
drag, startPoint x: 1124, startPoint y: 517, endPoint x: 1002, endPoint y: 416, distance: 158.5
click at [1002, 416] on div ".deletable-edge-delete-btn { width: 20px; height: 20px; border: 0px solid #ffff…" at bounding box center [618, 338] width 1236 height 498
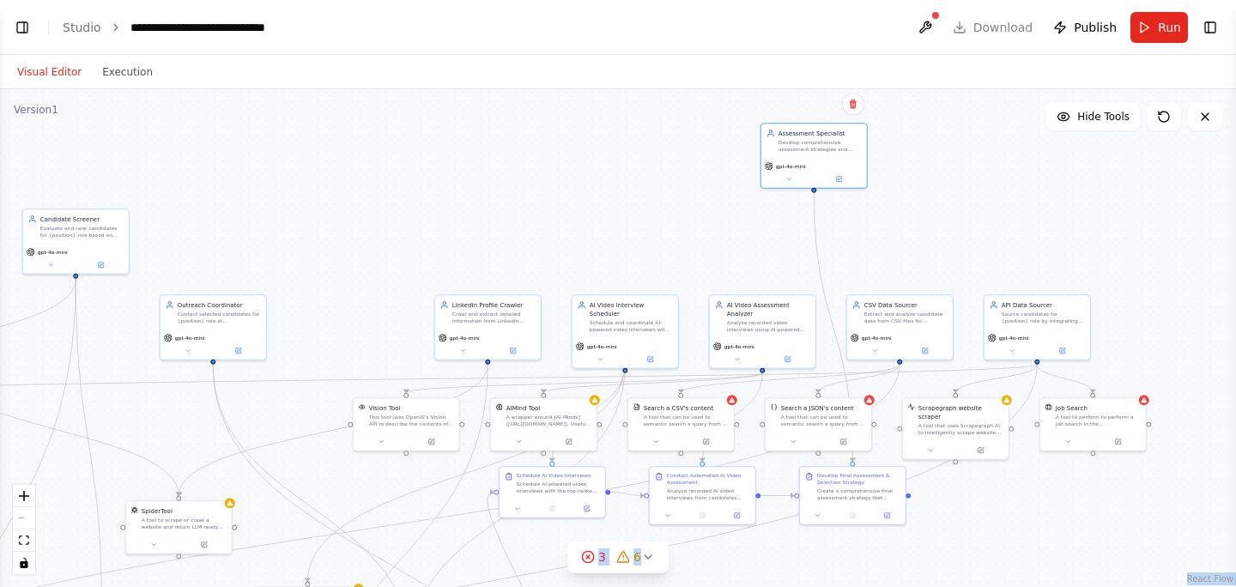
drag, startPoint x: 927, startPoint y: 179, endPoint x: 918, endPoint y: 254, distance: 76.1
click at [918, 255] on div ".deletable-edge-delete-btn { width: 20px; height: 20px; border: 0px solid #ffff…" at bounding box center [618, 338] width 1236 height 498
drag, startPoint x: 813, startPoint y: 140, endPoint x: 845, endPoint y: 130, distance: 33.4
click at [845, 130] on div "Develop comprehensive assessment strategies and evaluation criteria for {positi…" at bounding box center [851, 133] width 83 height 14
click at [820, 168] on icon at bounding box center [820, 166] width 7 height 7
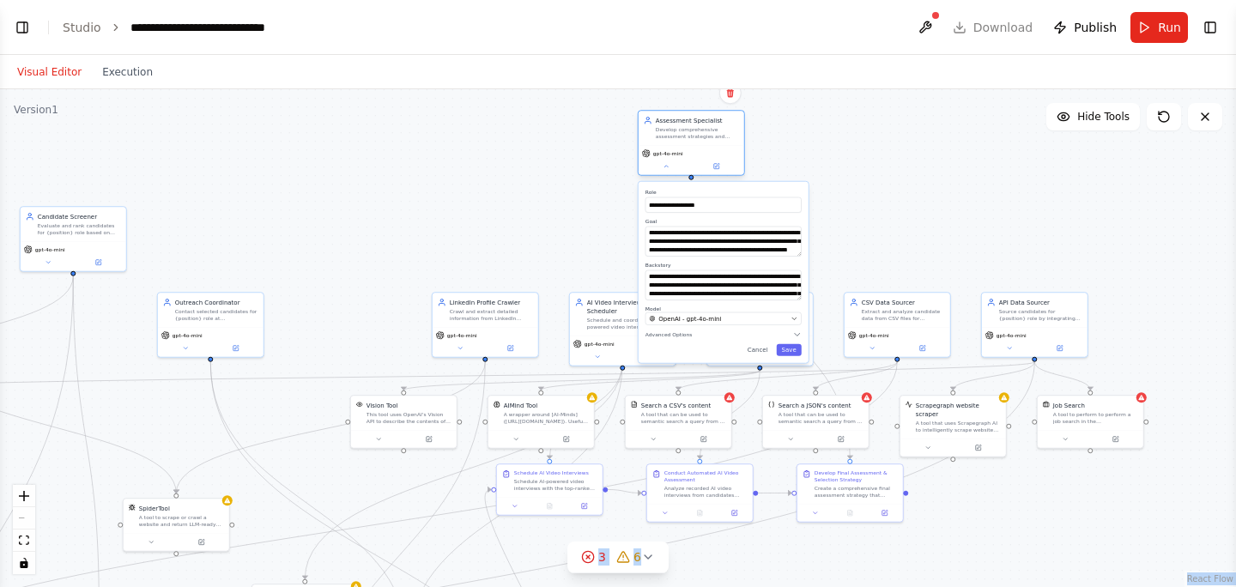
drag, startPoint x: 839, startPoint y: 133, endPoint x: 674, endPoint y: 126, distance: 165.0
click at [674, 126] on div "Develop comprehensive assessment strategies and evaluation criteria for {positi…" at bounding box center [697, 133] width 83 height 14
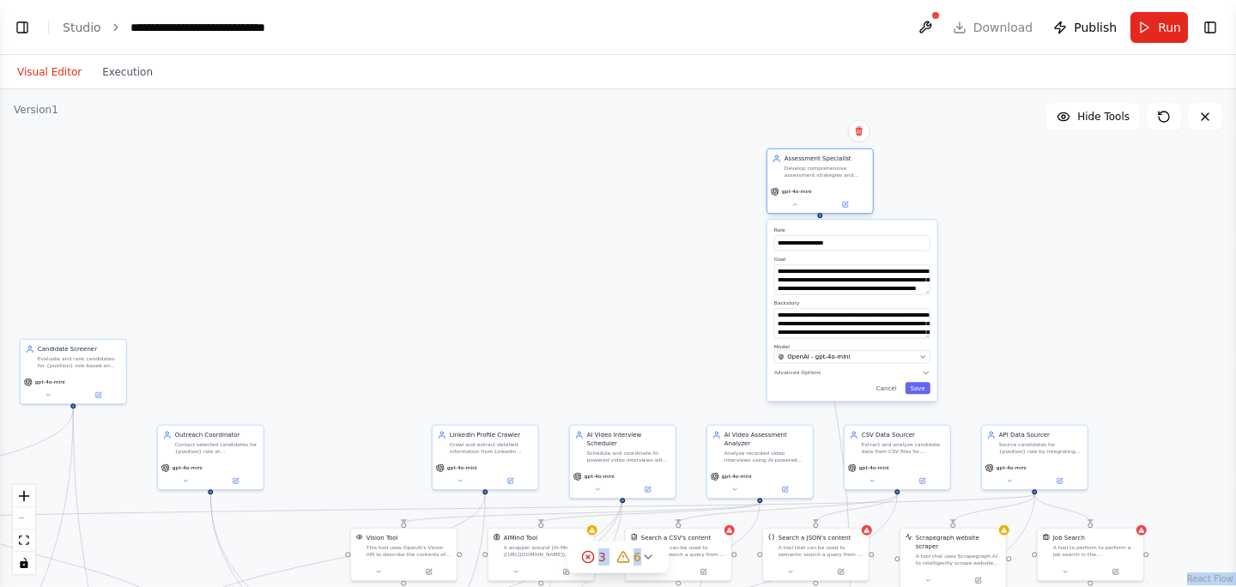
drag, startPoint x: 670, startPoint y: 122, endPoint x: 810, endPoint y: 162, distance: 145.6
click at [810, 165] on div "Develop comprehensive assessment strategies and evaluation criteria for {positi…" at bounding box center [826, 172] width 83 height 14
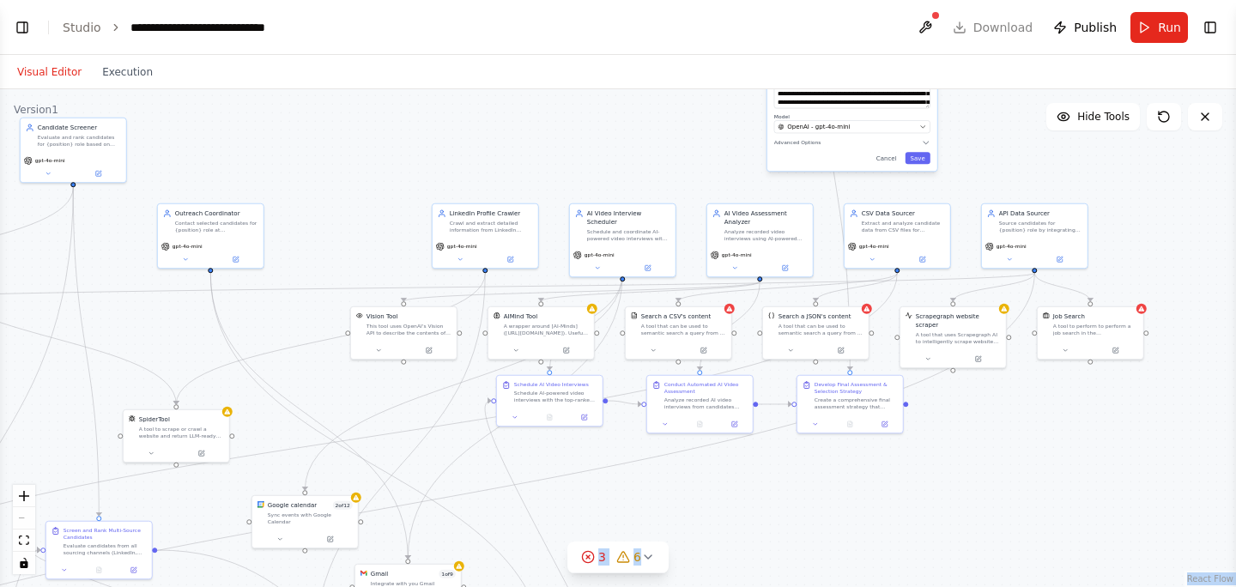
drag, startPoint x: 1038, startPoint y: 357, endPoint x: 1035, endPoint y: 121, distance: 236.1
click at [1035, 121] on div ".deletable-edge-delete-btn { width: 20px; height: 20px; border: 0px solid #ffff…" at bounding box center [618, 338] width 1236 height 498
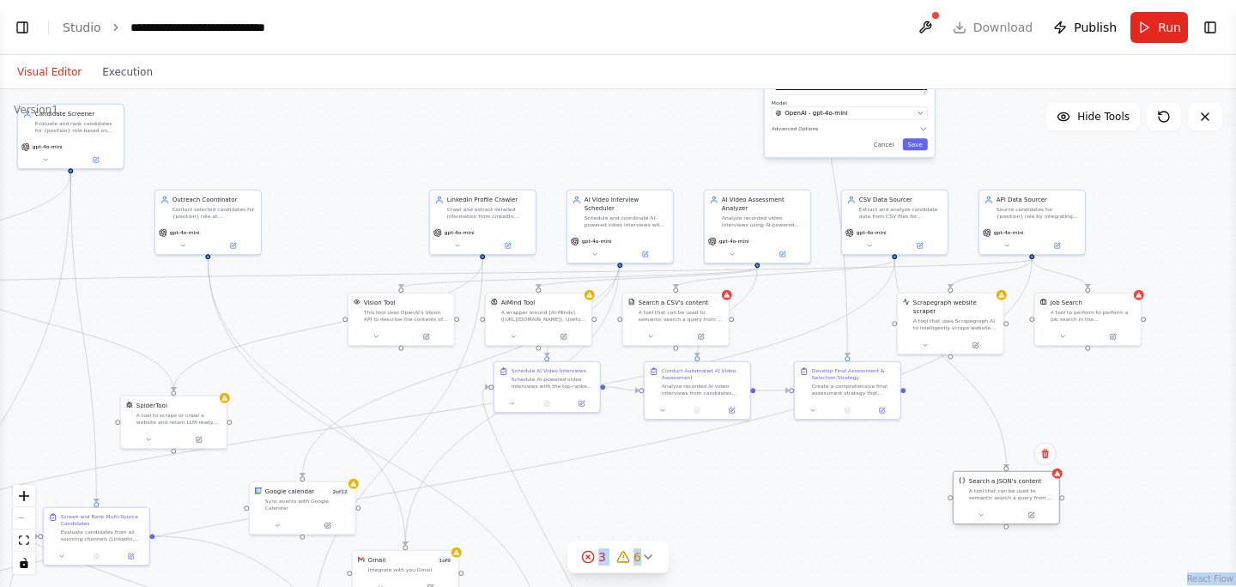
drag, startPoint x: 825, startPoint y: 306, endPoint x: 1019, endPoint y: 482, distance: 261.4
click at [1019, 488] on div "A tool that can be used to semantic search a query from a JSON's content." at bounding box center [1011, 495] width 85 height 14
drag, startPoint x: 888, startPoint y: 220, endPoint x: 965, endPoint y: 143, distance: 109.3
click at [965, 143] on div "CSV Data Sourcer Extract and analyze candidate data from CSV files for {positio…" at bounding box center [972, 129] width 106 height 34
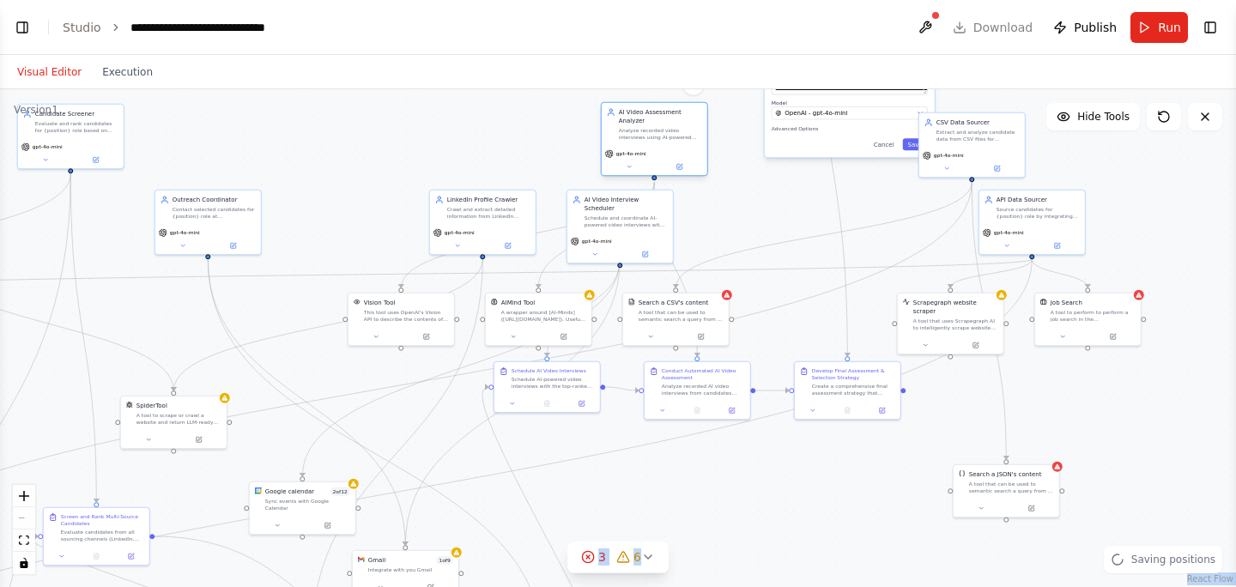
drag, startPoint x: 782, startPoint y: 216, endPoint x: 676, endPoint y: 130, distance: 136.1
click at [676, 130] on div "Analyze recorded video interviews using AI-powered assessment tools to evaluate…" at bounding box center [660, 134] width 83 height 14
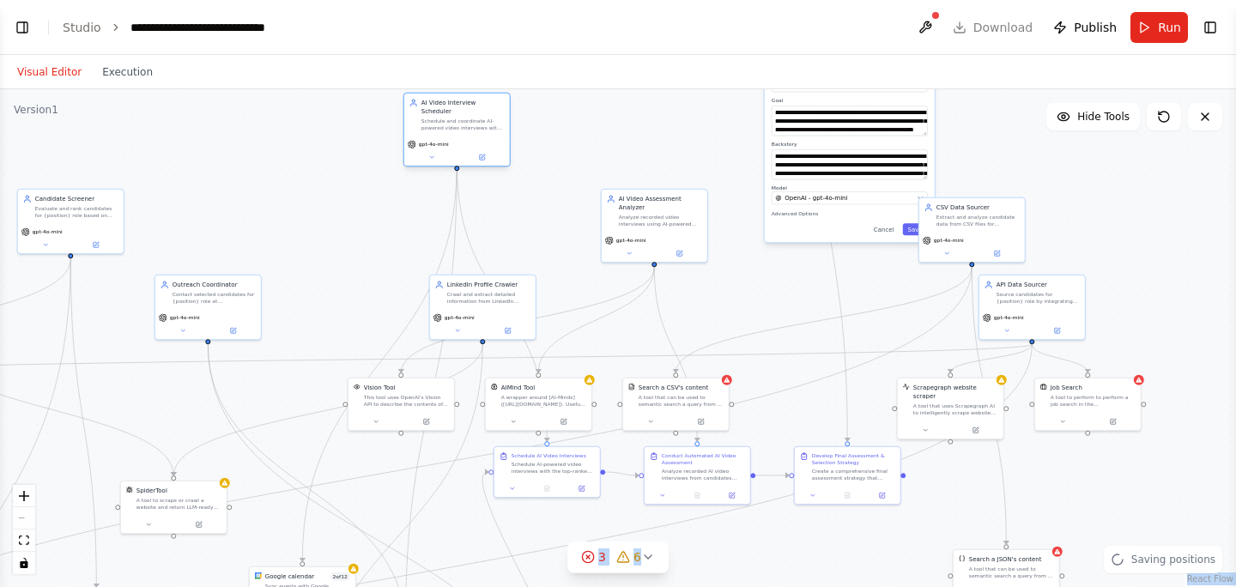
drag, startPoint x: 638, startPoint y: 211, endPoint x: 477, endPoint y: 115, distance: 187.1
click at [477, 118] on div "Schedule and coordinate AI-powered video interviews with candidates for {positi…" at bounding box center [463, 125] width 83 height 14
drag, startPoint x: 486, startPoint y: 308, endPoint x: 320, endPoint y: 210, distance: 192.4
click at [320, 210] on div "LinkedIn Profile Crawler Crawl and extract detailed information from LinkedIn p…" at bounding box center [319, 212] width 107 height 66
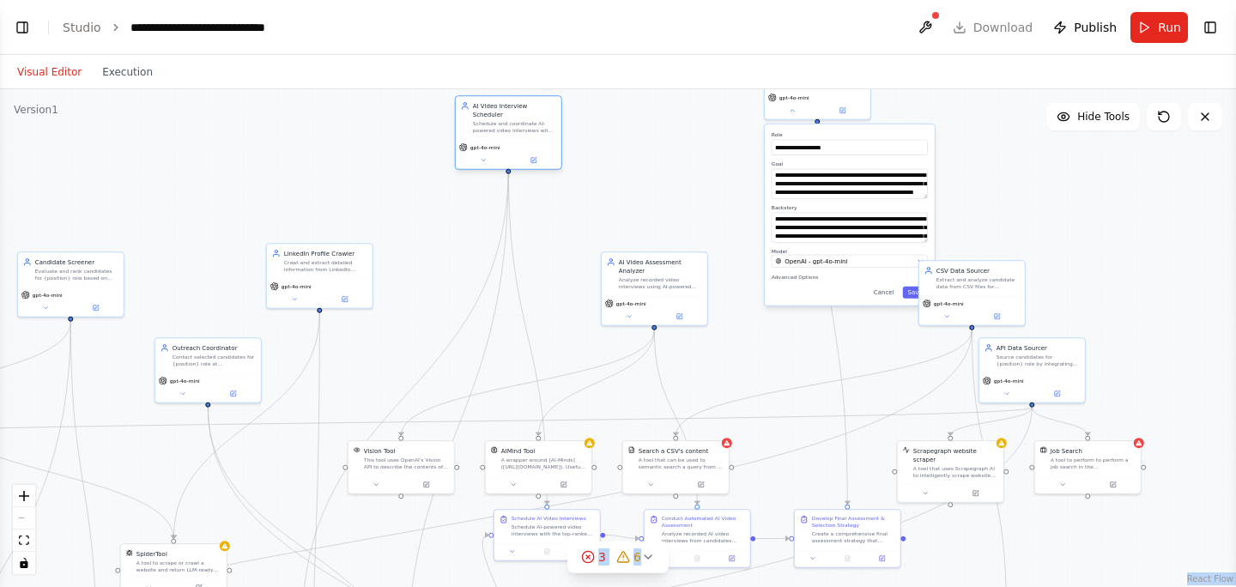
drag, startPoint x: 452, startPoint y: 105, endPoint x: 507, endPoint y: 106, distance: 55.0
click at [507, 106] on div "AI Video Interview Scheduler" at bounding box center [514, 109] width 83 height 17
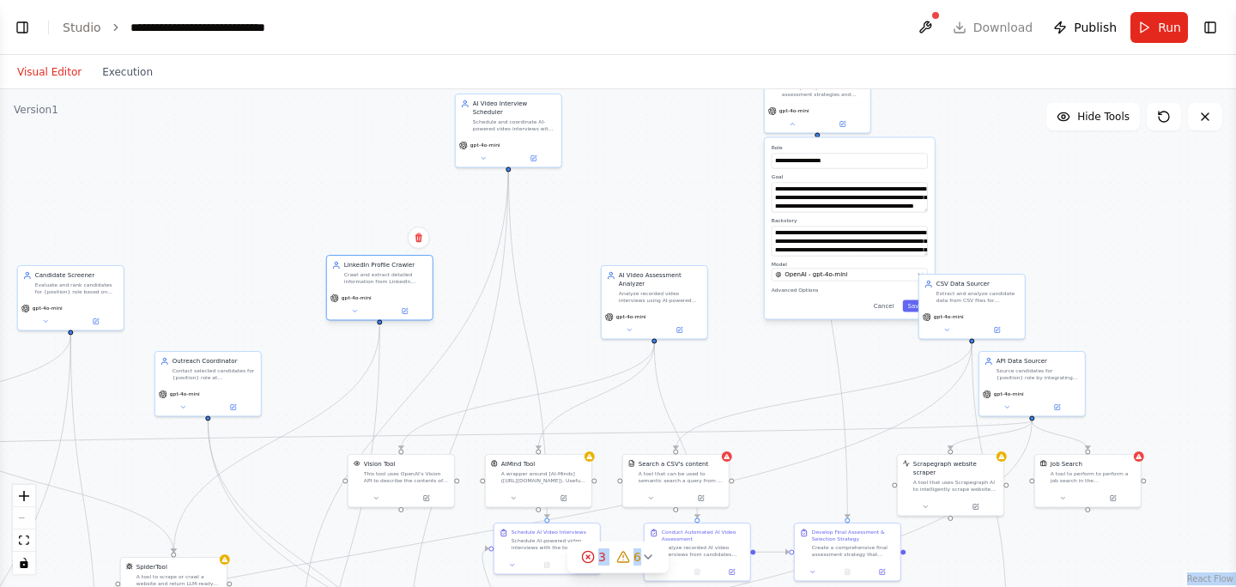
drag, startPoint x: 324, startPoint y: 277, endPoint x: 387, endPoint y: 276, distance: 63.5
click at [387, 276] on div "Crawl and extract detailed information from LinkedIn profiles of potential cand…" at bounding box center [385, 278] width 83 height 14
drag, startPoint x: 666, startPoint y: 288, endPoint x: 652, endPoint y: 232, distance: 57.5
click at [652, 232] on div "AI Video Assessment Analyzer Analyze recorded video interviews using AI-powered…" at bounding box center [643, 234] width 83 height 33
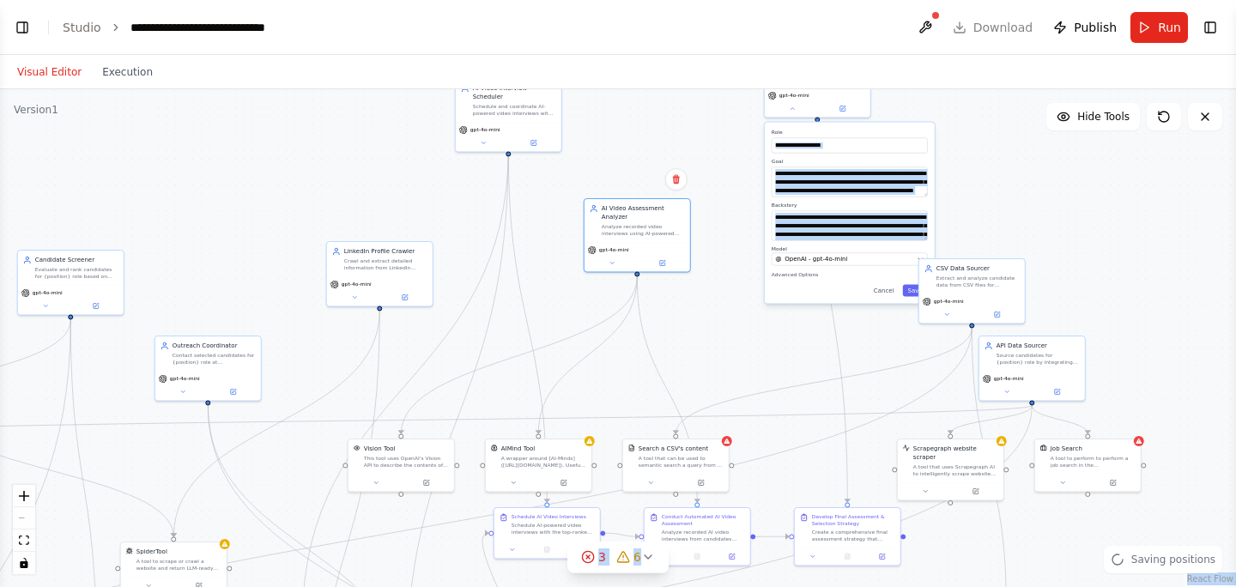
drag, startPoint x: 1083, startPoint y: 300, endPoint x: 1083, endPoint y: 268, distance: 32.6
click at [1083, 269] on div ".deletable-edge-delete-btn { width: 20px; height: 20px; border: 0px solid #ffff…" at bounding box center [618, 338] width 1236 height 498
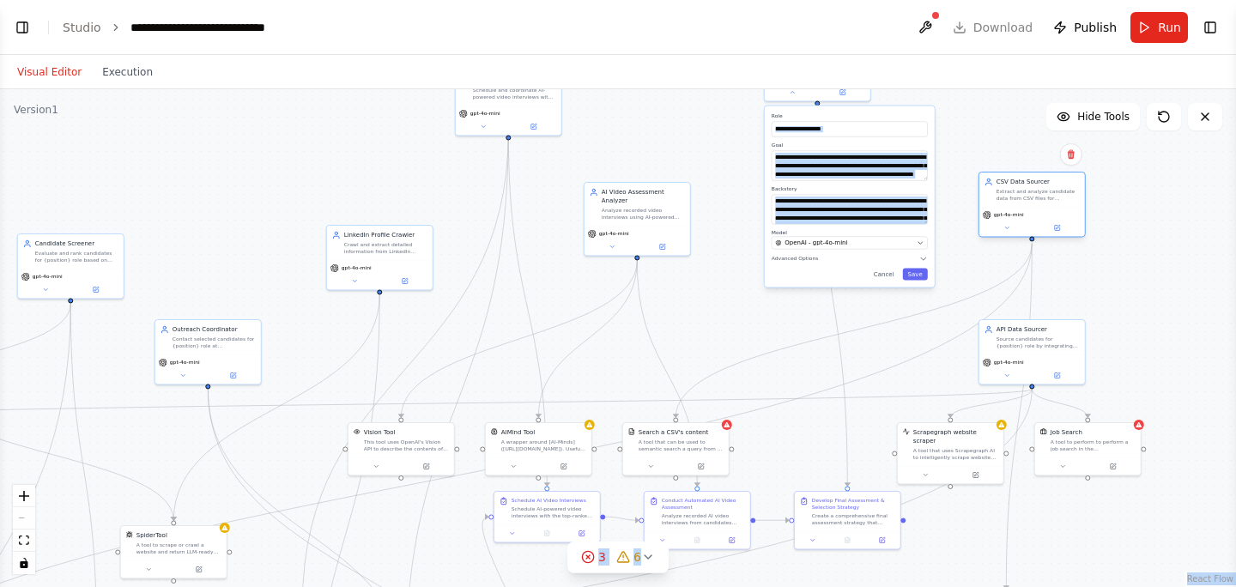
drag, startPoint x: 975, startPoint y: 252, endPoint x: 1033, endPoint y: 184, distance: 89.6
click at [1033, 184] on div "CSV Data Sourcer" at bounding box center [1038, 182] width 83 height 9
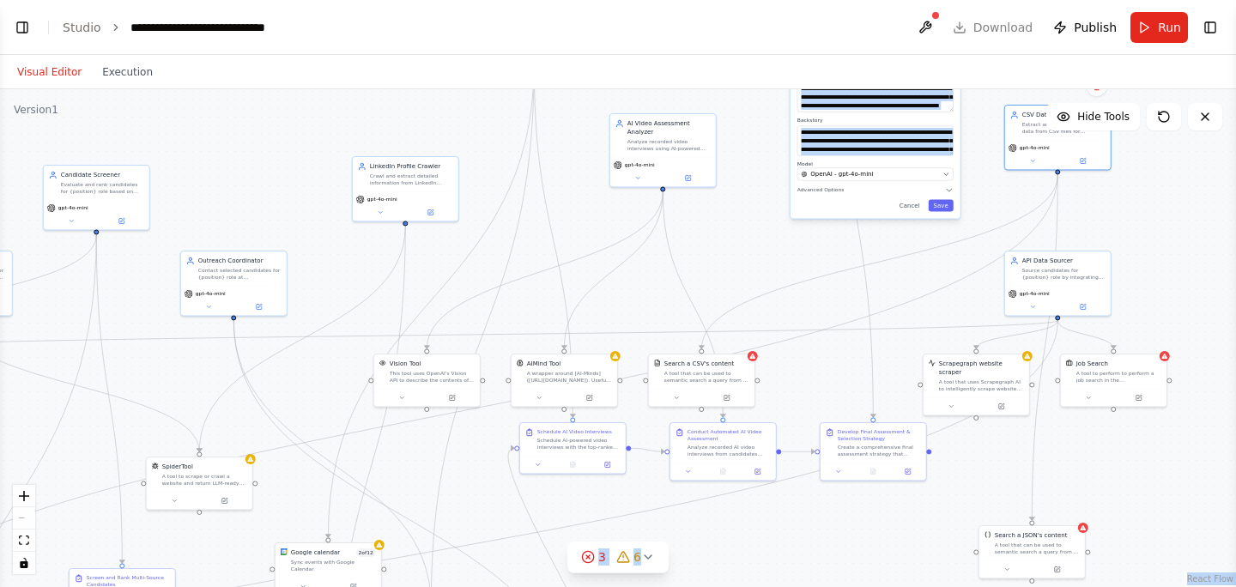
drag, startPoint x: 882, startPoint y: 350, endPoint x: 907, endPoint y: 282, distance: 73.3
click at [907, 282] on div ".deletable-edge-delete-btn { width: 20px; height: 20px; border: 0px solid #ffff…" at bounding box center [618, 338] width 1236 height 498
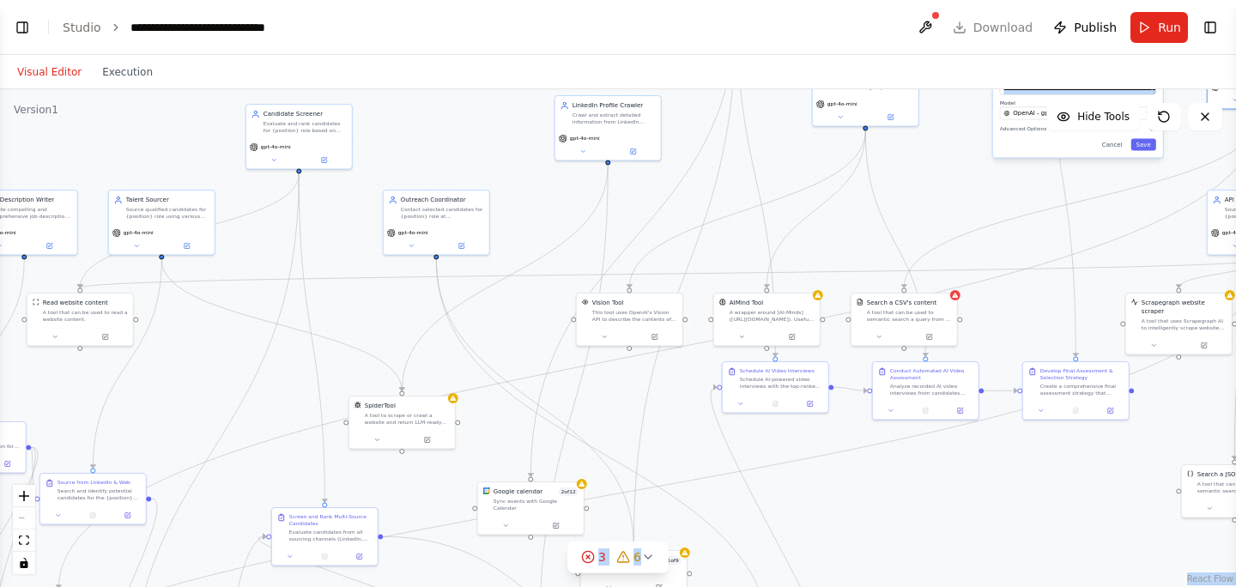
drag, startPoint x: 741, startPoint y: 266, endPoint x: 943, endPoint y: 204, distance: 211.8
click at [943, 204] on div ".deletable-edge-delete-btn { width: 20px; height: 20px; border: 0px solid #ffff…" at bounding box center [618, 338] width 1236 height 498
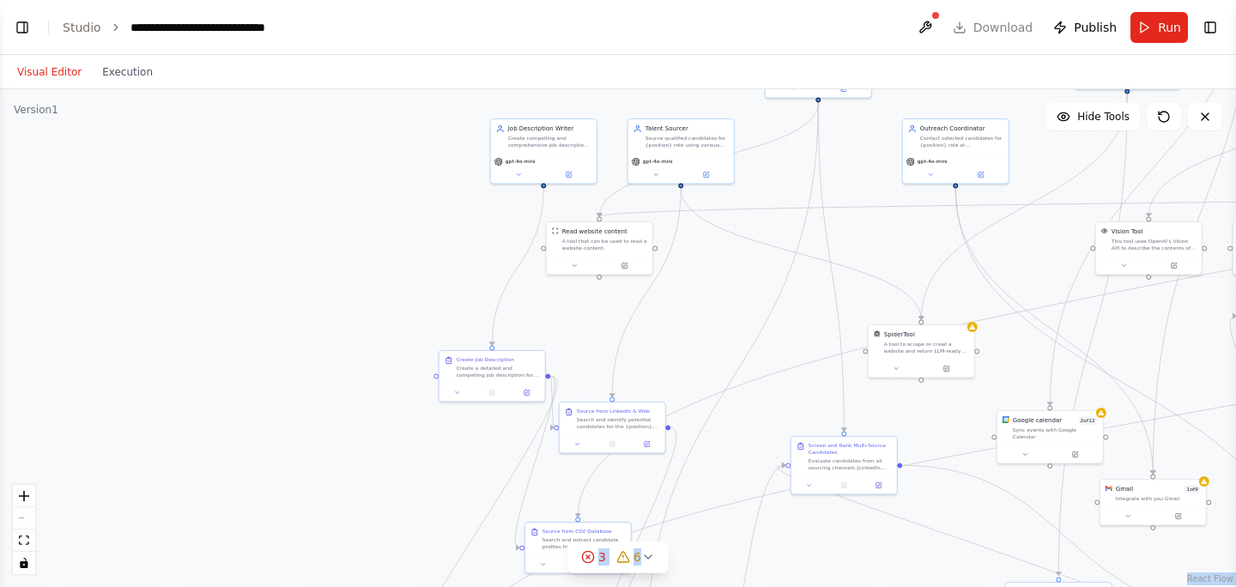
drag, startPoint x: 537, startPoint y: 209, endPoint x: 1054, endPoint y: 143, distance: 521.9
click at [1057, 138] on div ".deletable-edge-delete-btn { width: 20px; height: 20px; border: 0px solid #ffff…" at bounding box center [618, 338] width 1236 height 498
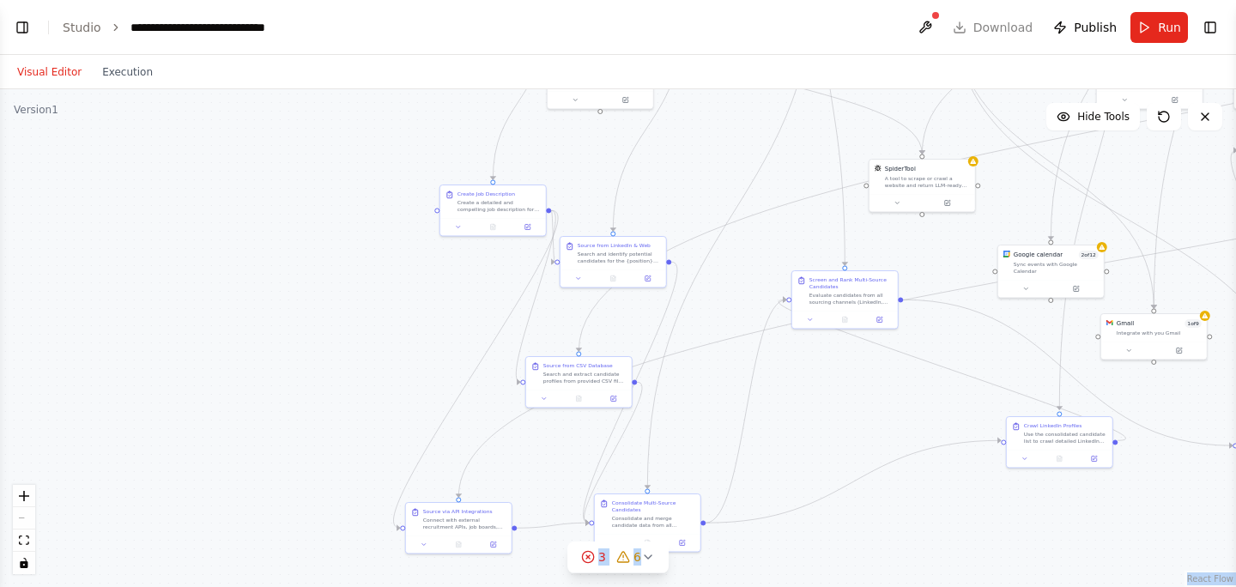
drag, startPoint x: 731, startPoint y: 329, endPoint x: 731, endPoint y: 165, distance: 164.0
click at [731, 165] on div ".deletable-edge-delete-btn { width: 20px; height: 20px; border: 0px solid #ffff…" at bounding box center [618, 338] width 1236 height 498
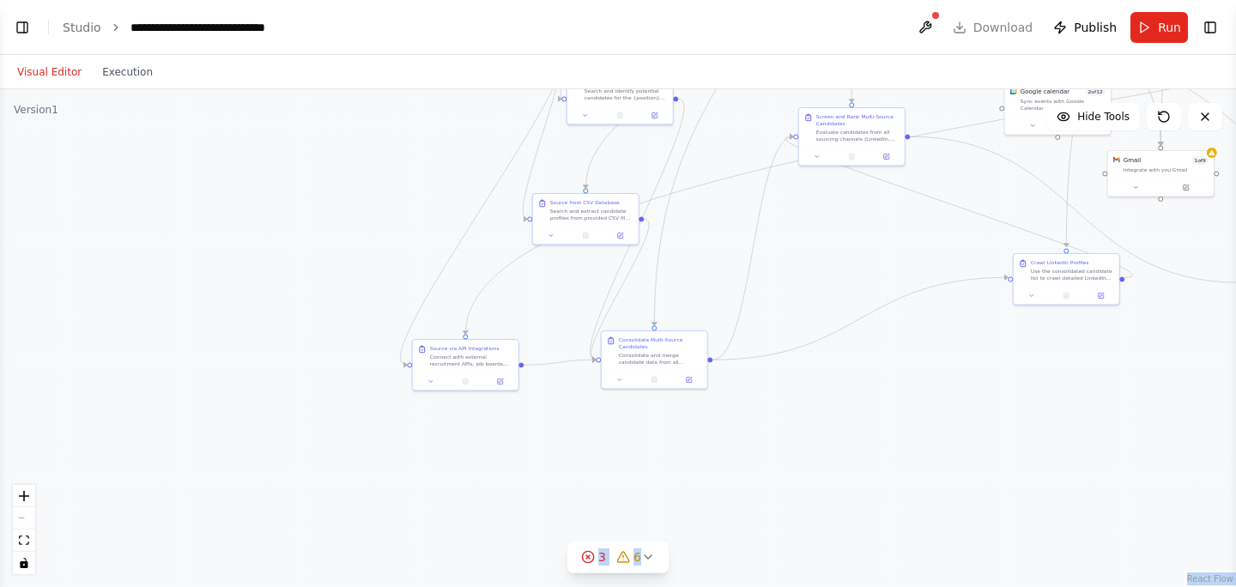
drag, startPoint x: 753, startPoint y: 423, endPoint x: 741, endPoint y: 367, distance: 57.1
click at [741, 369] on div ".deletable-edge-delete-btn { width: 20px; height: 20px; border: 0px solid #ffff…" at bounding box center [618, 338] width 1236 height 498
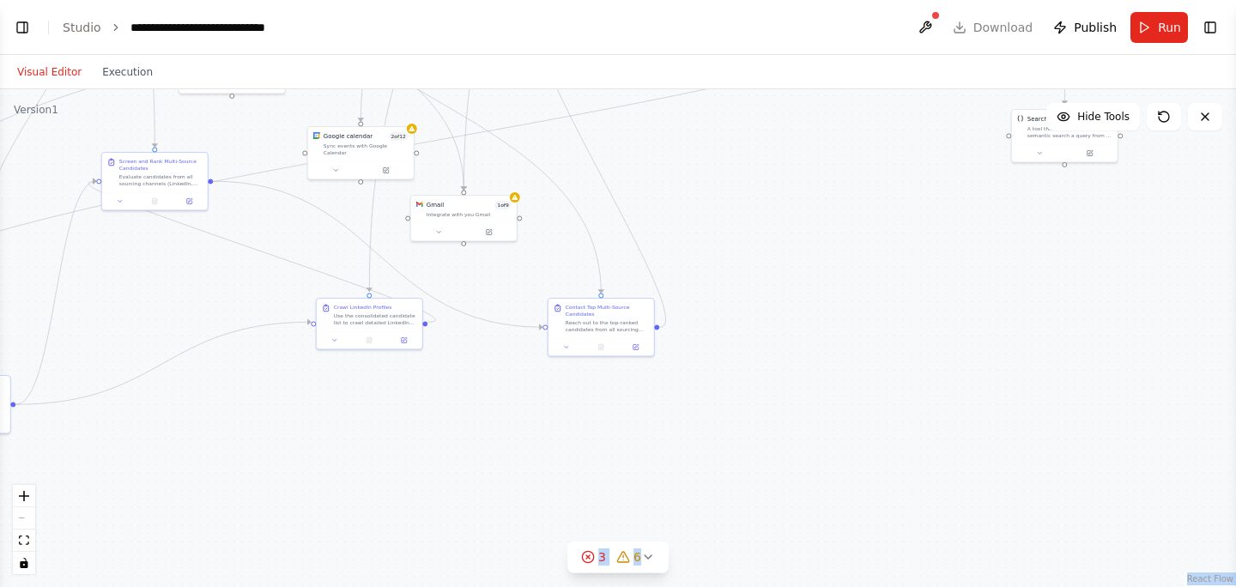
drag, startPoint x: 1078, startPoint y: 495, endPoint x: 342, endPoint y: 412, distance: 741.3
click at [343, 412] on div ".deletable-edge-delete-btn { width: 20px; height: 20px; border: 0px solid #ffff…" at bounding box center [618, 338] width 1236 height 498
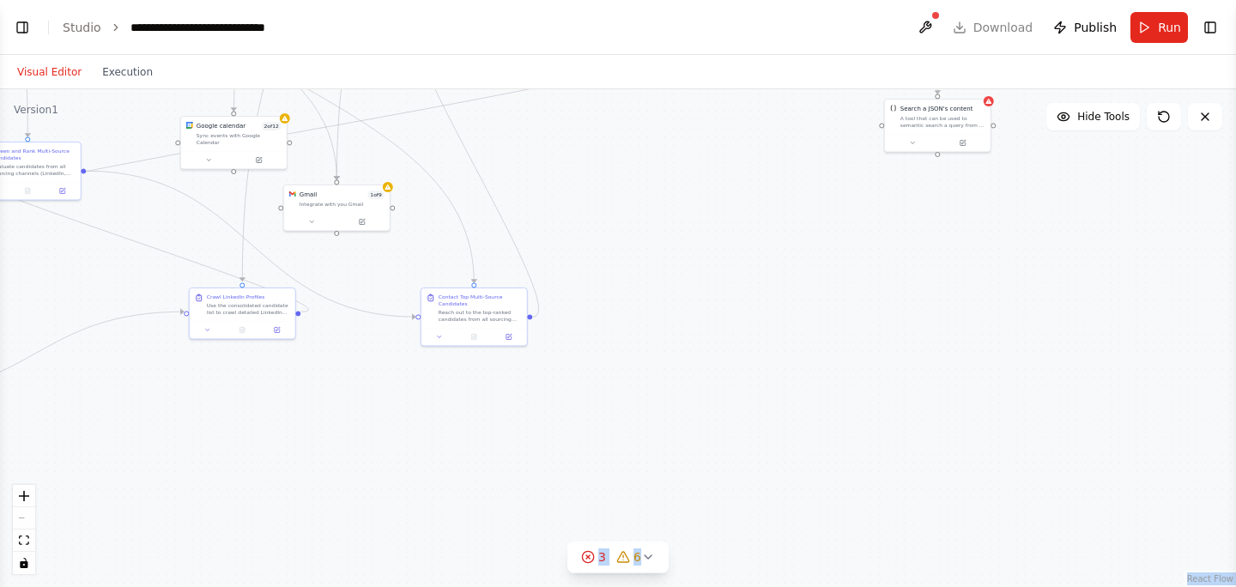
drag, startPoint x: 907, startPoint y: 335, endPoint x: 475, endPoint y: 543, distance: 479.6
click at [475, 543] on div ".deletable-edge-delete-btn { width: 20px; height: 20px; border: 0px solid #ffff…" at bounding box center [618, 338] width 1236 height 498
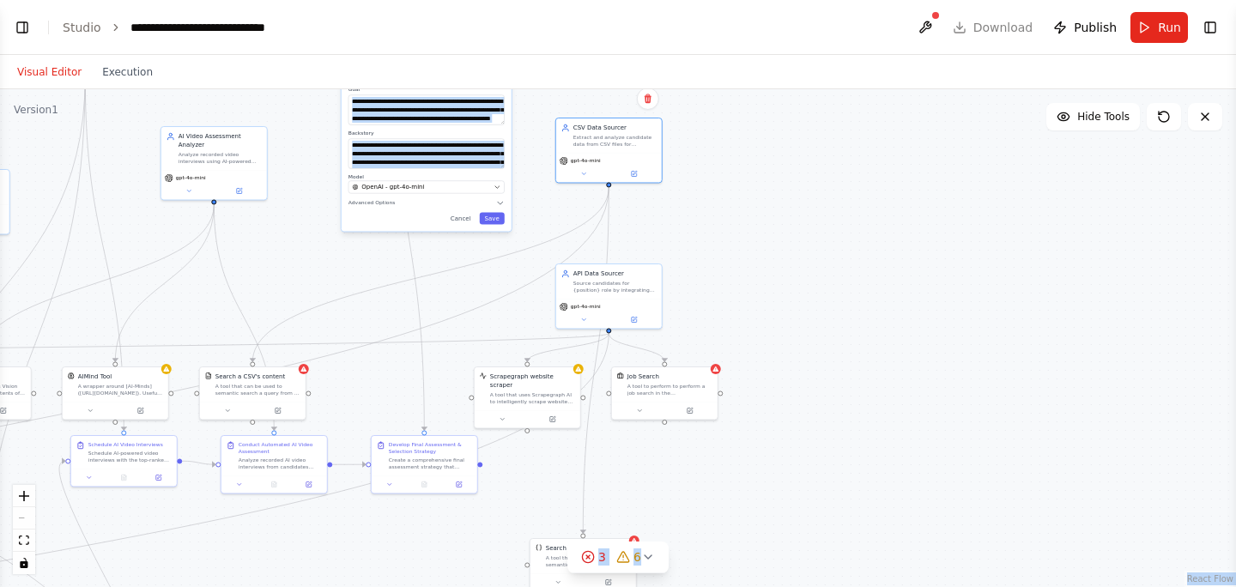
drag, startPoint x: 785, startPoint y: 299, endPoint x: 792, endPoint y: 538, distance: 239.6
click at [792, 538] on div ".deletable-edge-delete-btn { width: 20px; height: 20px; border: 0px solid #ffff…" at bounding box center [618, 338] width 1236 height 498
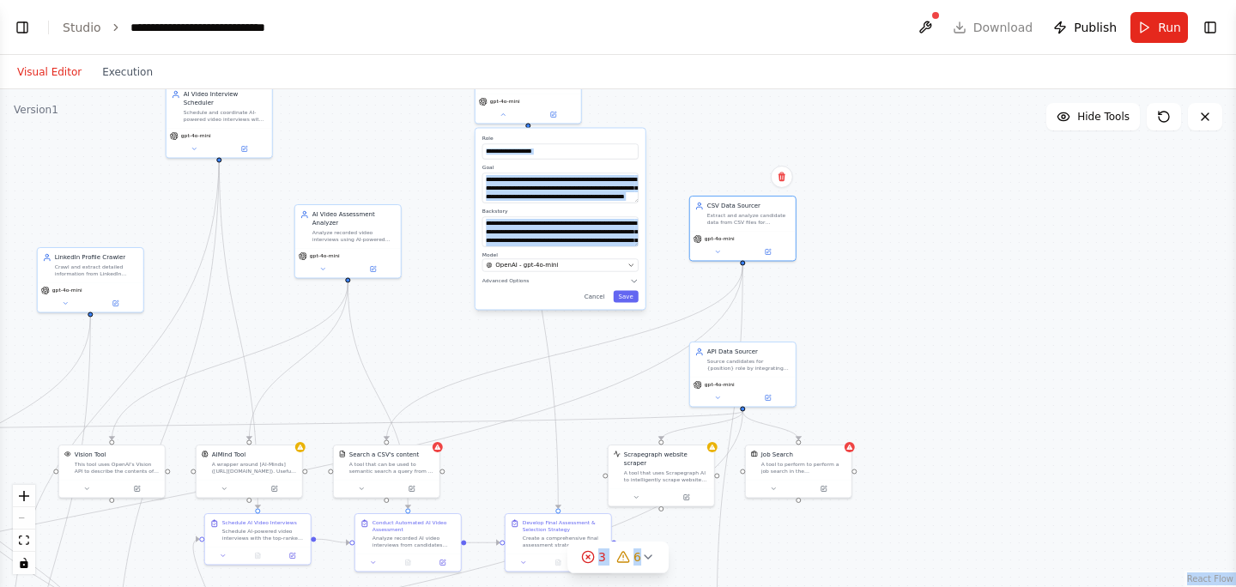
drag, startPoint x: 773, startPoint y: 327, endPoint x: 910, endPoint y: 406, distance: 158.4
click at [910, 406] on div ".deletable-edge-delete-btn { width: 20px; height: 20px; border: 0px solid #ffff…" at bounding box center [618, 338] width 1236 height 498
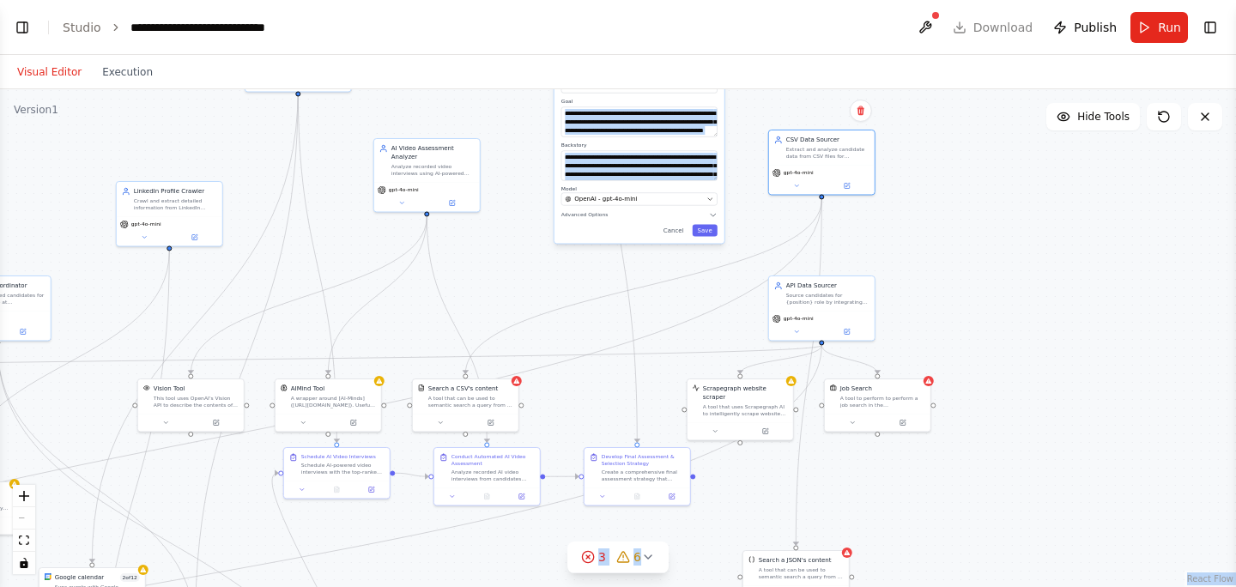
drag, startPoint x: 932, startPoint y: 340, endPoint x: 1009, endPoint y: 270, distance: 103.3
click at [1008, 271] on div ".deletable-edge-delete-btn { width: 20px; height: 20px; border: 0px solid #ffff…" at bounding box center [618, 338] width 1236 height 498
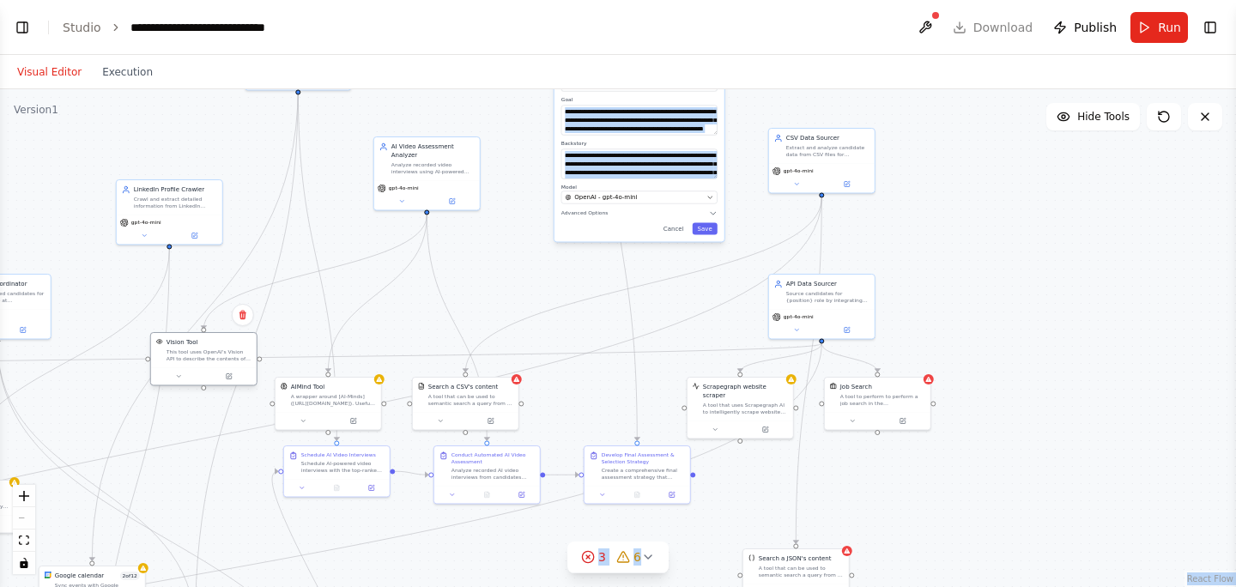
drag, startPoint x: 191, startPoint y: 397, endPoint x: 202, endPoint y: 356, distance: 41.9
click at [202, 356] on div "This tool uses OpenAI's Vision API to describe the contents of an image." at bounding box center [209, 356] width 85 height 14
drag, startPoint x: 315, startPoint y: 396, endPoint x: 333, endPoint y: 326, distance: 71.8
click at [333, 327] on div "A wrapper around [AI-Minds]([URL][DOMAIN_NAME]). Useful for when you need answe…" at bounding box center [354, 330] width 85 height 14
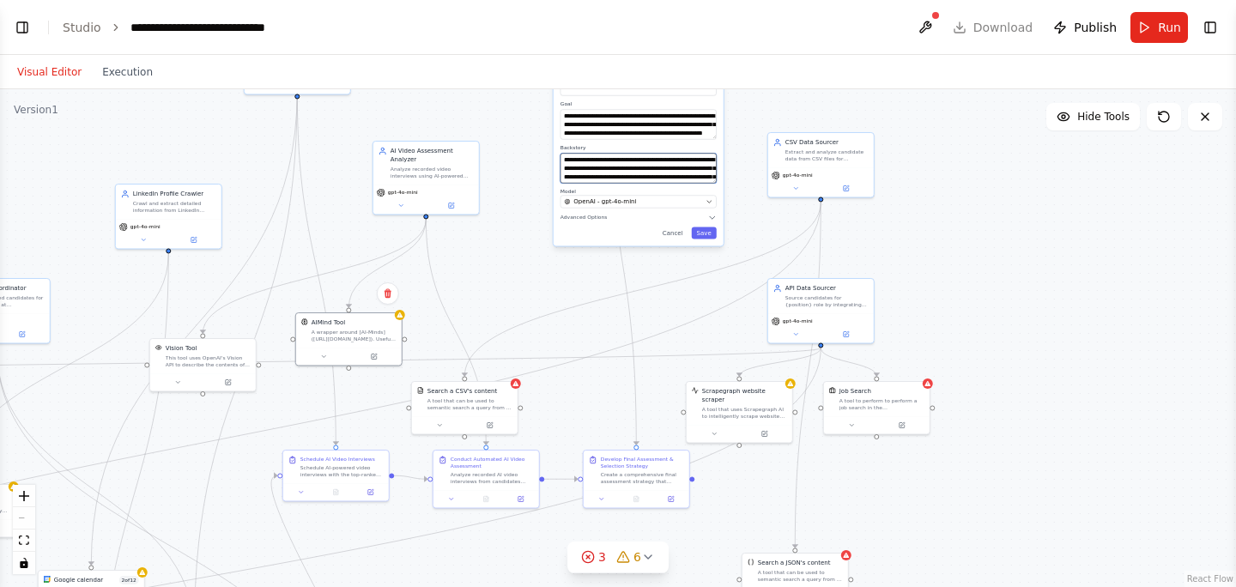
drag, startPoint x: 545, startPoint y: 231, endPoint x: 517, endPoint y: 337, distance: 110.2
click at [518, 339] on div ".deletable-edge-delete-btn { width: 20px; height: 20px; border: 0px solid #ffff…" at bounding box center [618, 338] width 1236 height 498
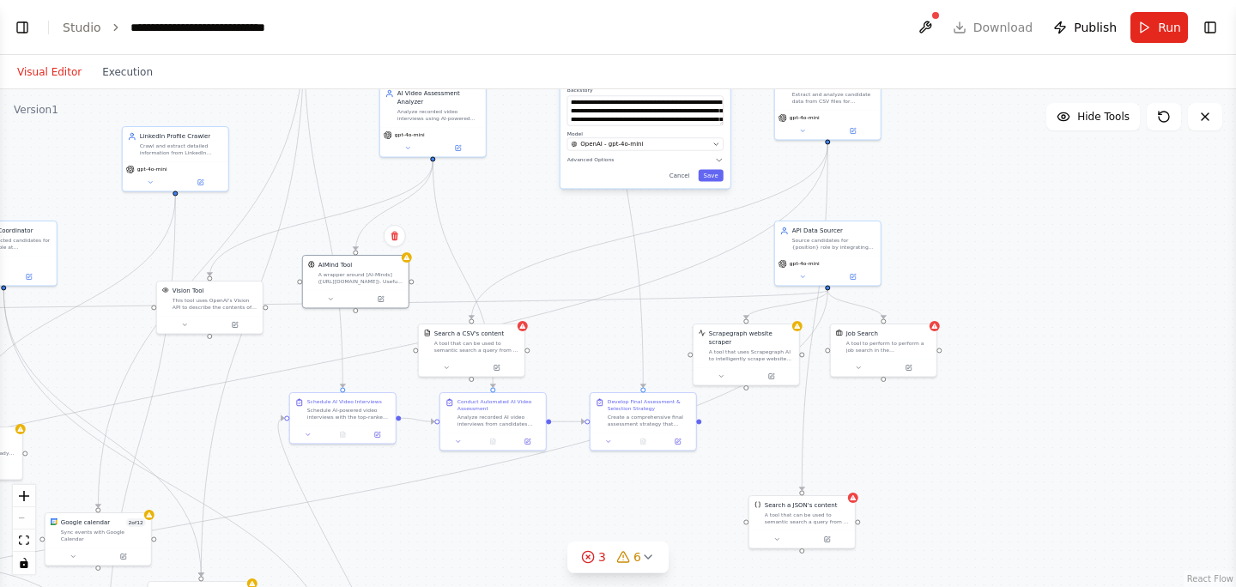
drag, startPoint x: 492, startPoint y: 348, endPoint x: 525, endPoint y: 186, distance: 164.8
click at [525, 186] on div ".deletable-edge-delete-btn { width: 20px; height: 20px; border: 0px solid #ffff…" at bounding box center [618, 338] width 1236 height 498
drag, startPoint x: 361, startPoint y: 269, endPoint x: 395, endPoint y: 256, distance: 35.9
click at [395, 259] on div "AIMind Tool A wrapper around [AI-Minds]([URL][DOMAIN_NAME]). Useful for when yo…" at bounding box center [369, 271] width 85 height 24
drag, startPoint x: 196, startPoint y: 307, endPoint x: 249, endPoint y: 265, distance: 67.8
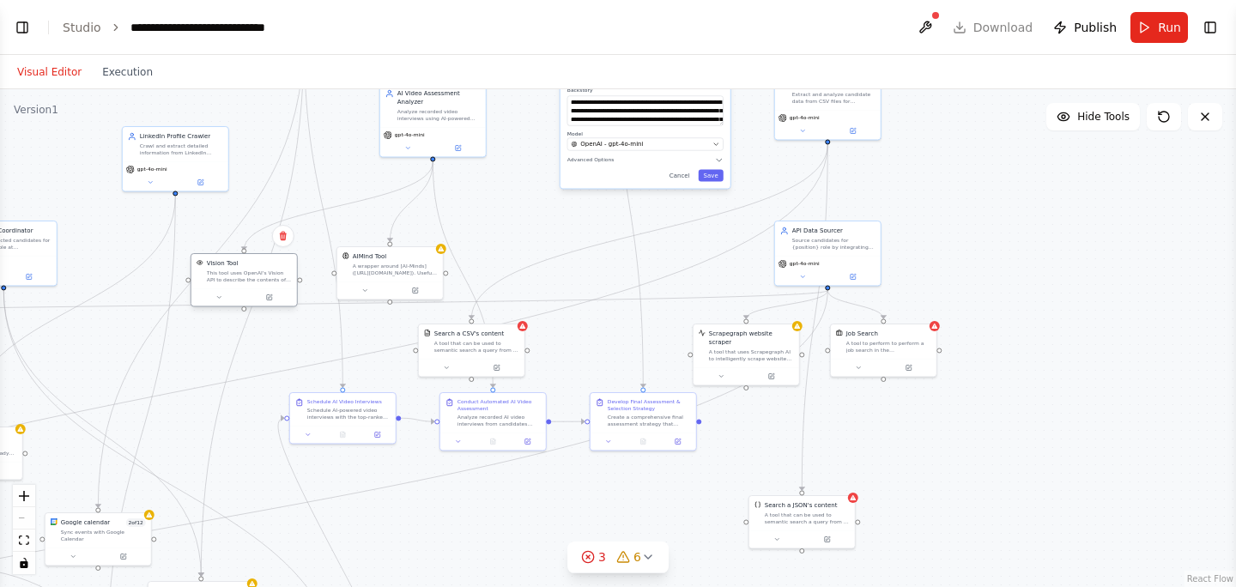
click at [249, 266] on div "Vision Tool This tool uses OpenAI's Vision API to describe the contents of an i…" at bounding box center [244, 271] width 106 height 34
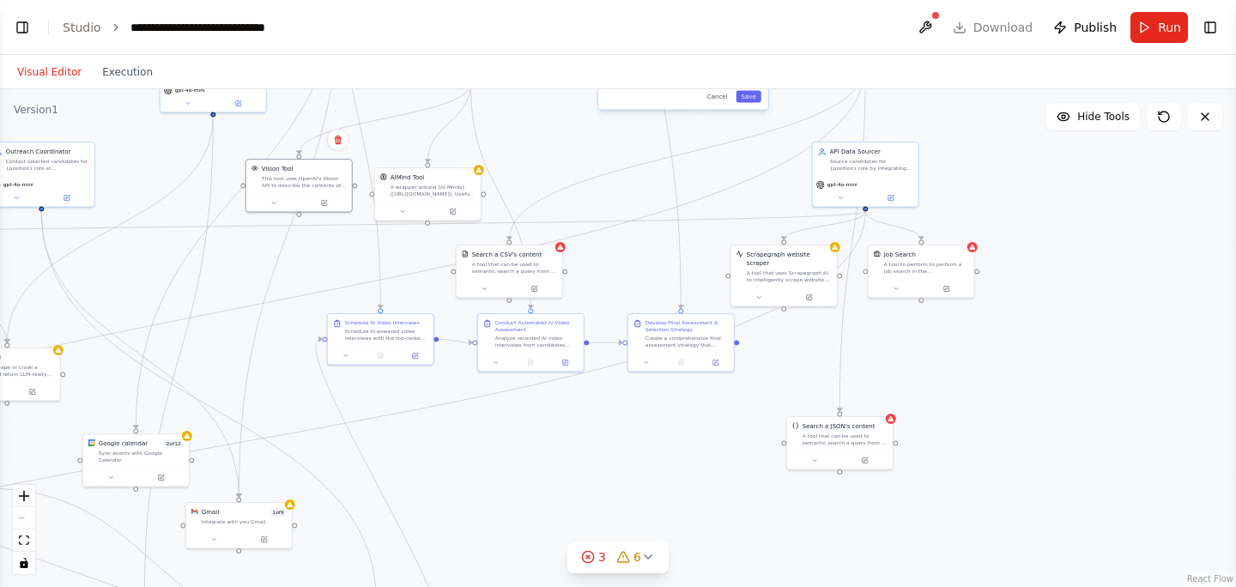
drag, startPoint x: 779, startPoint y: 460, endPoint x: 816, endPoint y: 381, distance: 87.5
click at [816, 381] on div ".deletable-edge-delete-btn { width: 20px; height: 20px; border: 0px solid #ffff…" at bounding box center [618, 338] width 1236 height 498
drag, startPoint x: 690, startPoint y: 331, endPoint x: 689, endPoint y: 441, distance: 110.7
click at [690, 441] on div "Develop Final Assessment & Selection Strategy Create a comprehensive final asse…" at bounding box center [691, 426] width 83 height 29
drag, startPoint x: 536, startPoint y: 331, endPoint x: 542, endPoint y: 469, distance: 138.3
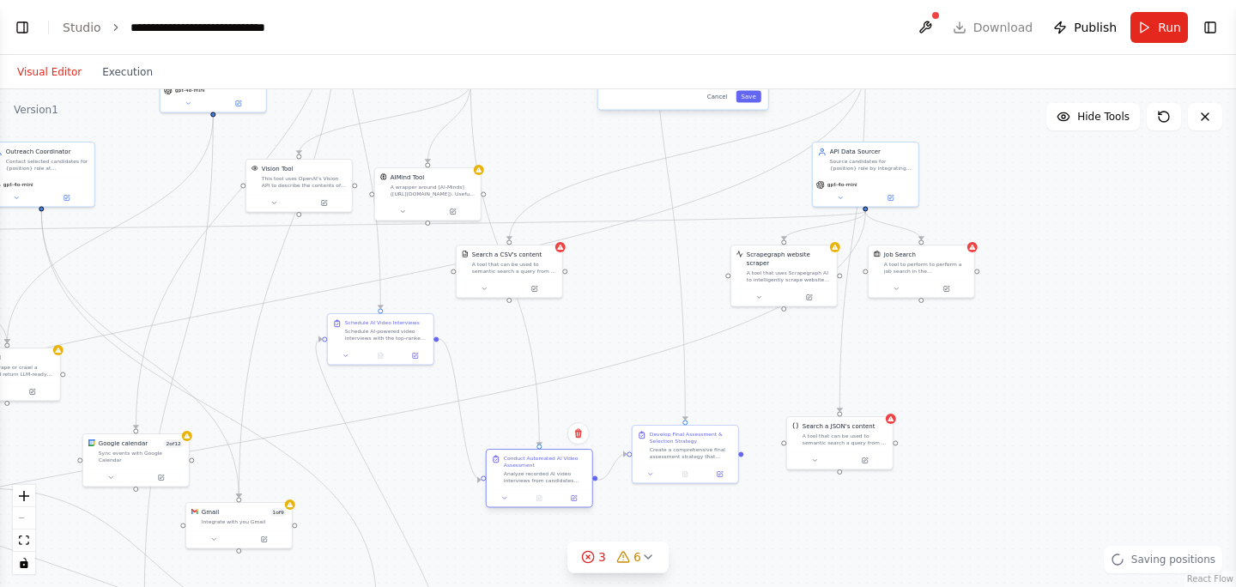
click at [542, 469] on div "Conduct Automated AI Video Assessment Analyze recorded AI video interviews from…" at bounding box center [545, 469] width 83 height 29
drag, startPoint x: 382, startPoint y: 329, endPoint x: 355, endPoint y: 420, distance: 95.1
click at [355, 421] on div "Schedule AI-powered video interviews with the top-ranked candidates for the {po…" at bounding box center [365, 428] width 83 height 14
click at [415, 189] on div "A wrapper around [AI-Minds]([URL][DOMAIN_NAME]). Useful for when you need answe…" at bounding box center [433, 189] width 85 height 14
drag, startPoint x: 306, startPoint y: 182, endPoint x: 271, endPoint y: 248, distance: 74.9
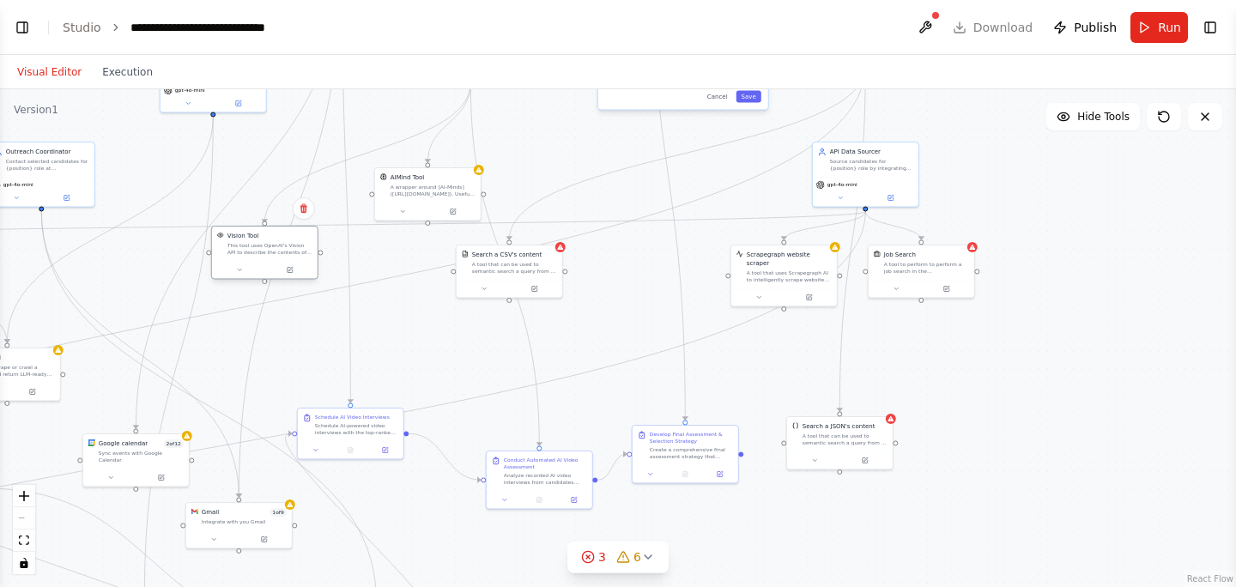
click at [271, 249] on div "This tool uses OpenAI's Vision API to describe the contents of an image." at bounding box center [270, 249] width 85 height 14
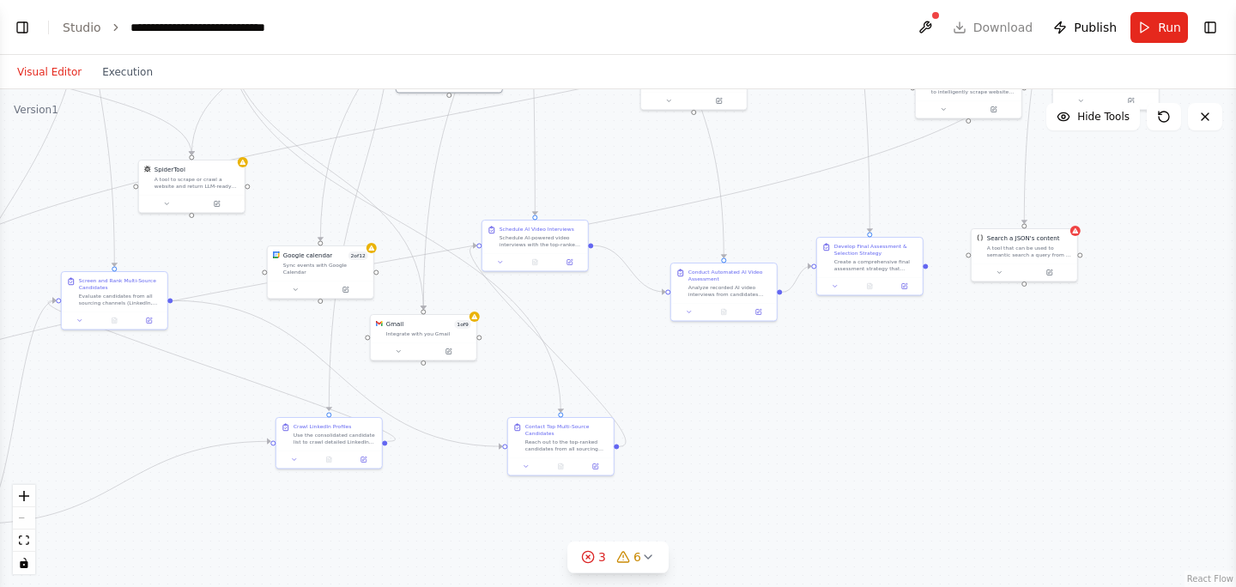
drag, startPoint x: 953, startPoint y: 410, endPoint x: 1138, endPoint y: 222, distance: 263.5
click at [1138, 222] on div ".deletable-edge-delete-btn { width: 20px; height: 20px; border: 0px solid #ffff…" at bounding box center [618, 338] width 1236 height 498
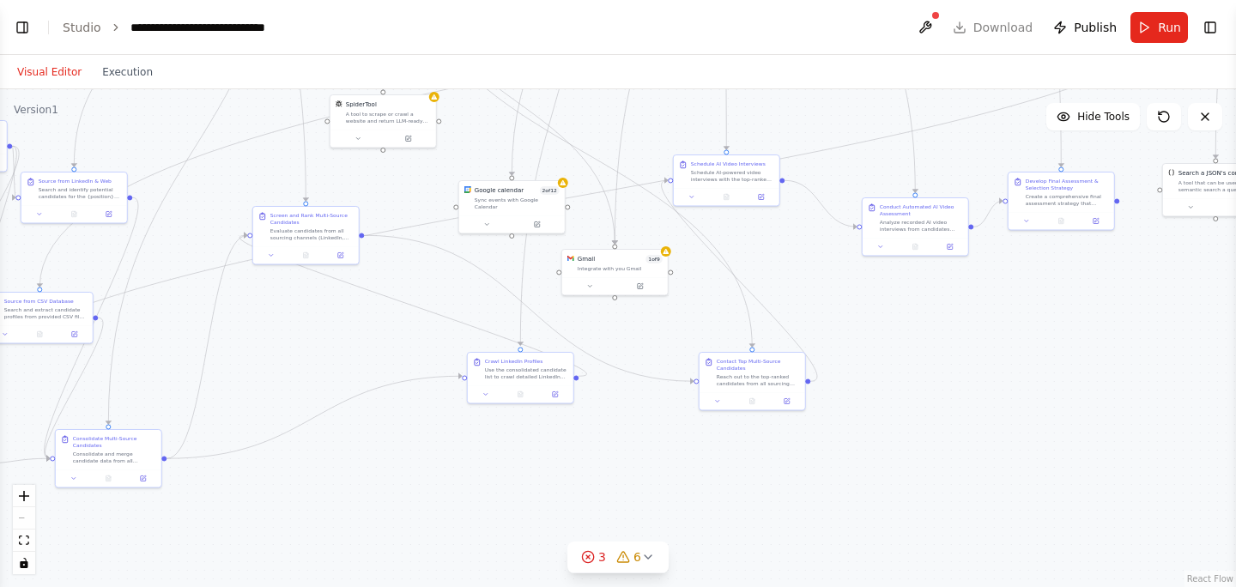
drag, startPoint x: 735, startPoint y: 475, endPoint x: 925, endPoint y: 409, distance: 201.7
click at [925, 409] on div ".deletable-edge-delete-btn { width: 20px; height: 20px; border: 0px solid #ffff…" at bounding box center [618, 338] width 1236 height 498
drag, startPoint x: 974, startPoint y: 369, endPoint x: 941, endPoint y: 382, distance: 35.1
click at [941, 382] on div ".deletable-edge-delete-btn { width: 20px; height: 20px; border: 0px solid #ffff…" at bounding box center [618, 338] width 1236 height 498
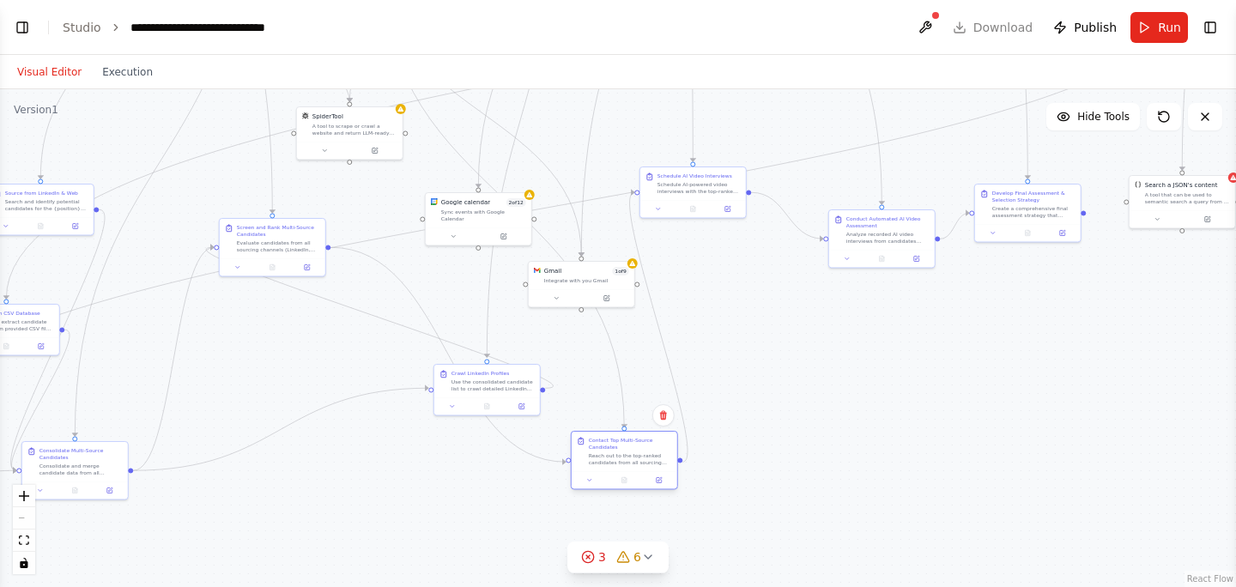
drag, startPoint x: 715, startPoint y: 374, endPoint x: 623, endPoint y: 444, distance: 115.2
click at [623, 444] on div "Contact Top Multi-Source Candidates" at bounding box center [630, 444] width 83 height 14
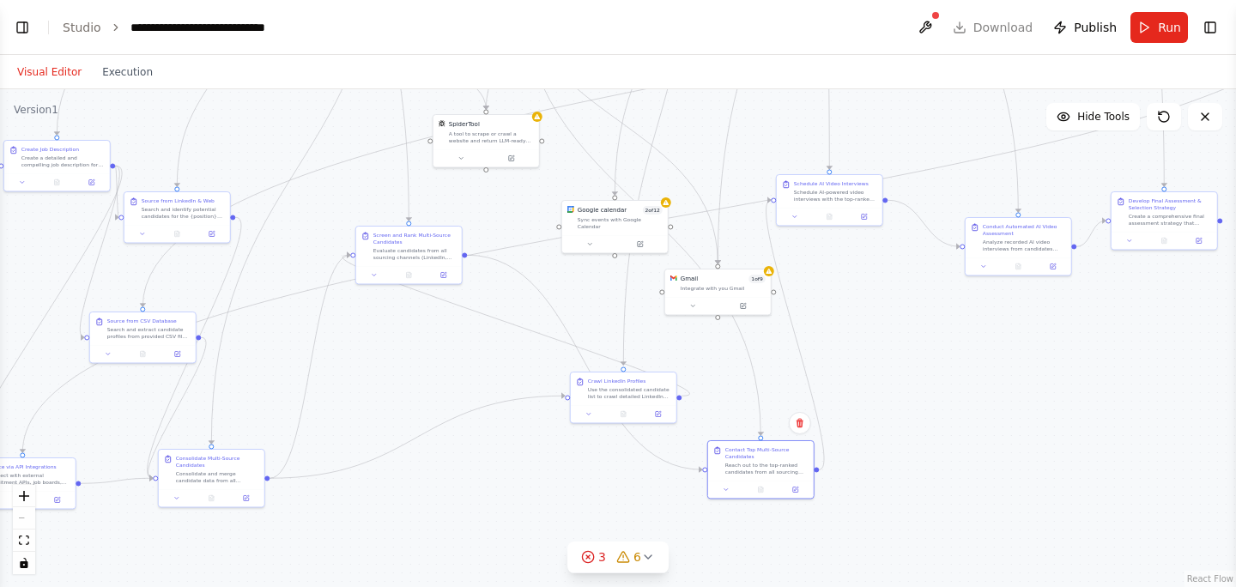
drag, startPoint x: 210, startPoint y: 397, endPoint x: 572, endPoint y: 434, distance: 363.3
click at [567, 434] on div ".deletable-edge-delete-btn { width: 20px; height: 20px; border: 0px solid #ffff…" at bounding box center [618, 338] width 1236 height 498
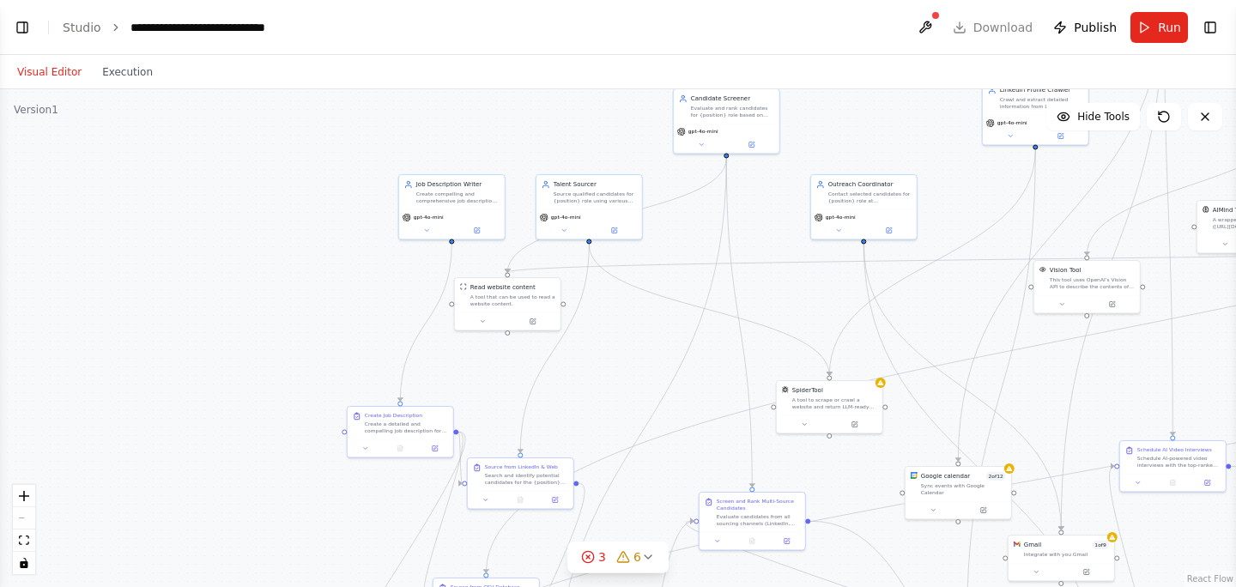
drag, startPoint x: 191, startPoint y: 229, endPoint x: 314, endPoint y: 466, distance: 266.9
click at [314, 467] on div ".deletable-edge-delete-btn { width: 20px; height: 20px; border: 0px solid #ffff…" at bounding box center [618, 338] width 1236 height 498
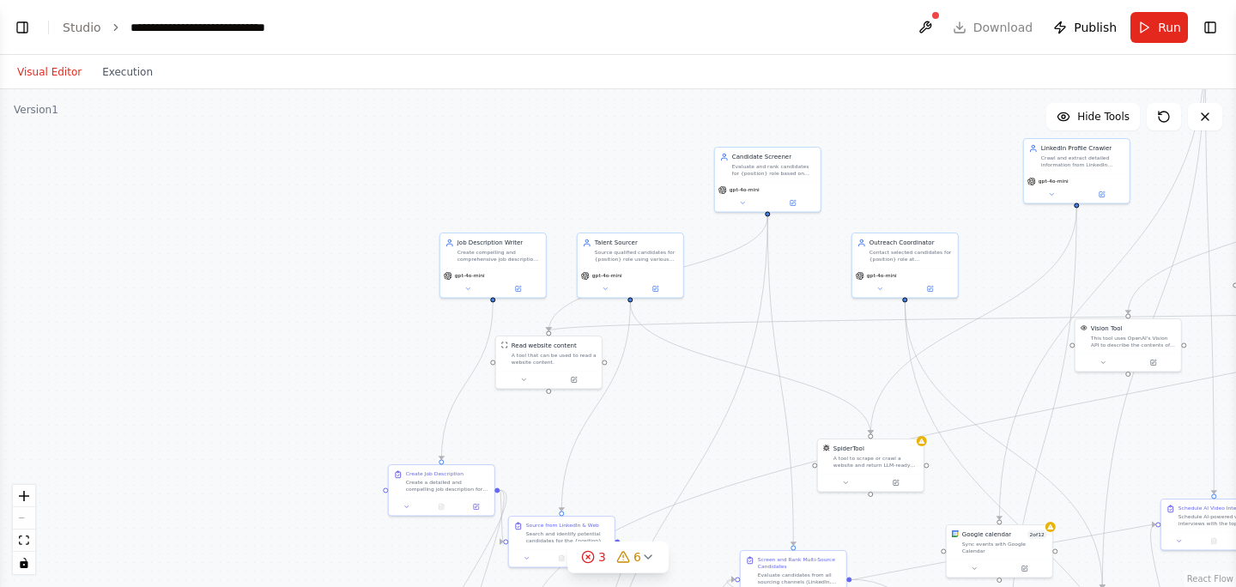
drag, startPoint x: 313, startPoint y: 258, endPoint x: 355, endPoint y: 314, distance: 69.4
click at [355, 314] on div ".deletable-edge-delete-btn { width: 20px; height: 20px; border: 0px solid #ffff…" at bounding box center [618, 338] width 1236 height 498
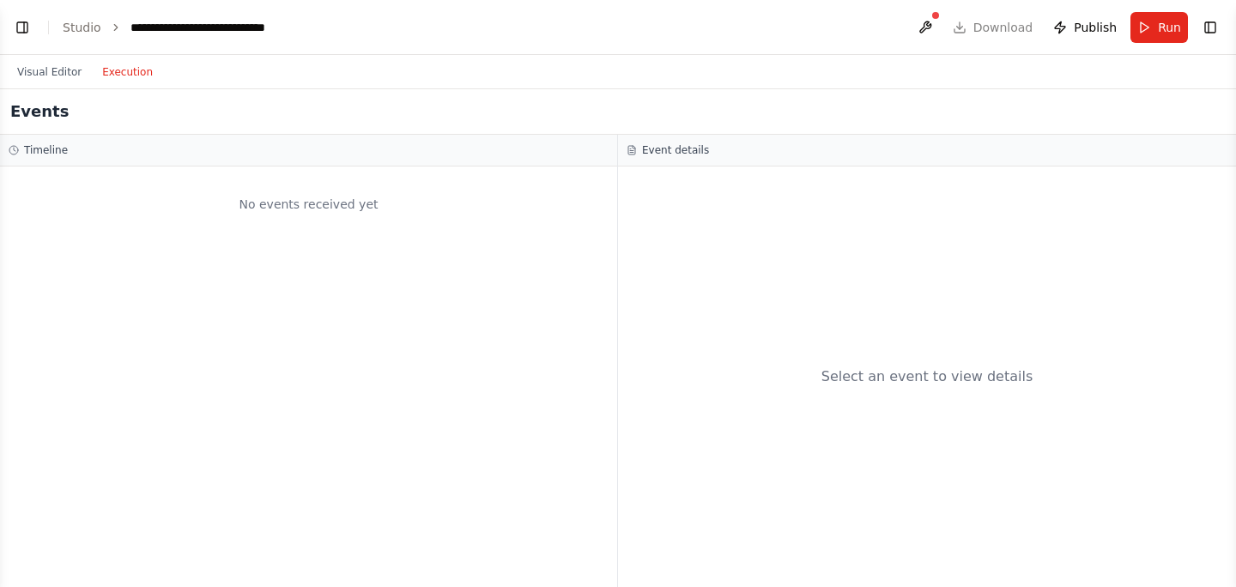
click at [134, 69] on button "Execution" at bounding box center [127, 72] width 71 height 21
click at [62, 63] on button "Visual Editor" at bounding box center [49, 72] width 85 height 21
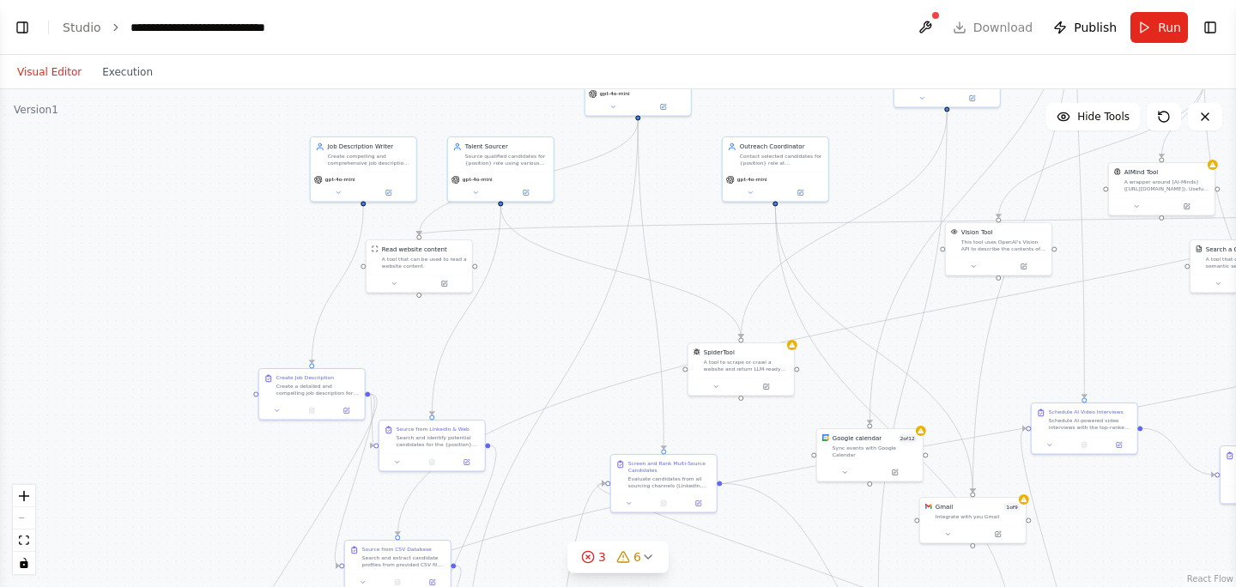
drag, startPoint x: 321, startPoint y: 313, endPoint x: 191, endPoint y: 219, distance: 160.4
click at [191, 219] on div ".deletable-edge-delete-btn { width: 20px; height: 20px; border: 0px solid #ffff…" at bounding box center [618, 338] width 1236 height 498
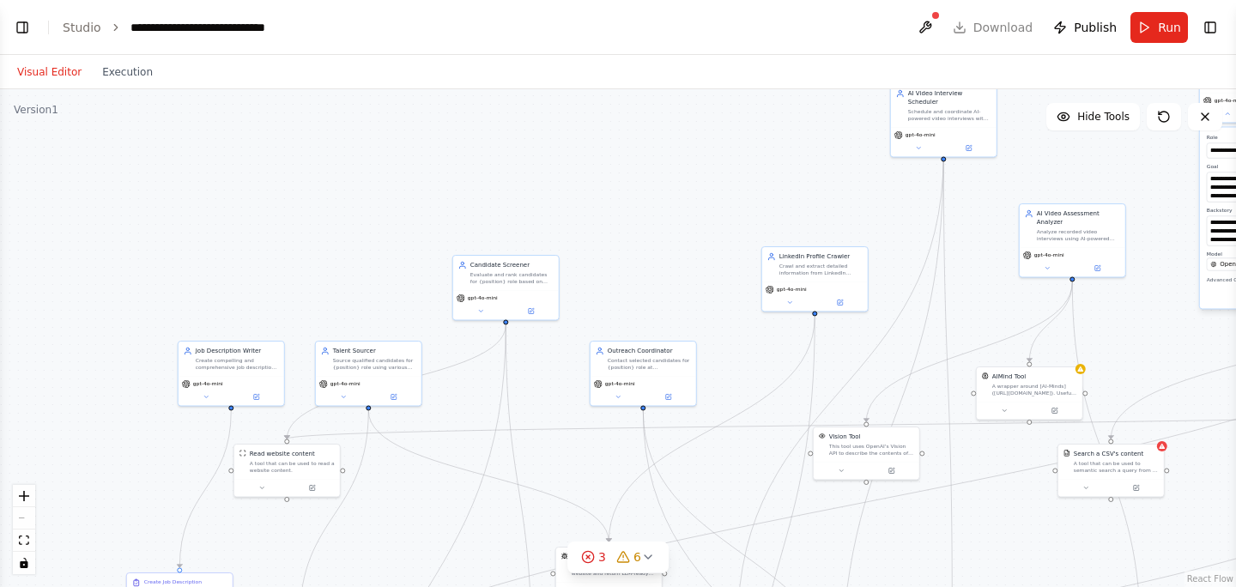
drag, startPoint x: 604, startPoint y: 183, endPoint x: 470, endPoint y: 385, distance: 242.9
click at [471, 386] on div ".deletable-edge-delete-btn { width: 20px; height: 20px; border: 0px solid #ffff…" at bounding box center [618, 338] width 1236 height 498
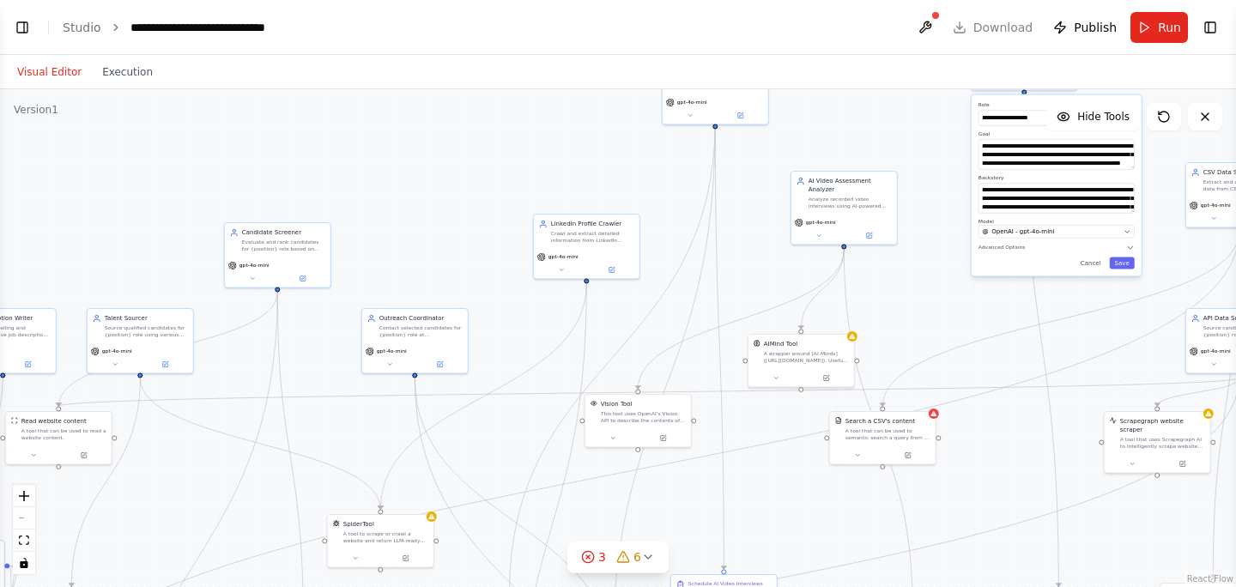
drag, startPoint x: 693, startPoint y: 292, endPoint x: 464, endPoint y: 261, distance: 230.4
click at [464, 261] on div ".deletable-edge-delete-btn { width: 20px; height: 20px; border: 0px solid #ffff…" at bounding box center [618, 338] width 1236 height 498
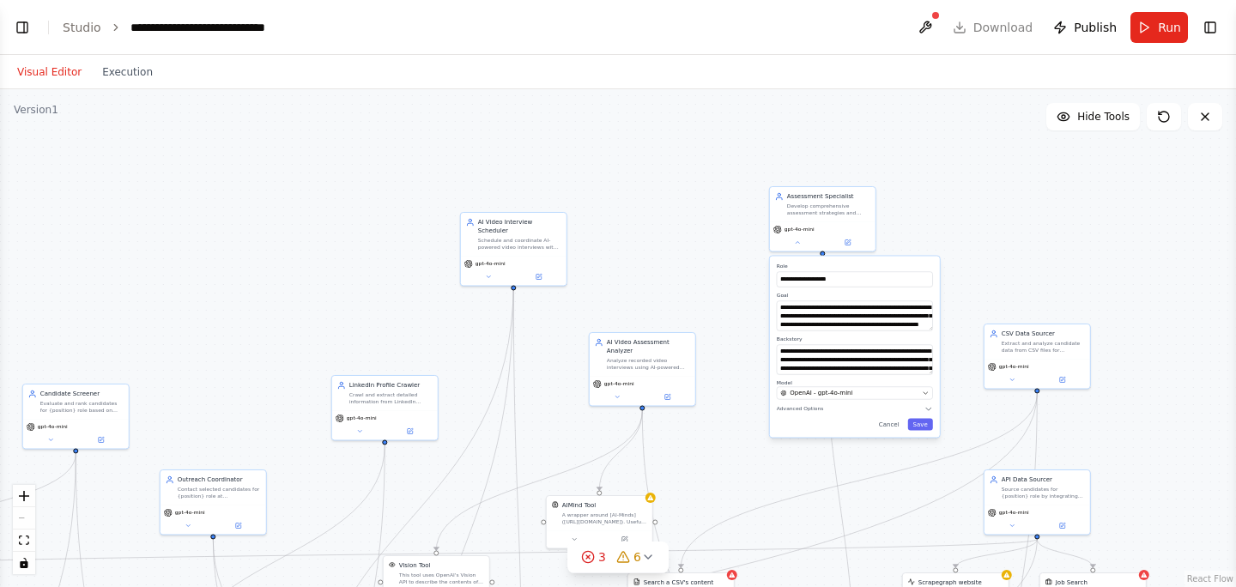
drag, startPoint x: 913, startPoint y: 301, endPoint x: 712, endPoint y: 463, distance: 258.4
click at [712, 464] on div ".deletable-edge-delete-btn { width: 20px; height: 20px; border: 0px solid #ffff…" at bounding box center [618, 338] width 1236 height 498
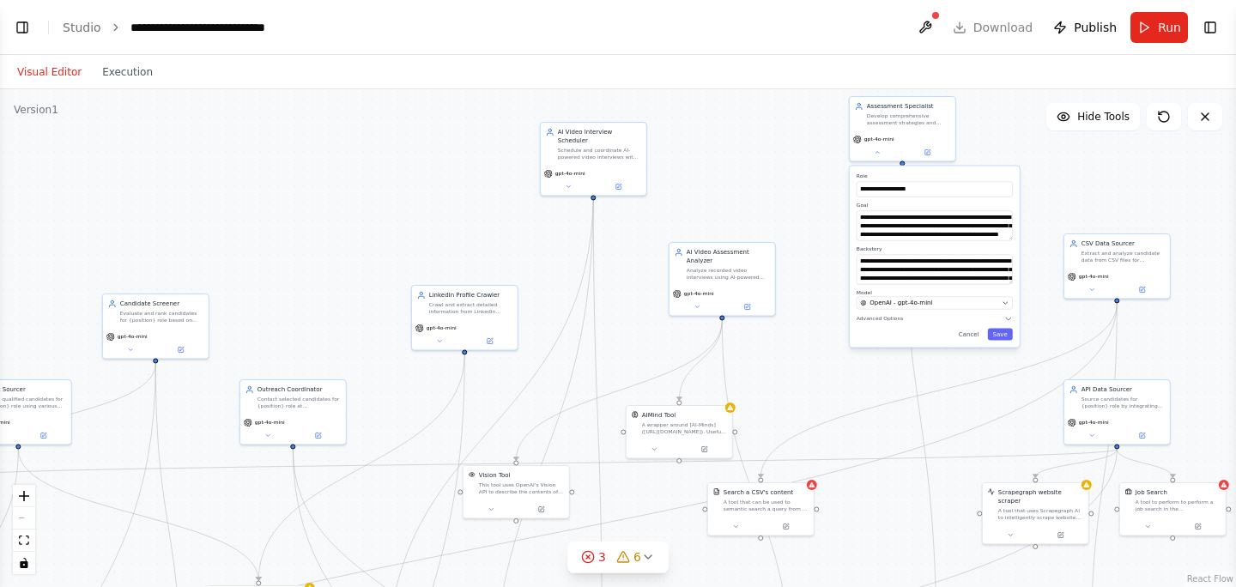
drag, startPoint x: 640, startPoint y: 282, endPoint x: 721, endPoint y: 189, distance: 122.9
click at [721, 190] on div ".deletable-edge-delete-btn { width: 20px; height: 20px; border: 0px solid #ffff…" at bounding box center [618, 338] width 1236 height 498
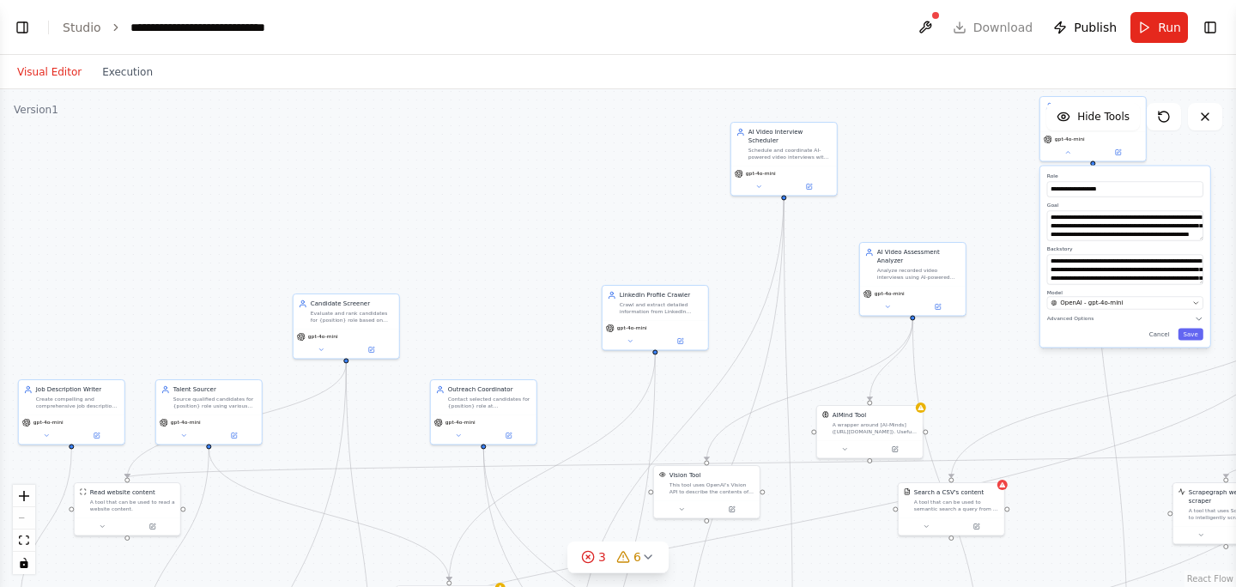
drag, startPoint x: 396, startPoint y: 198, endPoint x: 606, endPoint y: 198, distance: 210.3
click at [606, 198] on div ".deletable-edge-delete-btn { width: 20px; height: 20px; border: 0px solid #ffff…" at bounding box center [618, 338] width 1236 height 498
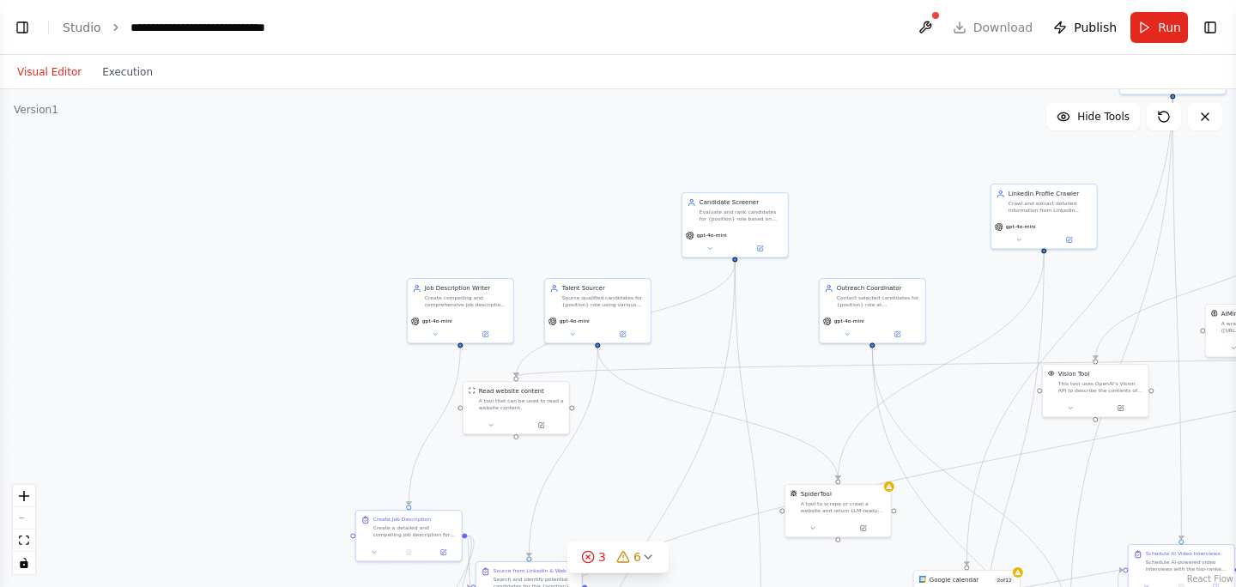
drag, startPoint x: 354, startPoint y: 202, endPoint x: 723, endPoint y: 100, distance: 383.0
click at [723, 100] on div ".deletable-edge-delete-btn { width: 20px; height: 20px; border: 0px solid #ffff…" at bounding box center [618, 338] width 1236 height 498
drag, startPoint x: 465, startPoint y: 301, endPoint x: 386, endPoint y: 167, distance: 155.5
click at [386, 167] on div "Create compelling and comprehensive job descriptions for {position} role at {co…" at bounding box center [389, 162] width 83 height 14
drag, startPoint x: 521, startPoint y: 397, endPoint x: 498, endPoint y: 437, distance: 45.8
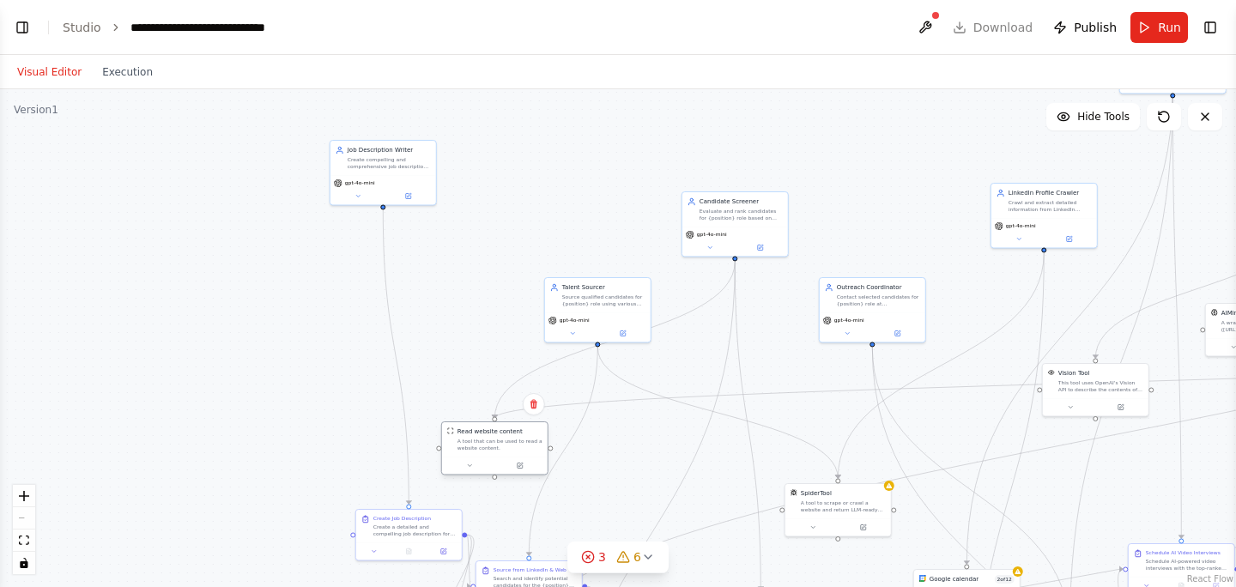
click at [498, 437] on div "Read website content A tool that can be used to read a website content." at bounding box center [500, 440] width 85 height 24
drag, startPoint x: 613, startPoint y: 309, endPoint x: 598, endPoint y: 250, distance: 61.0
click at [598, 250] on div "Talent Sourcer Source qualified candidates for {position} role using various on…" at bounding box center [580, 248] width 107 height 66
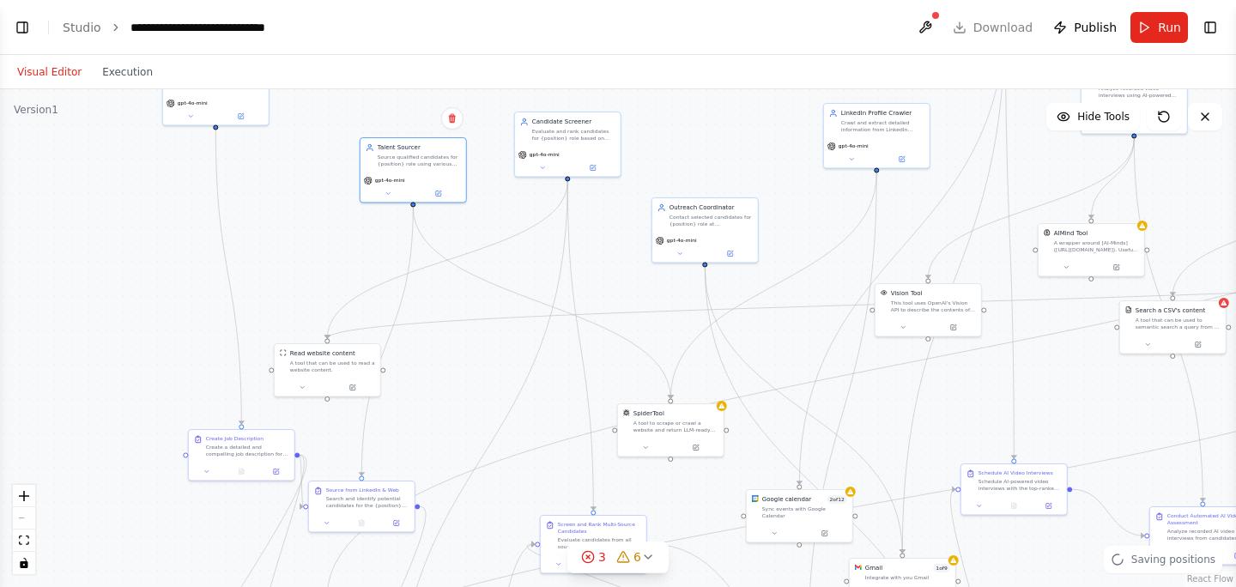
drag, startPoint x: 667, startPoint y: 290, endPoint x: 500, endPoint y: 210, distance: 185.5
click at [500, 210] on div ".deletable-edge-delete-btn { width: 20px; height: 20px; border: 0px solid #ffff…" at bounding box center [618, 338] width 1236 height 498
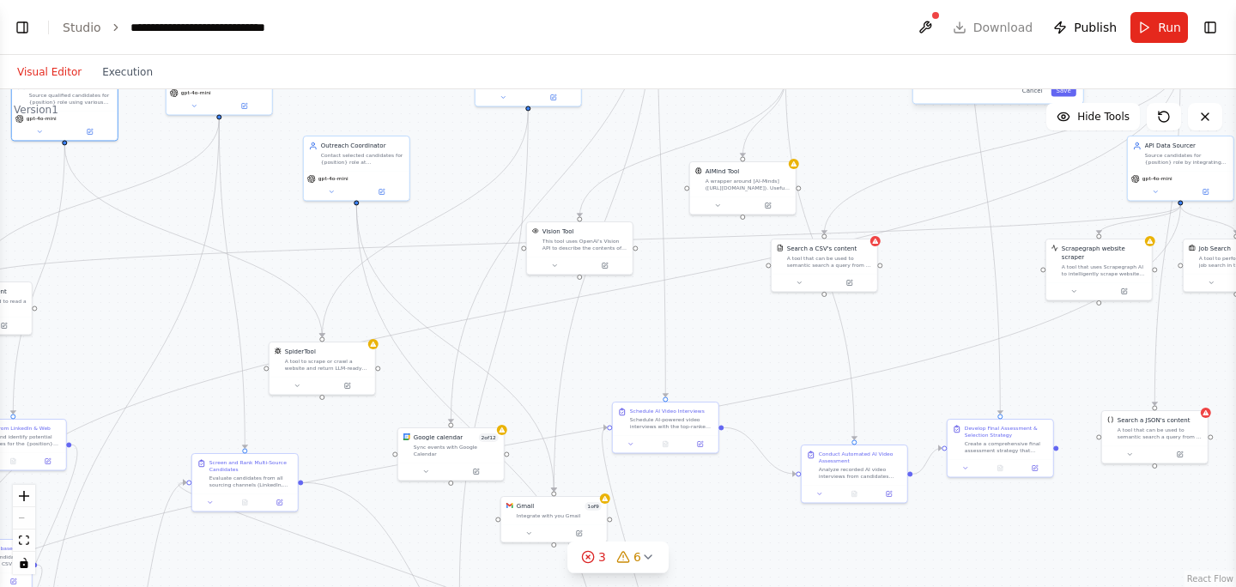
drag, startPoint x: 1052, startPoint y: 391, endPoint x: 698, endPoint y: 326, distance: 359.5
click at [698, 327] on div ".deletable-edge-delete-btn { width: 20px; height: 20px; border: 0px solid #ffff…" at bounding box center [618, 338] width 1236 height 498
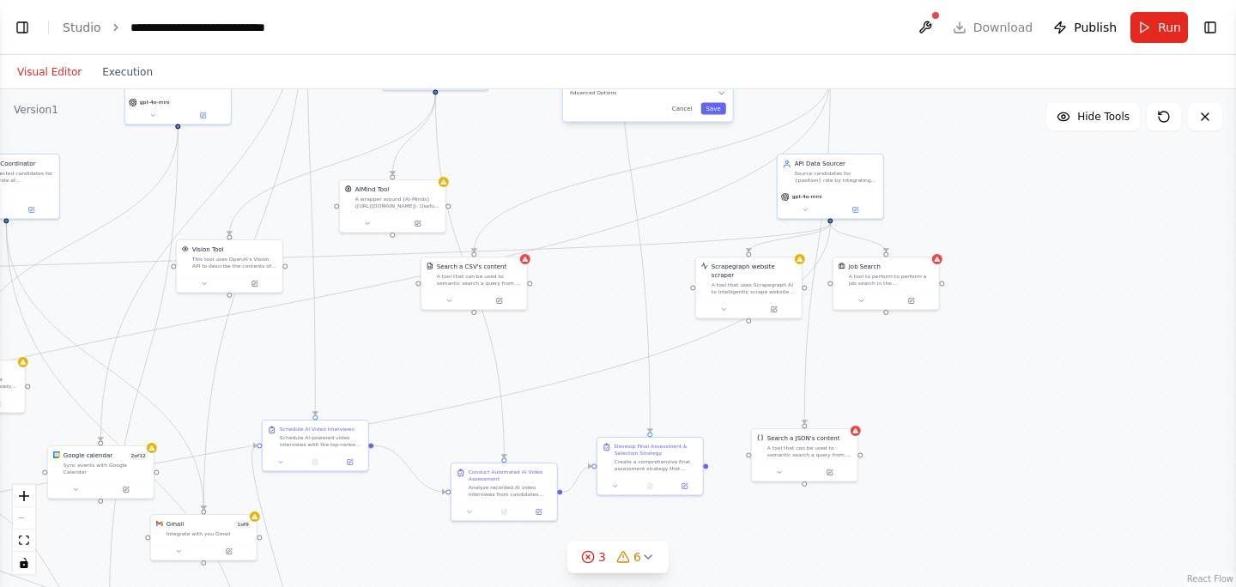
drag, startPoint x: 926, startPoint y: 347, endPoint x: 567, endPoint y: 368, distance: 360.3
click at [567, 368] on div ".deletable-edge-delete-btn { width: 20px; height: 20px; border: 0px solid #ffff…" at bounding box center [618, 338] width 1236 height 498
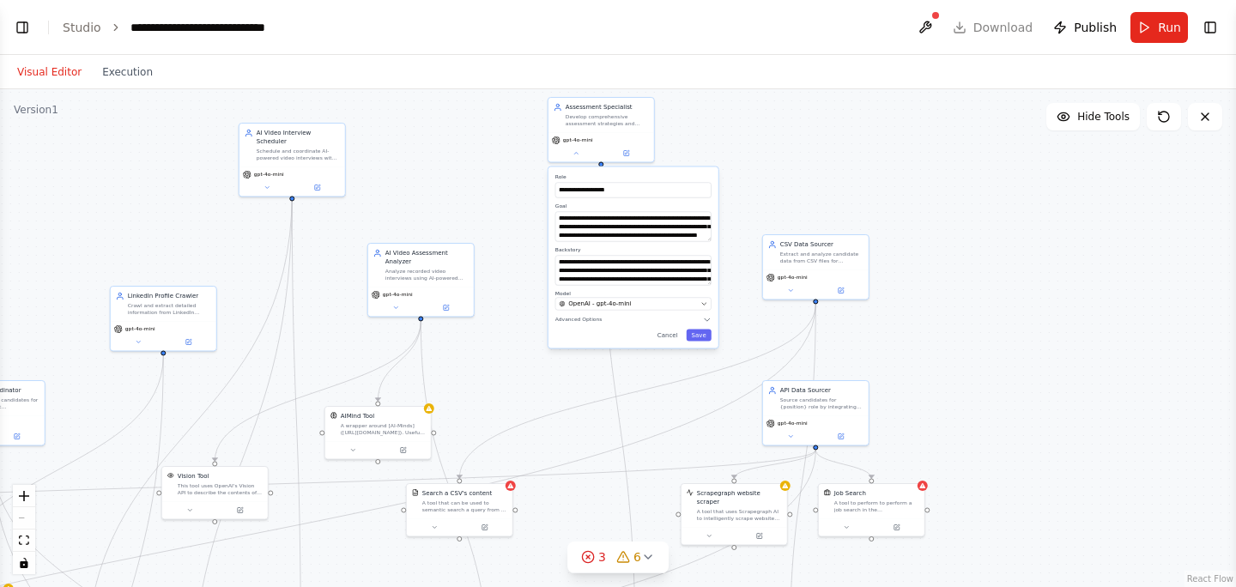
drag, startPoint x: 1010, startPoint y: 279, endPoint x: 1009, endPoint y: 502, distance: 223.2
click at [1009, 502] on div ".deletable-edge-delete-btn { width: 20px; height: 20px; border: 0px solid #ffff…" at bounding box center [618, 338] width 1236 height 498
click at [667, 331] on button "Cancel" at bounding box center [667, 333] width 31 height 12
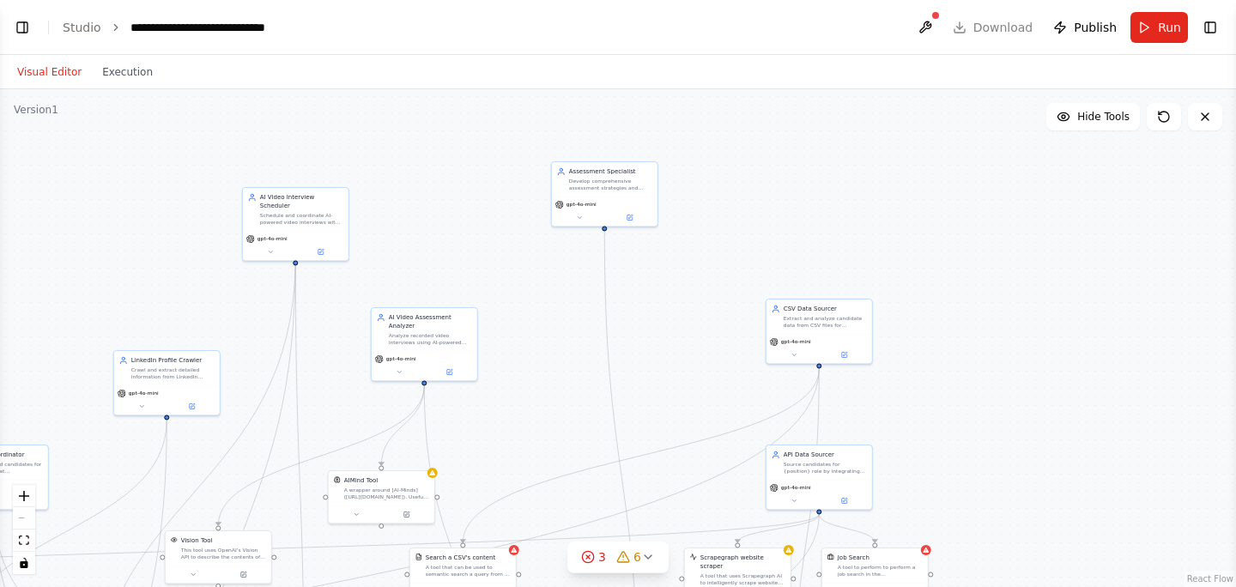
drag, startPoint x: 681, startPoint y: 260, endPoint x: 684, endPoint y: 325, distance: 64.5
click at [684, 325] on div ".deletable-edge-delete-btn { width: 20px; height: 20px; border: 0px solid #ffff…" at bounding box center [618, 338] width 1236 height 498
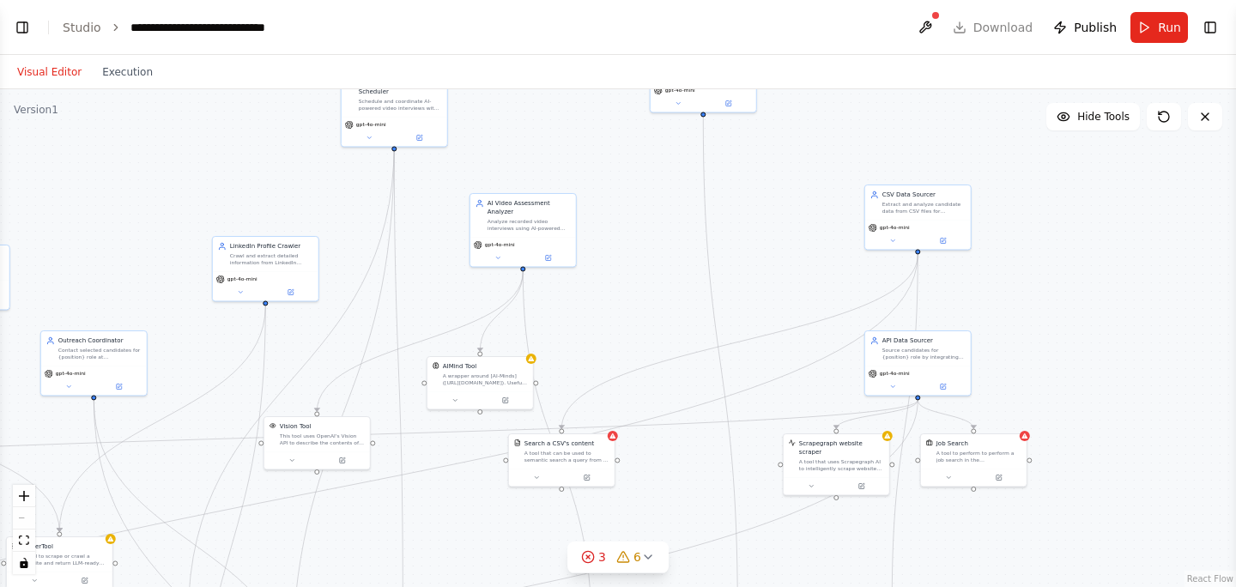
drag, startPoint x: 663, startPoint y: 355, endPoint x: 762, endPoint y: 241, distance: 150.9
click at [762, 241] on div ".deletable-edge-delete-btn { width: 20px; height: 20px; border: 0px solid #ffff…" at bounding box center [618, 338] width 1236 height 498
drag, startPoint x: 775, startPoint y: 228, endPoint x: 879, endPoint y: 169, distance: 119.2
click at [879, 170] on div ".deletable-edge-delete-btn { width: 20px; height: 20px; border: 0px solid #ffff…" at bounding box center [618, 338] width 1236 height 498
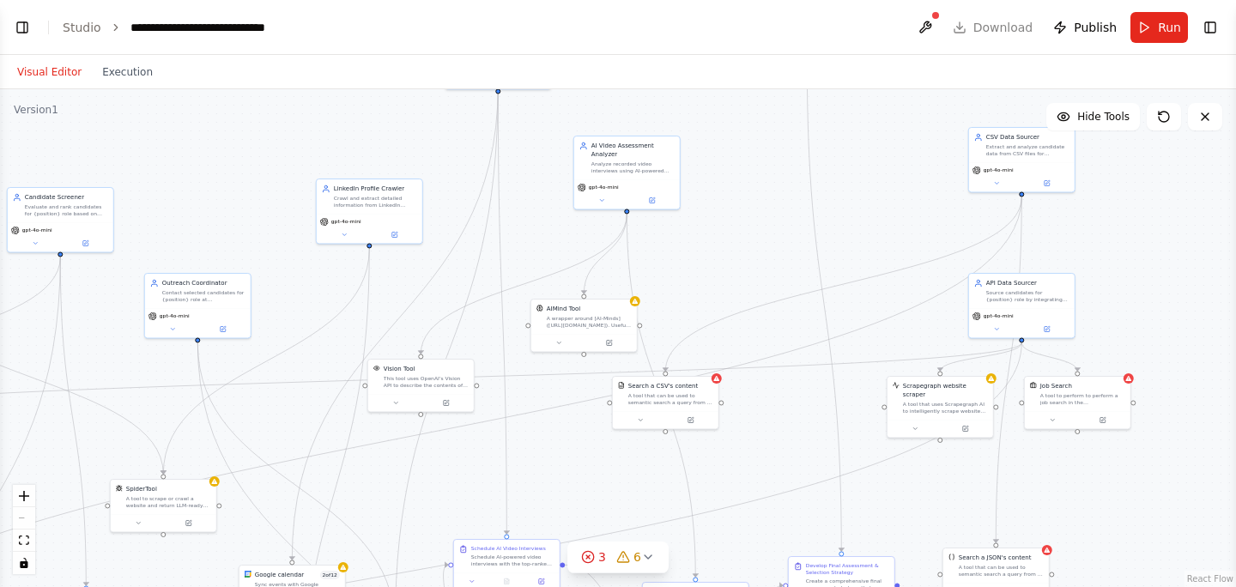
click at [879, 169] on div ".deletable-edge-delete-btn { width: 20px; height: 20px; border: 0px solid #ffff…" at bounding box center [618, 338] width 1236 height 498
click at [939, 27] on button at bounding box center [925, 27] width 27 height 31
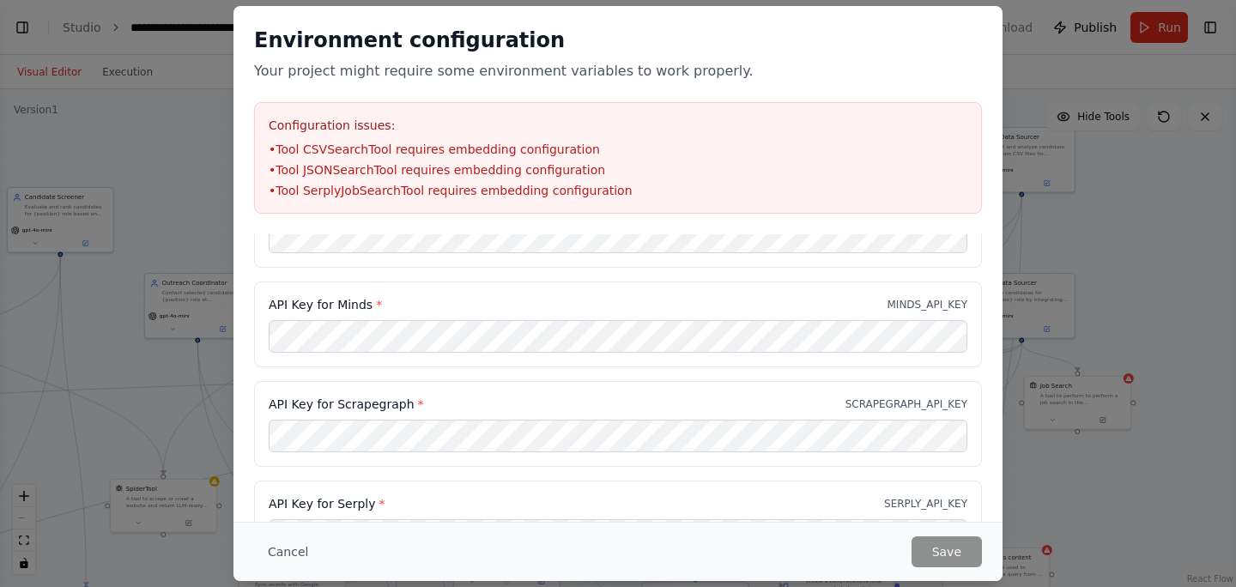
scroll to position [0, 0]
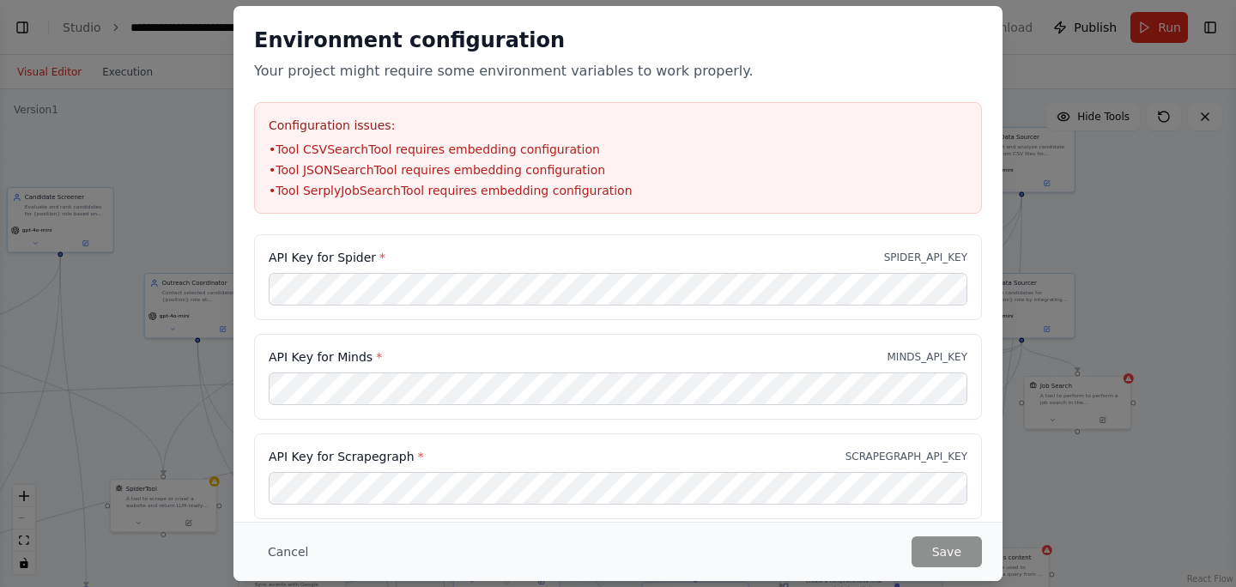
click at [350, 257] on label "API Key for Spider *" at bounding box center [327, 257] width 117 height 17
click at [349, 360] on label "API Key for Minds *" at bounding box center [325, 357] width 113 height 17
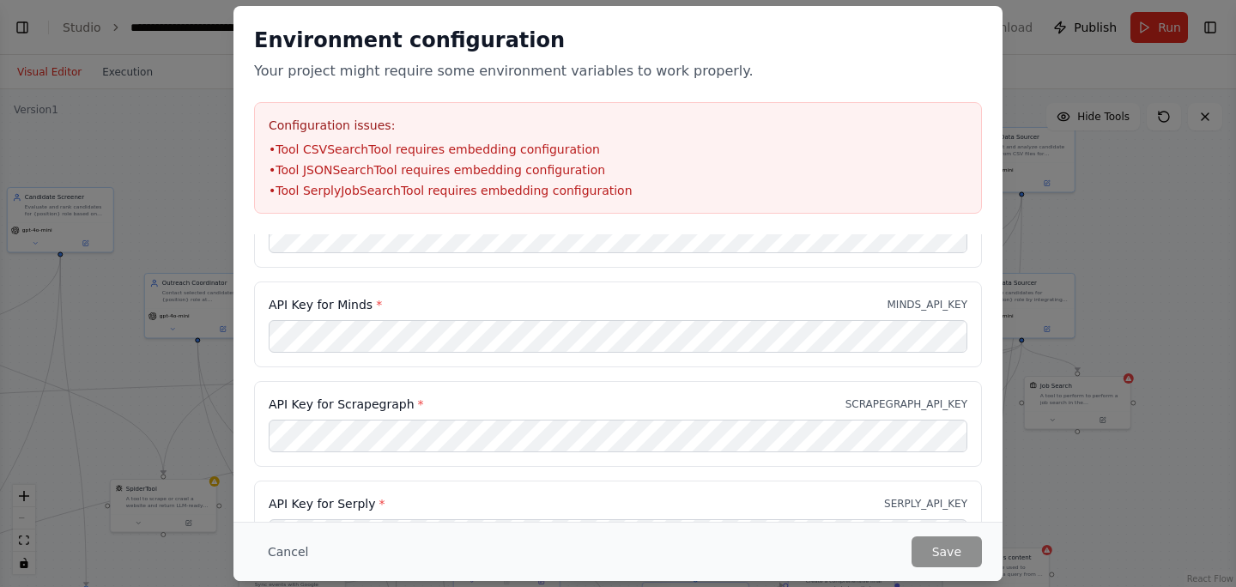
click at [382, 405] on label "API Key for Scrapegraph *" at bounding box center [346, 404] width 155 height 17
click at [346, 504] on label "API Key for Serply *" at bounding box center [327, 503] width 116 height 17
